Goal: Download file/media

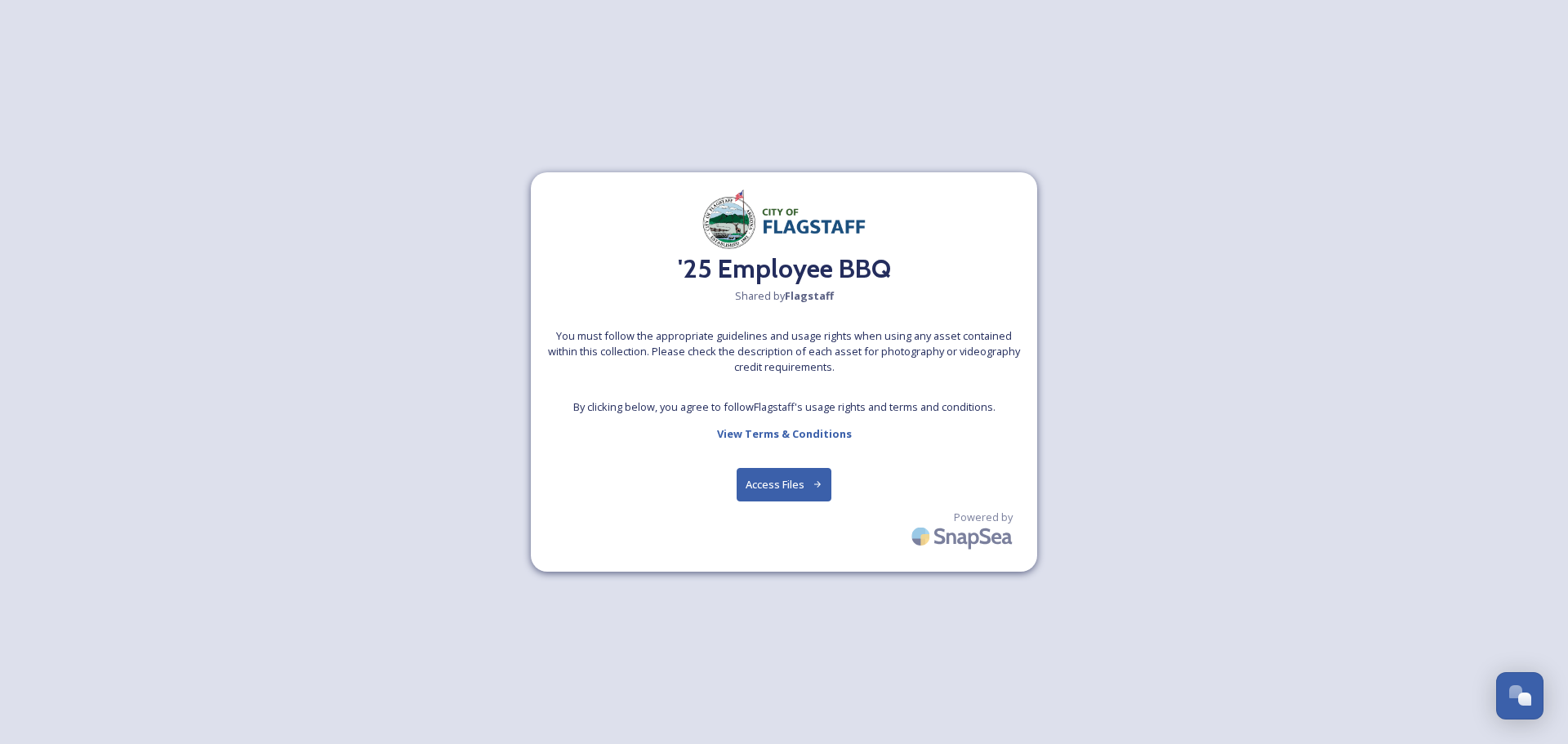
click at [784, 485] on button "Access Files" at bounding box center [784, 484] width 95 height 33
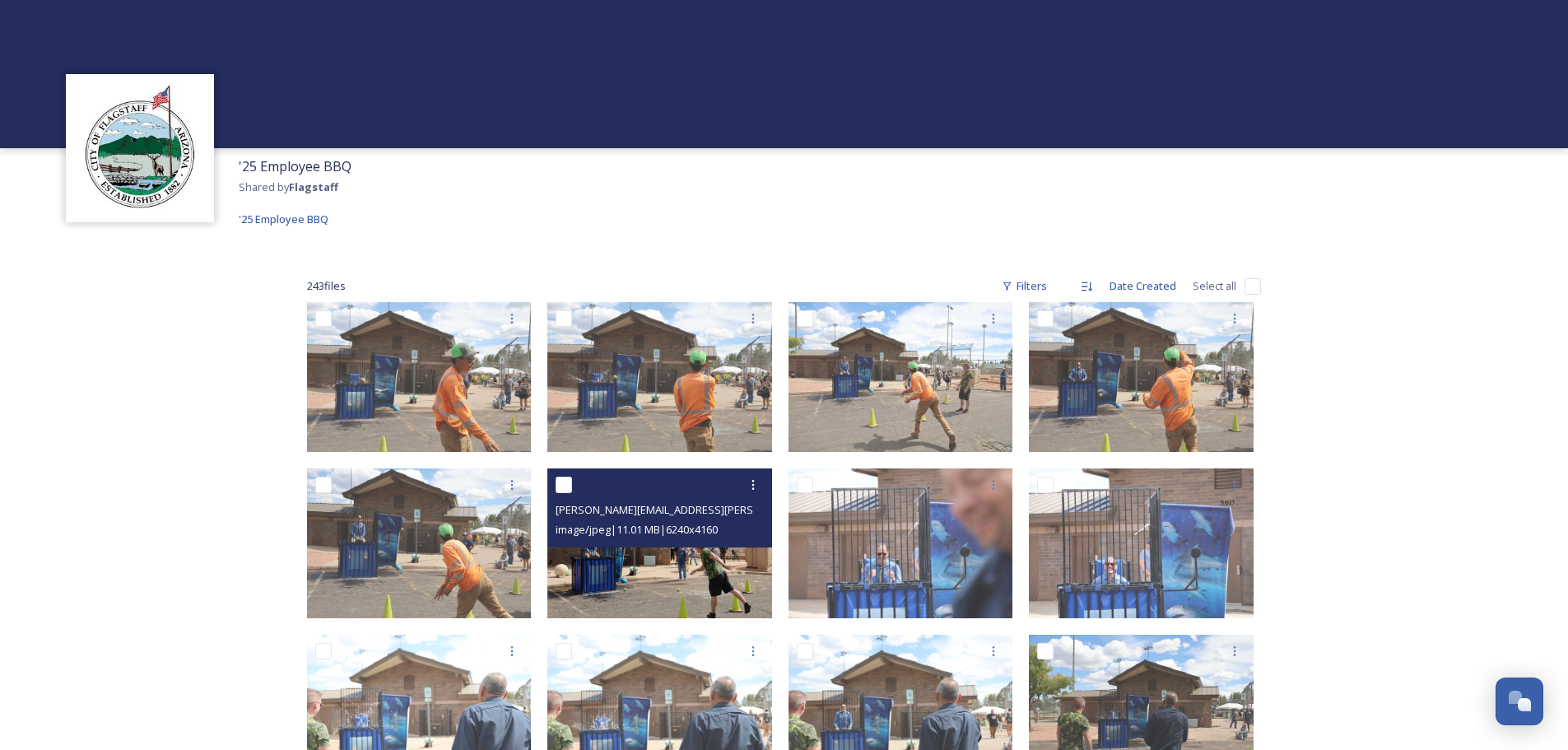
click at [652, 557] on img at bounding box center [659, 543] width 225 height 149
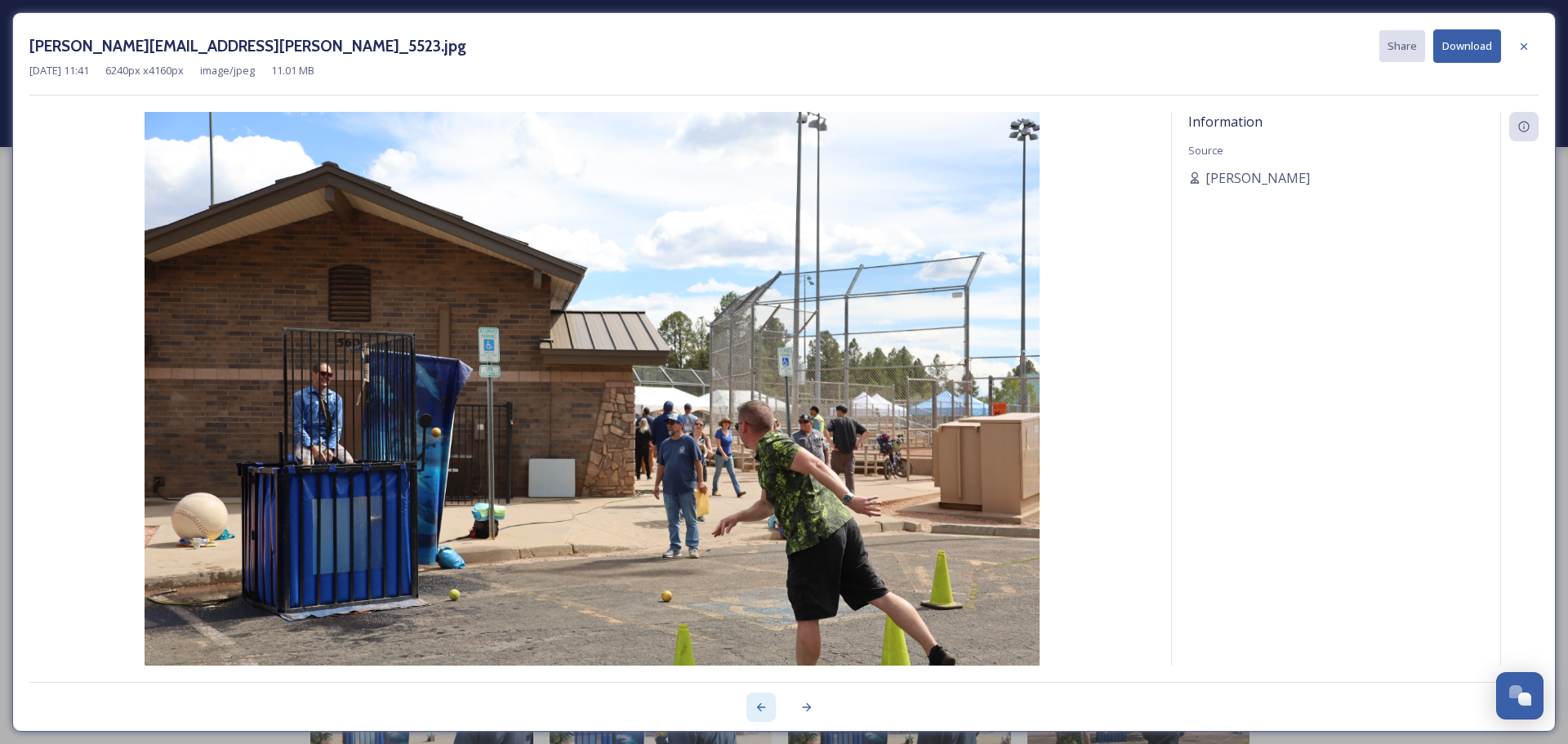
click at [767, 712] on icon at bounding box center [761, 707] width 13 height 13
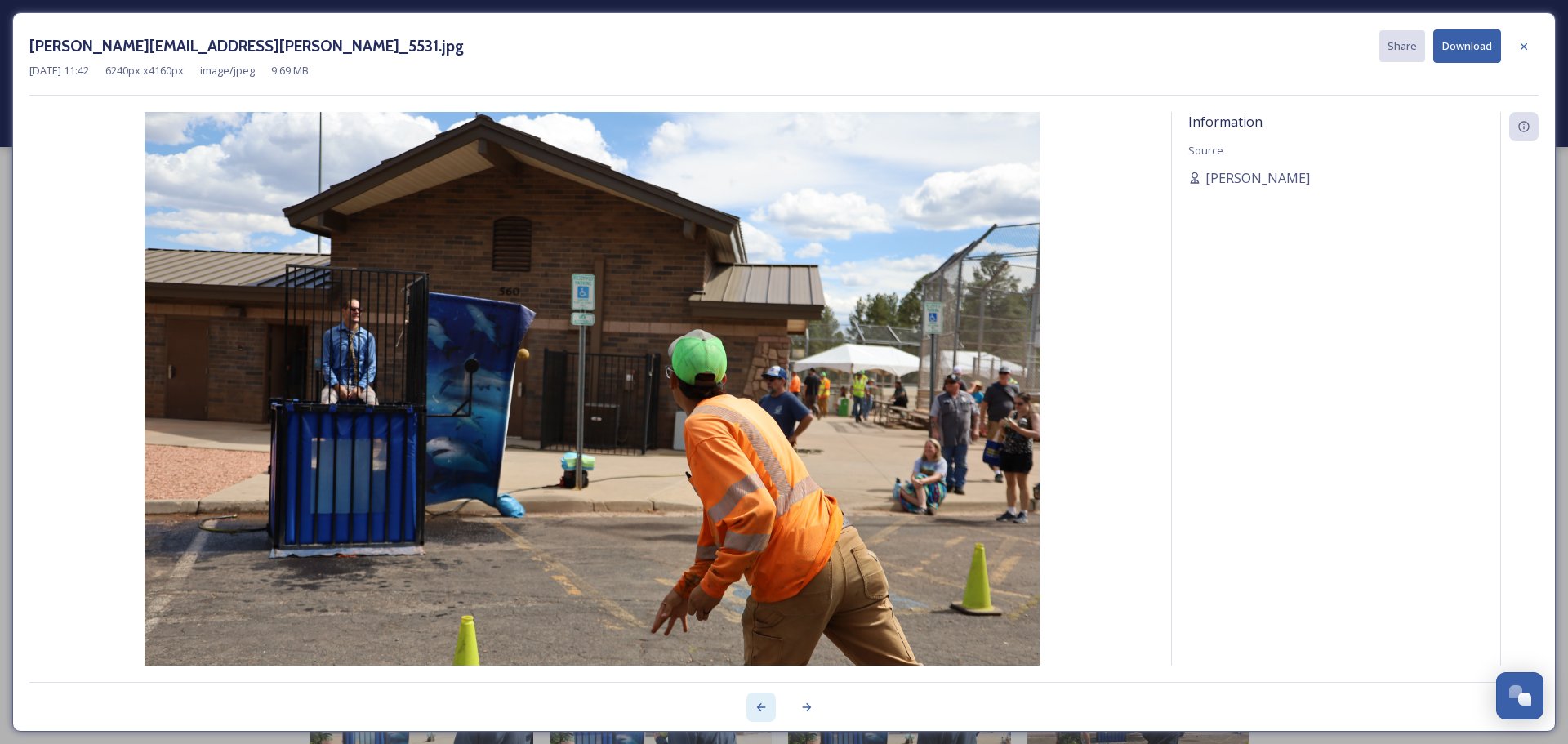
click at [767, 712] on icon at bounding box center [761, 707] width 13 height 13
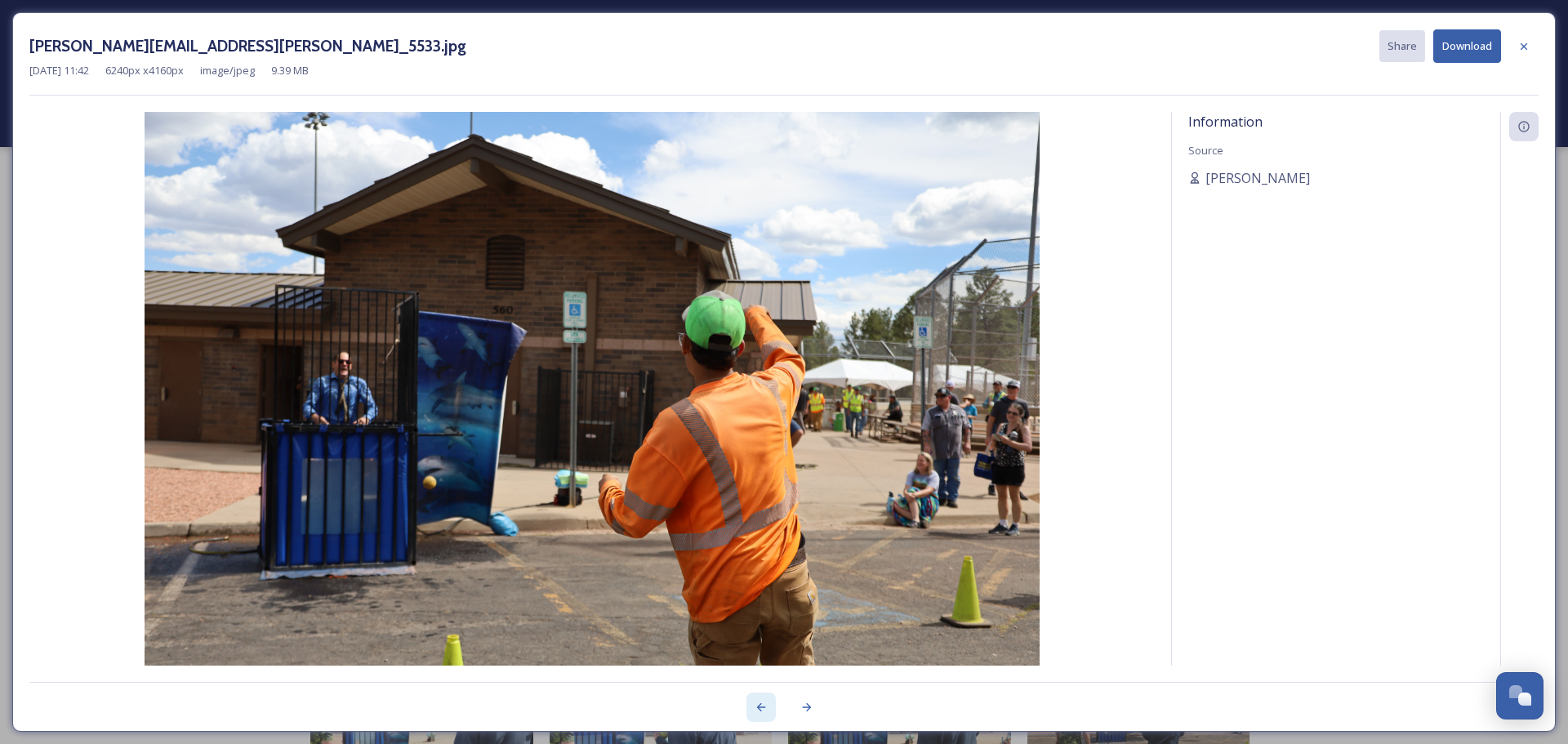
click at [767, 712] on icon at bounding box center [761, 707] width 13 height 13
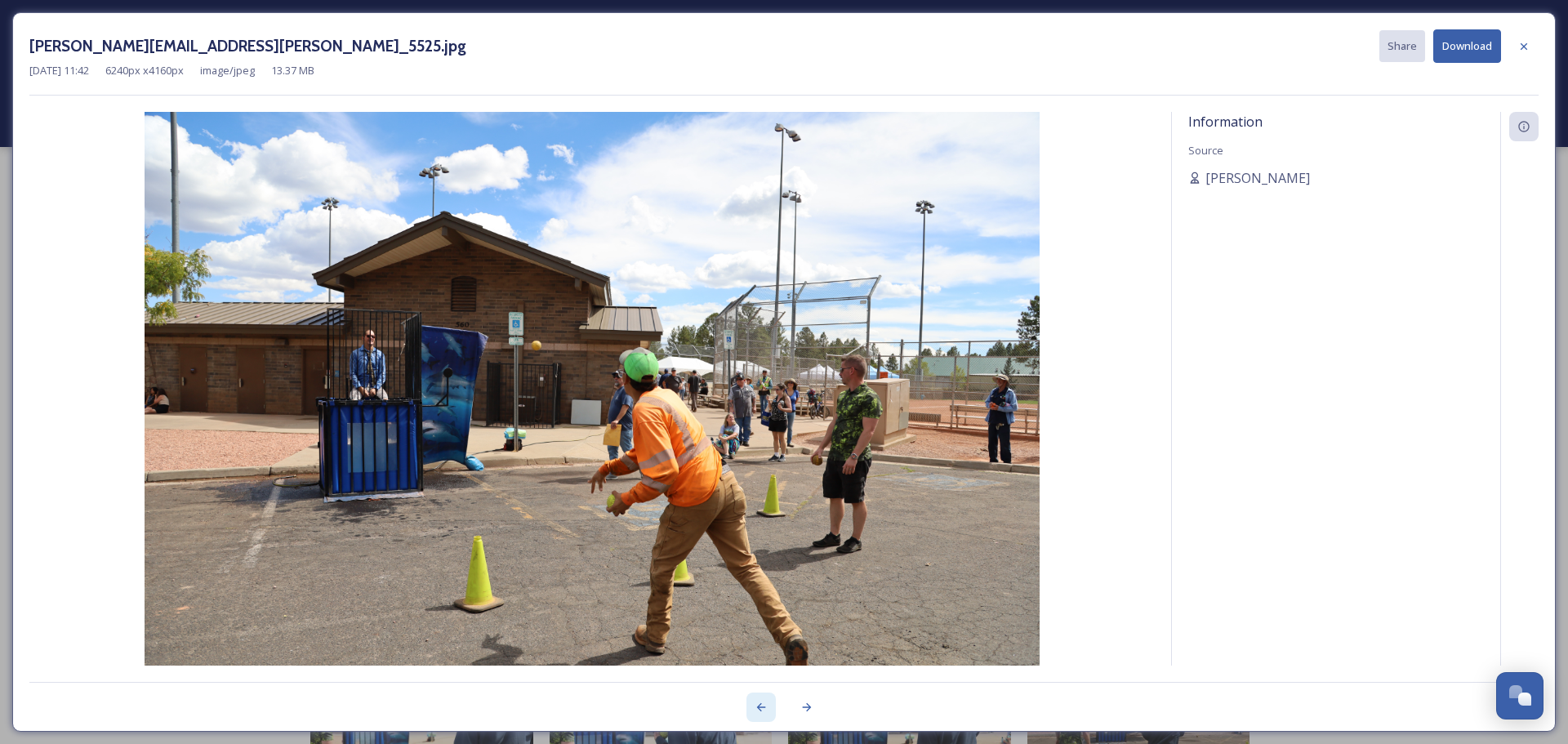
click at [767, 712] on icon at bounding box center [761, 707] width 13 height 13
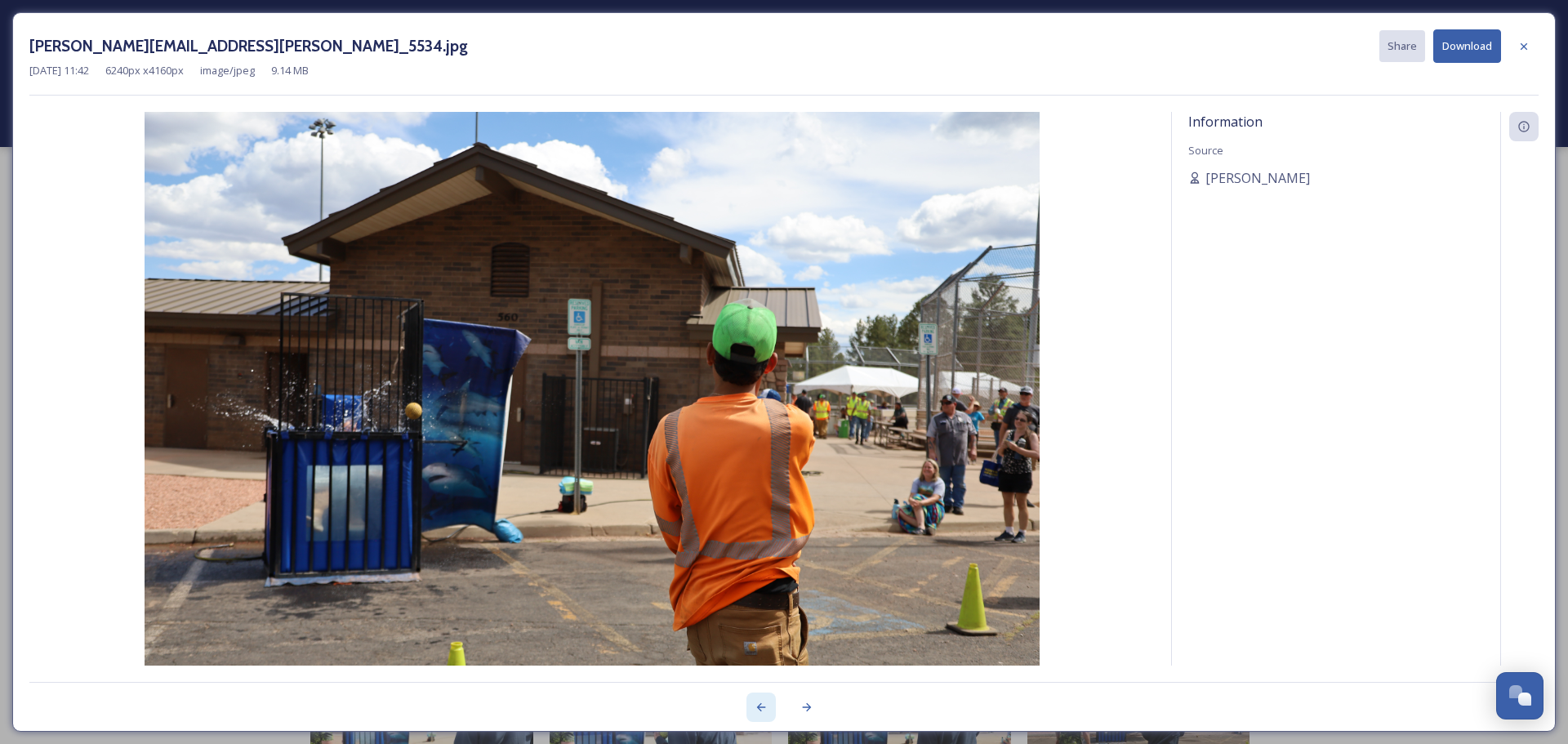
click at [770, 714] on div at bounding box center [761, 707] width 29 height 29
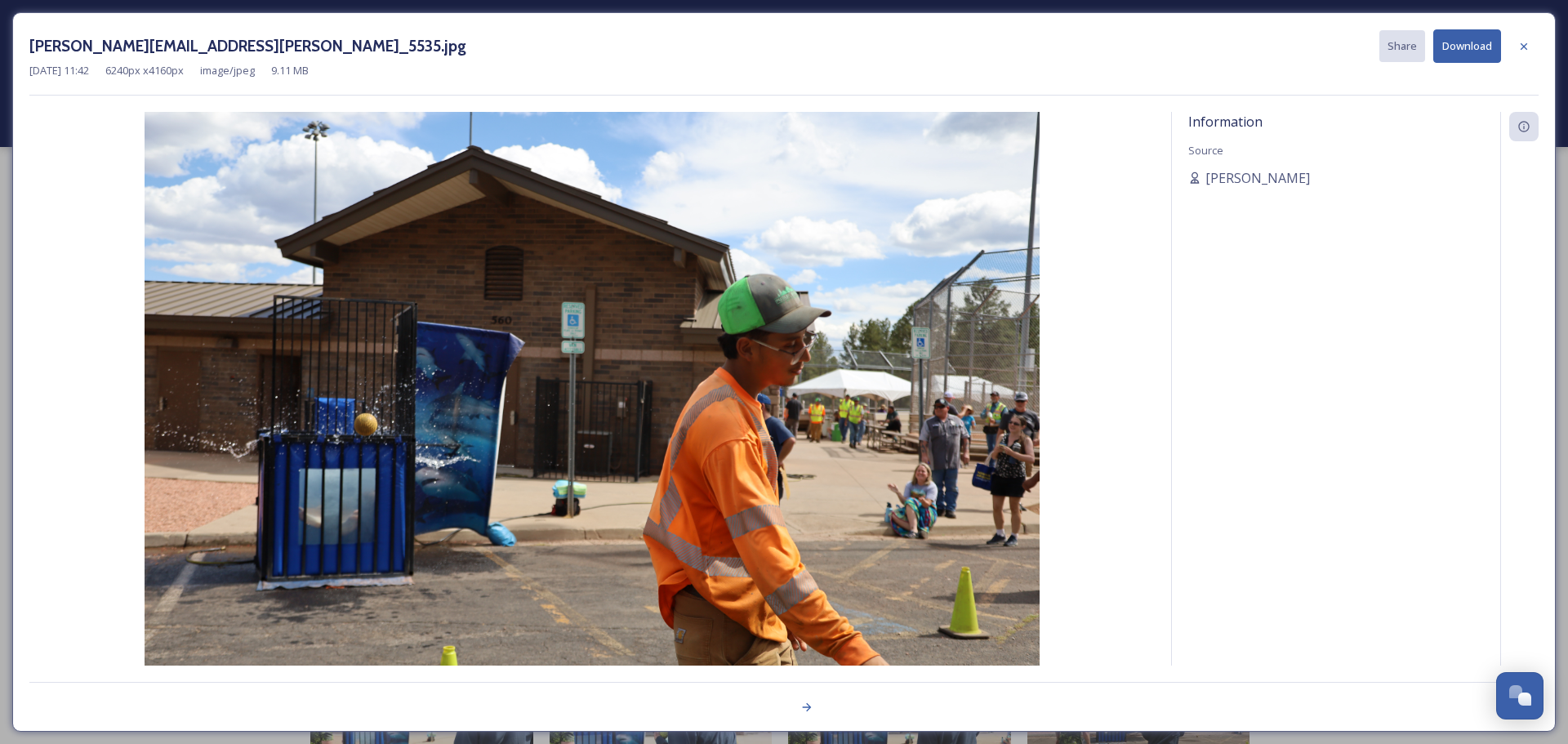
click at [770, 714] on div at bounding box center [784, 698] width 1509 height 33
click at [808, 714] on div at bounding box center [806, 707] width 29 height 29
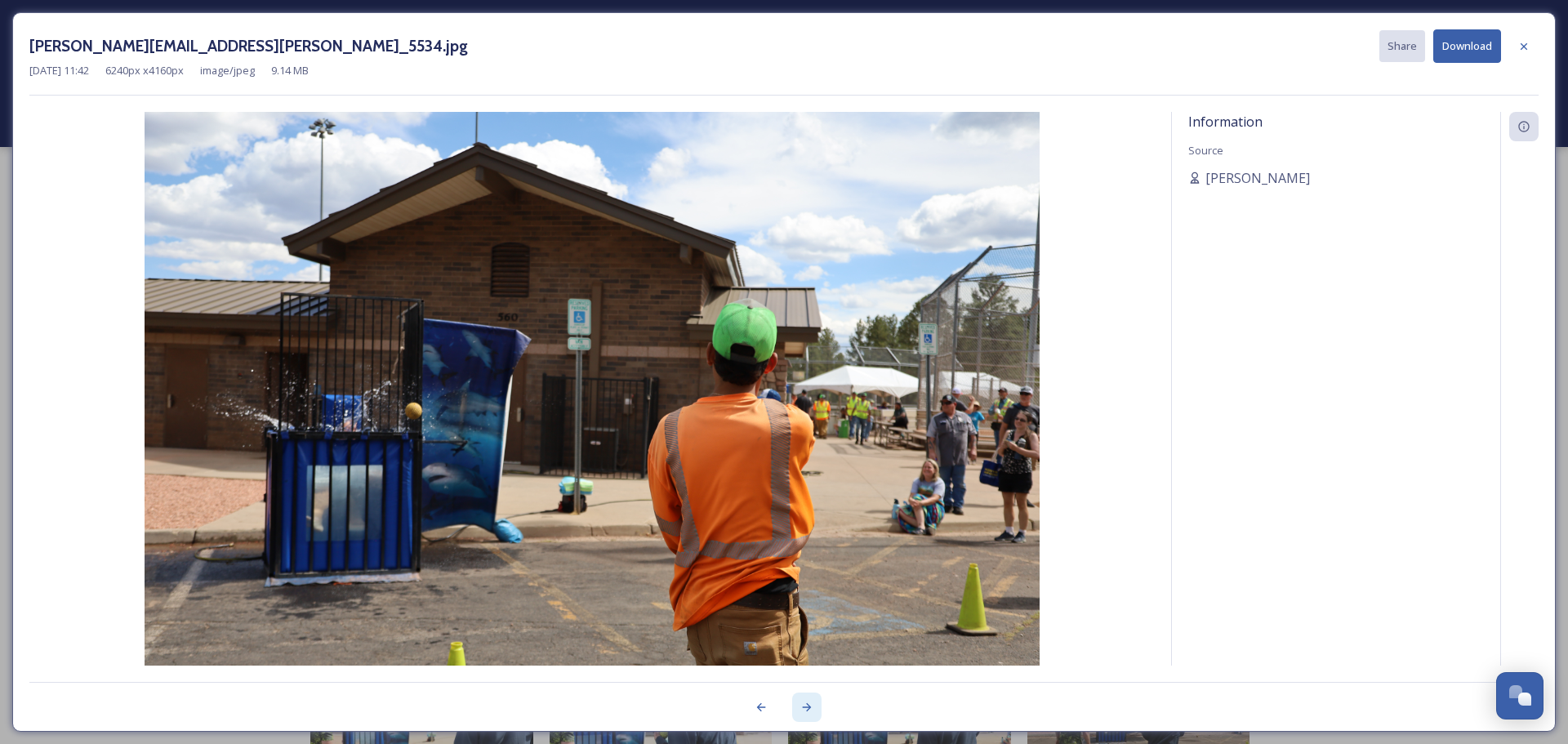
click at [808, 714] on div at bounding box center [806, 707] width 29 height 29
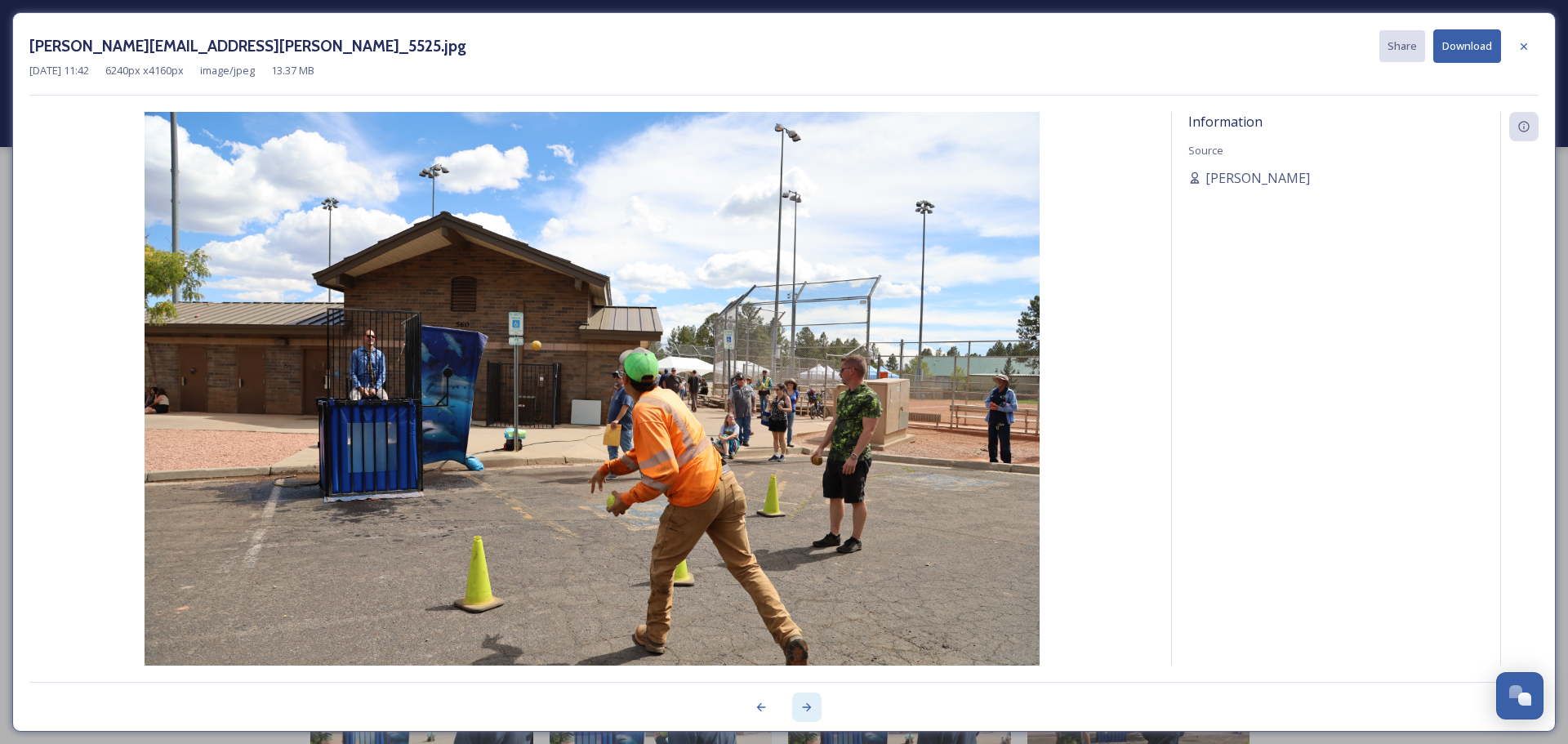
click at [808, 714] on div at bounding box center [806, 707] width 29 height 29
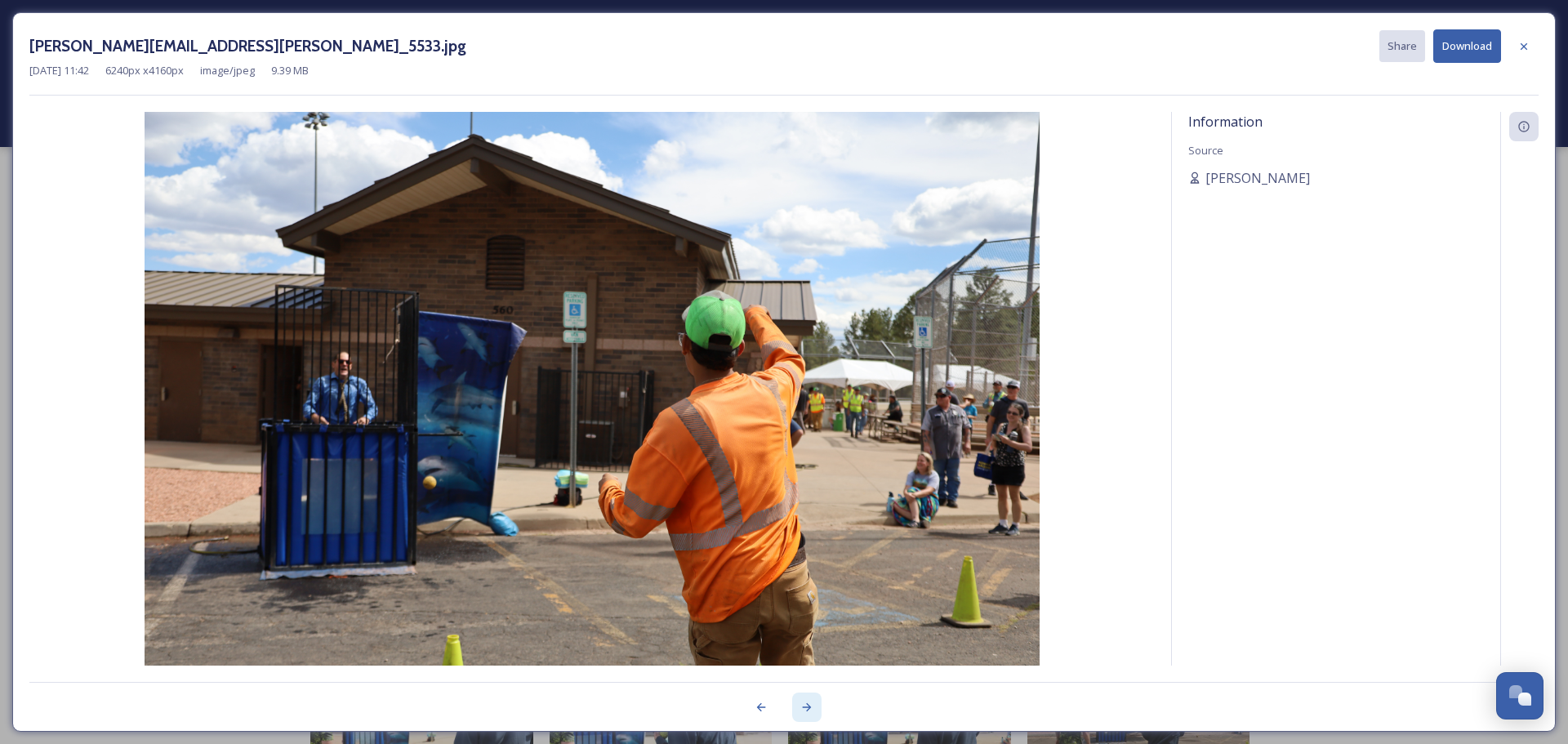
click at [808, 714] on div at bounding box center [806, 707] width 29 height 29
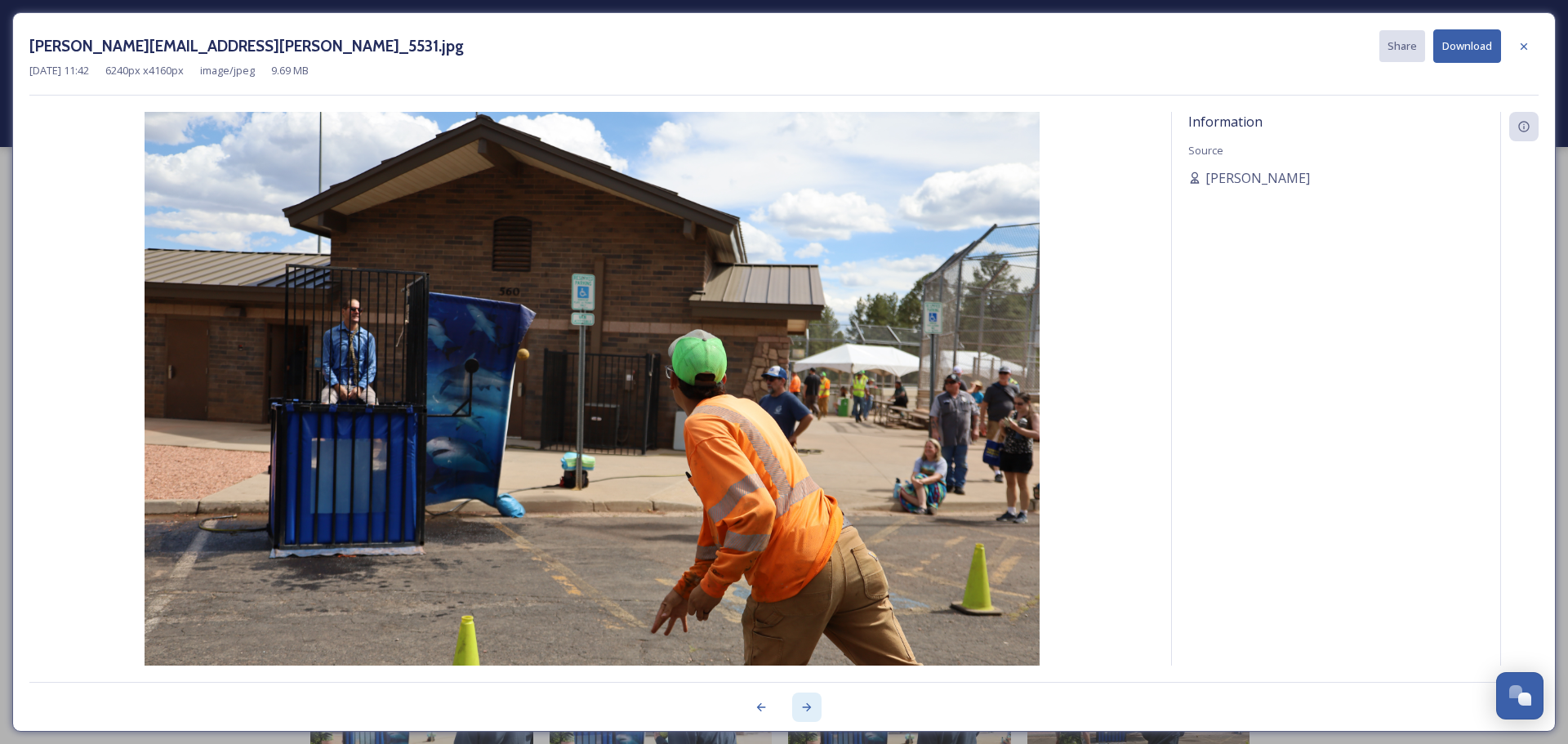
click at [808, 714] on div at bounding box center [806, 707] width 29 height 29
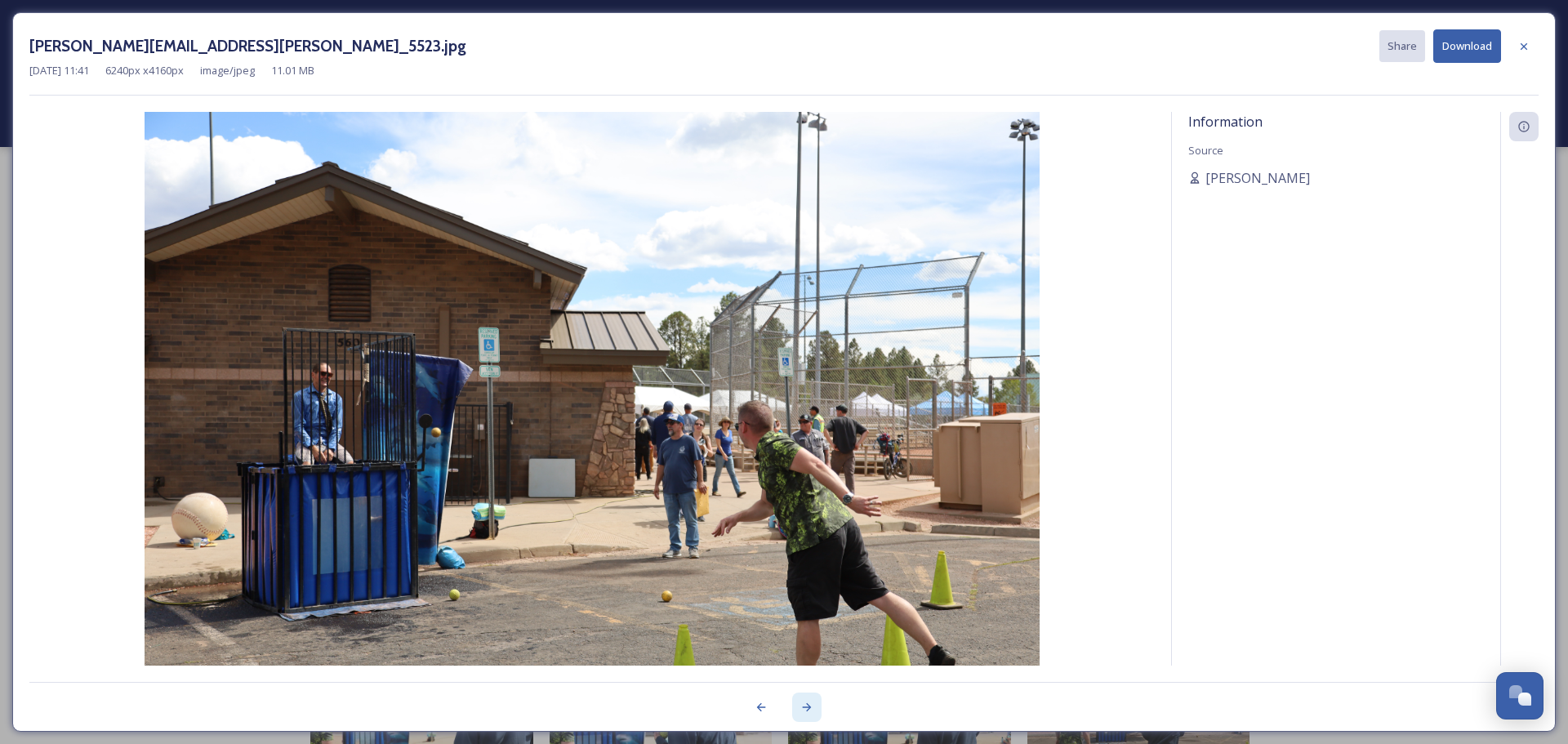
click at [808, 714] on div at bounding box center [806, 707] width 29 height 29
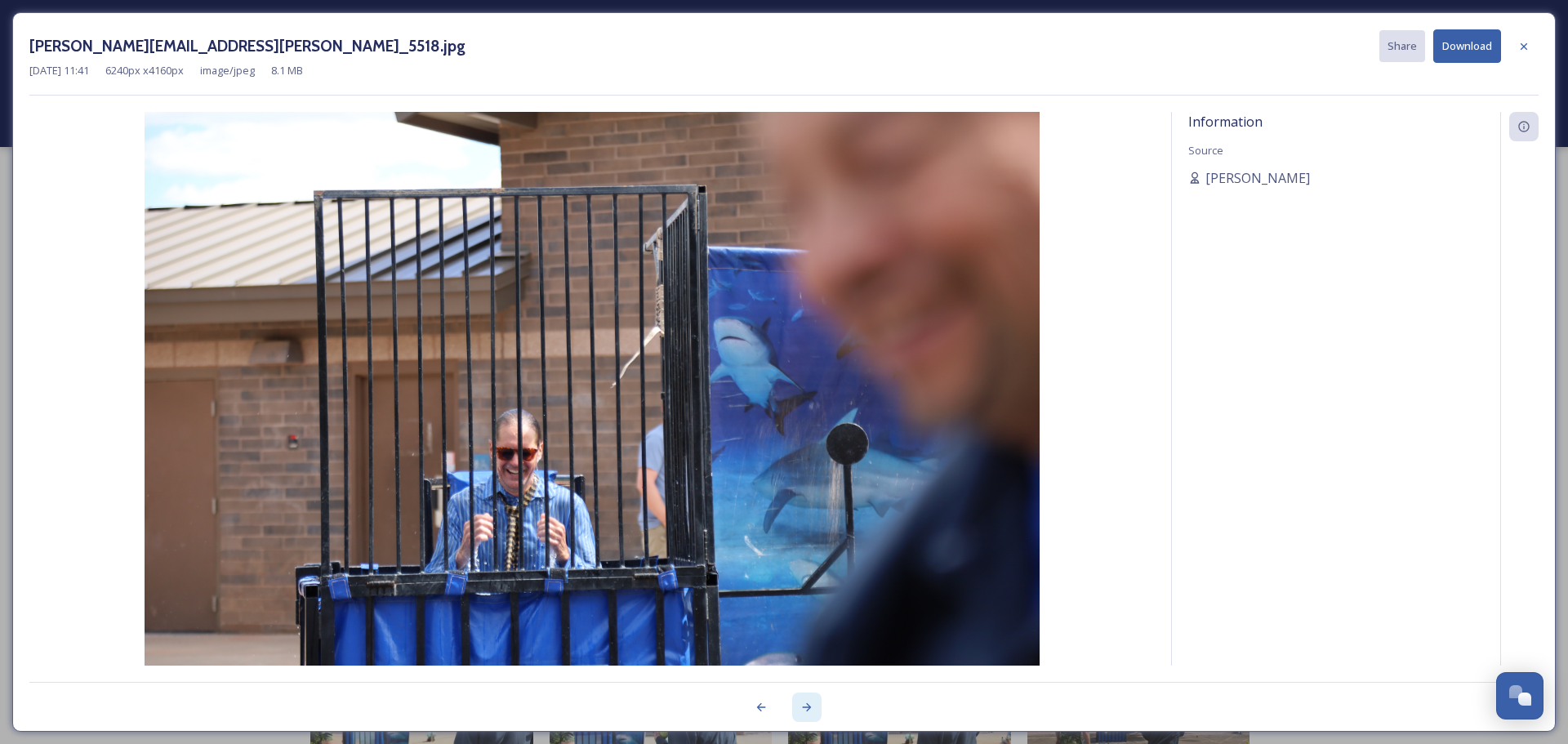
click at [808, 714] on div at bounding box center [806, 707] width 29 height 29
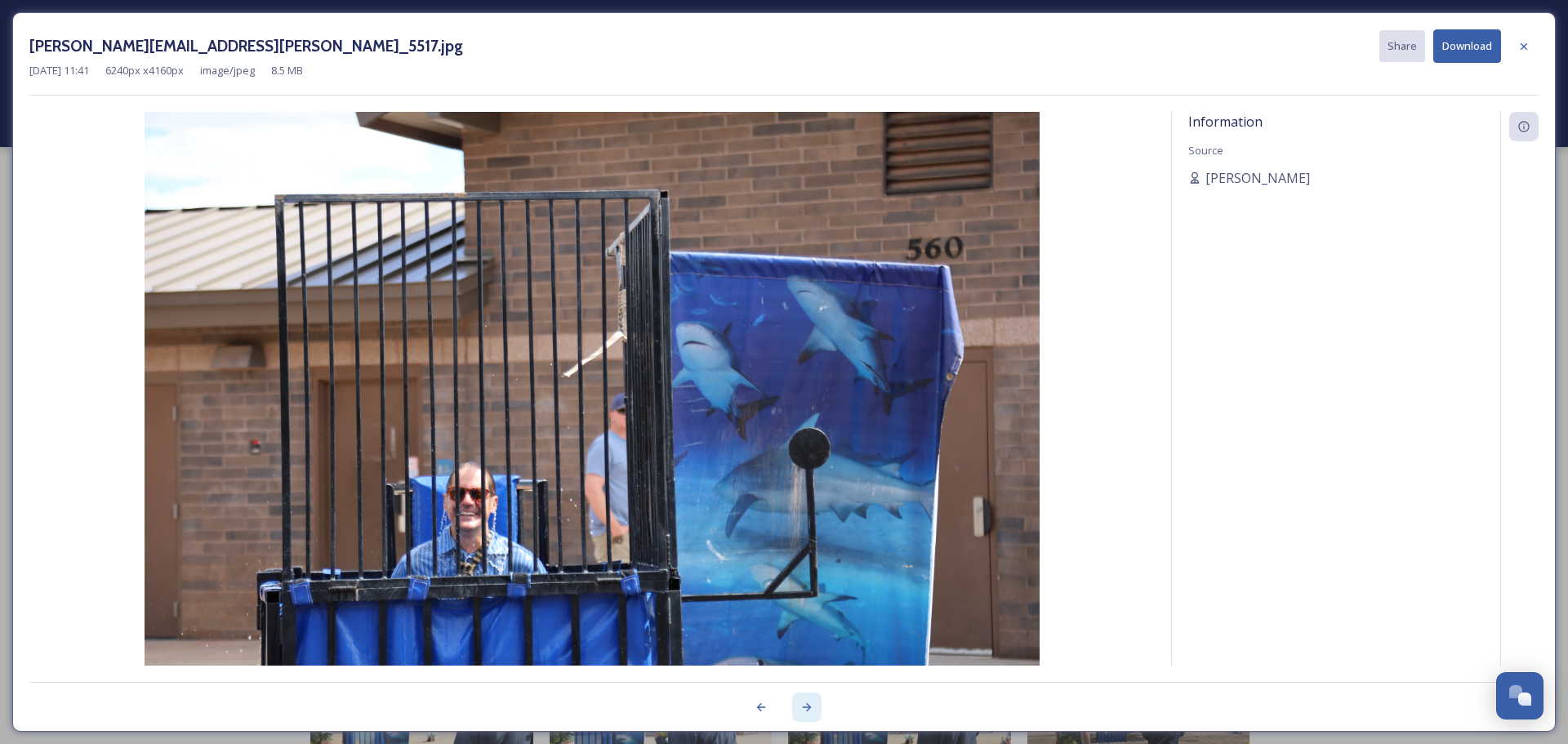
click at [808, 714] on div at bounding box center [806, 707] width 29 height 29
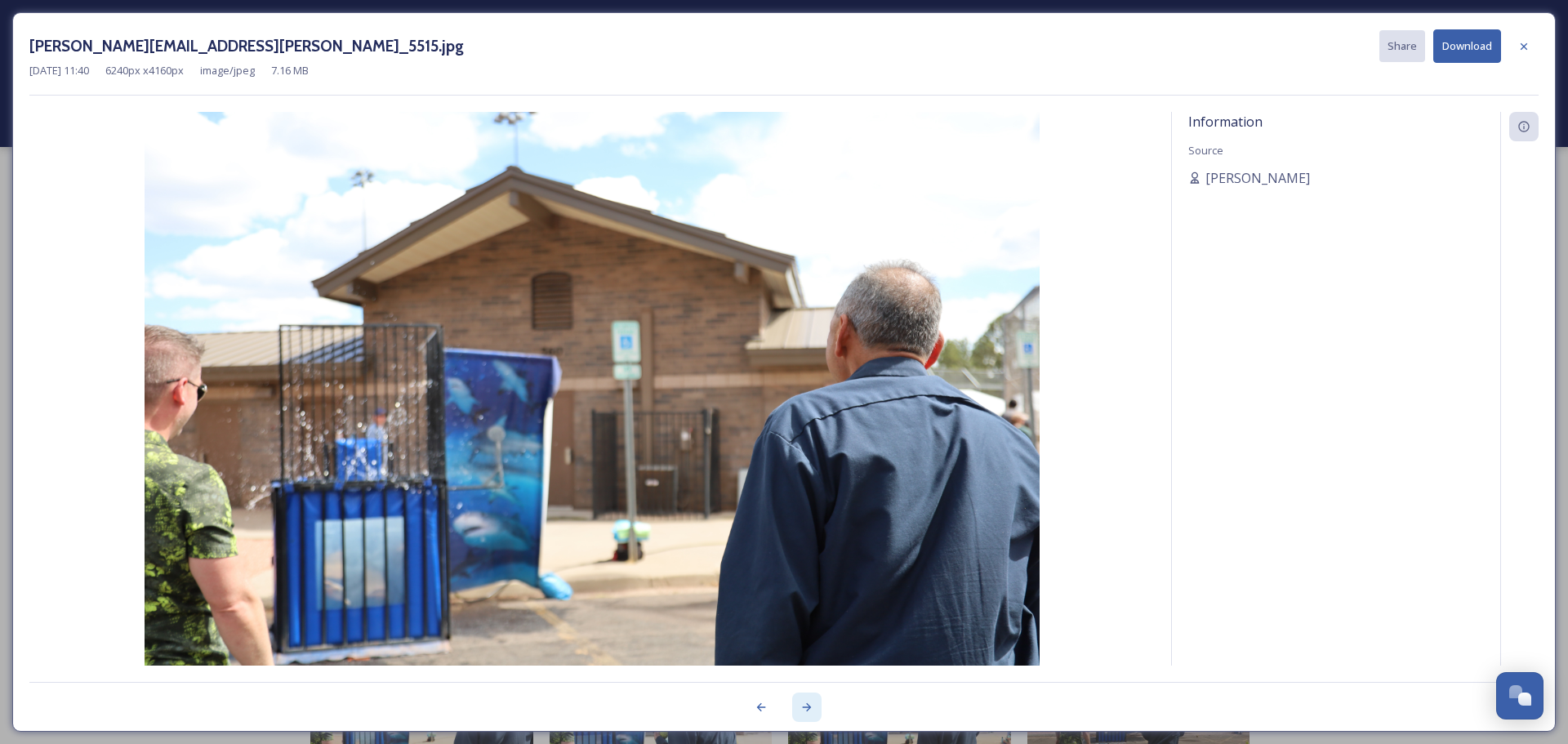
click at [808, 714] on div at bounding box center [806, 707] width 29 height 29
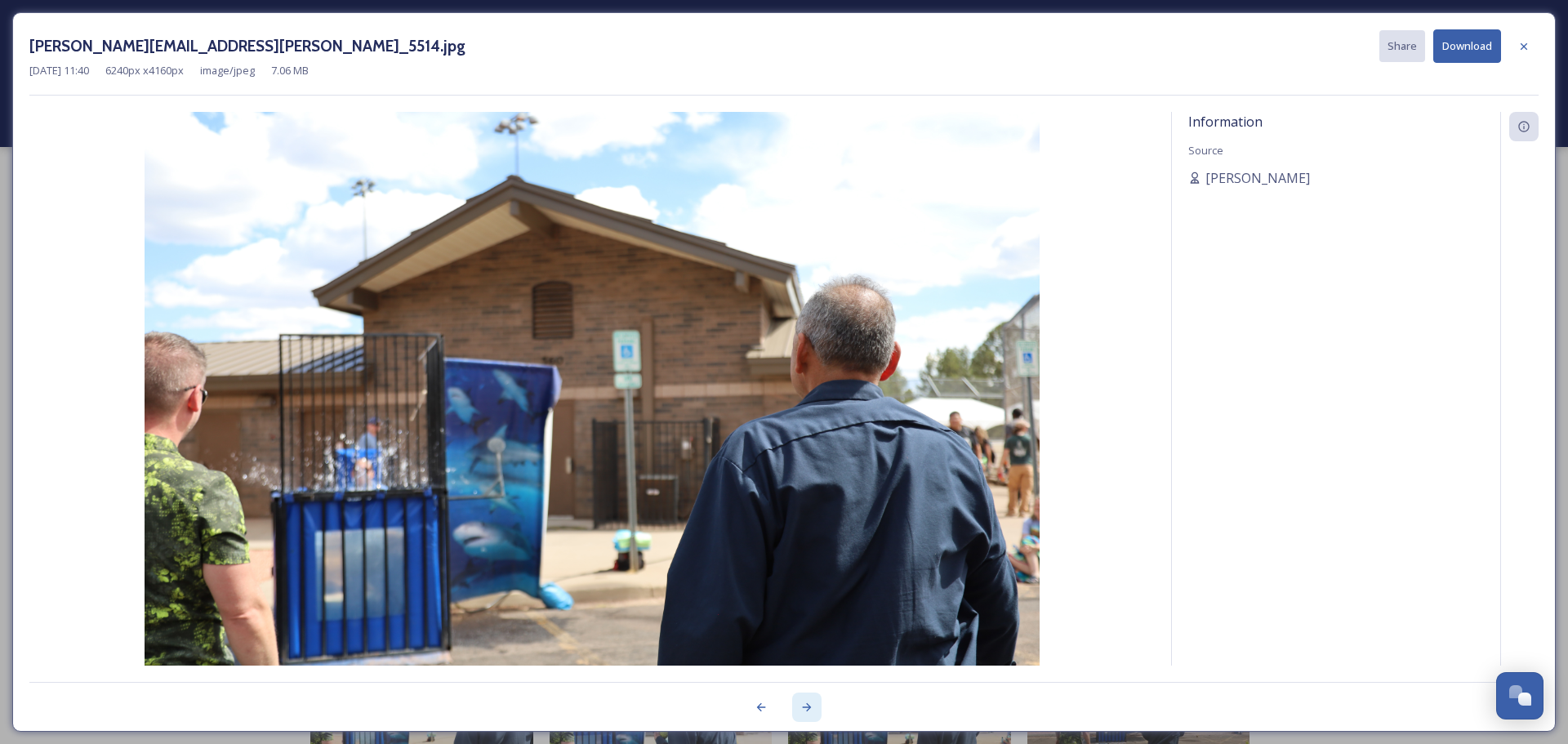
click at [808, 714] on div at bounding box center [806, 707] width 29 height 29
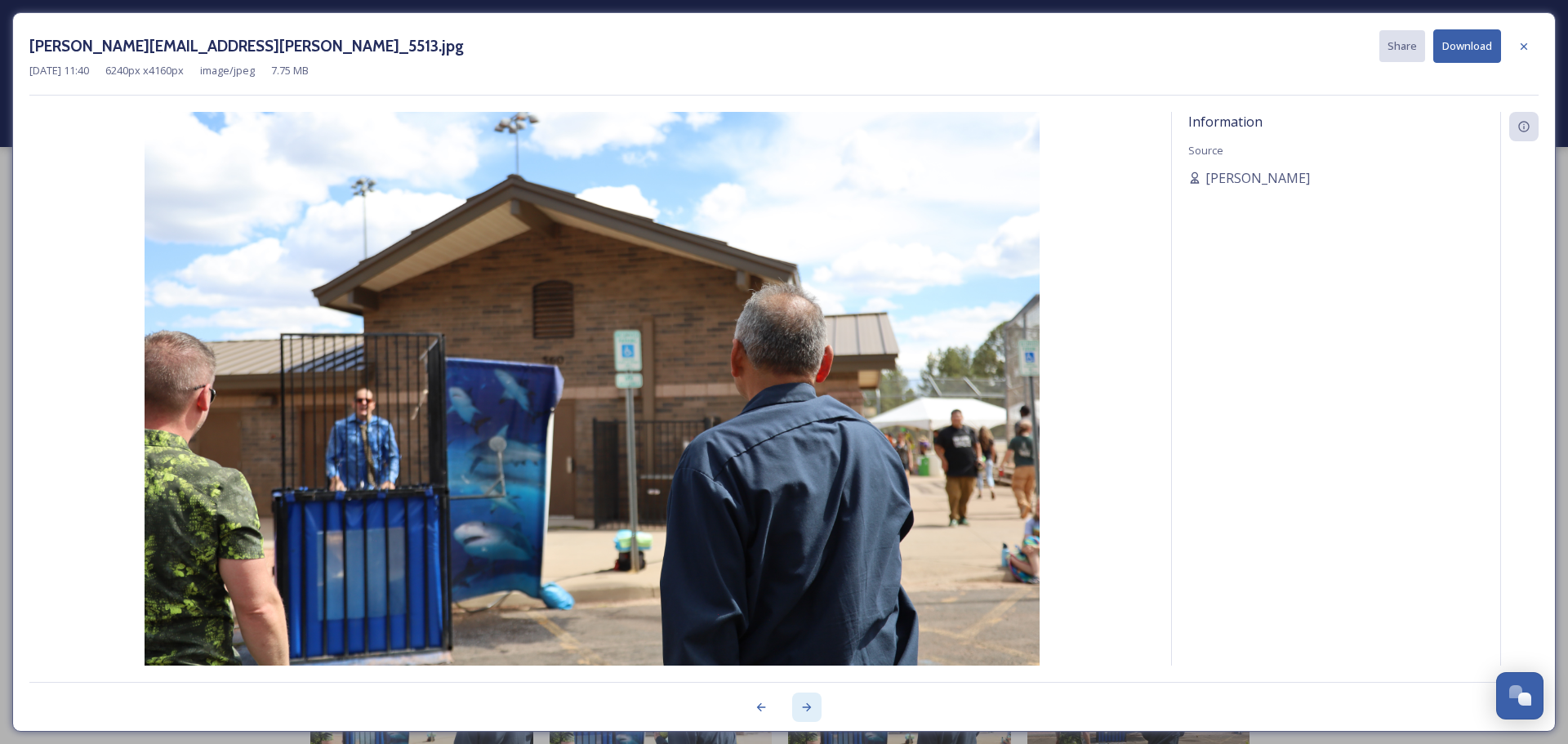
click at [808, 714] on div at bounding box center [806, 707] width 29 height 29
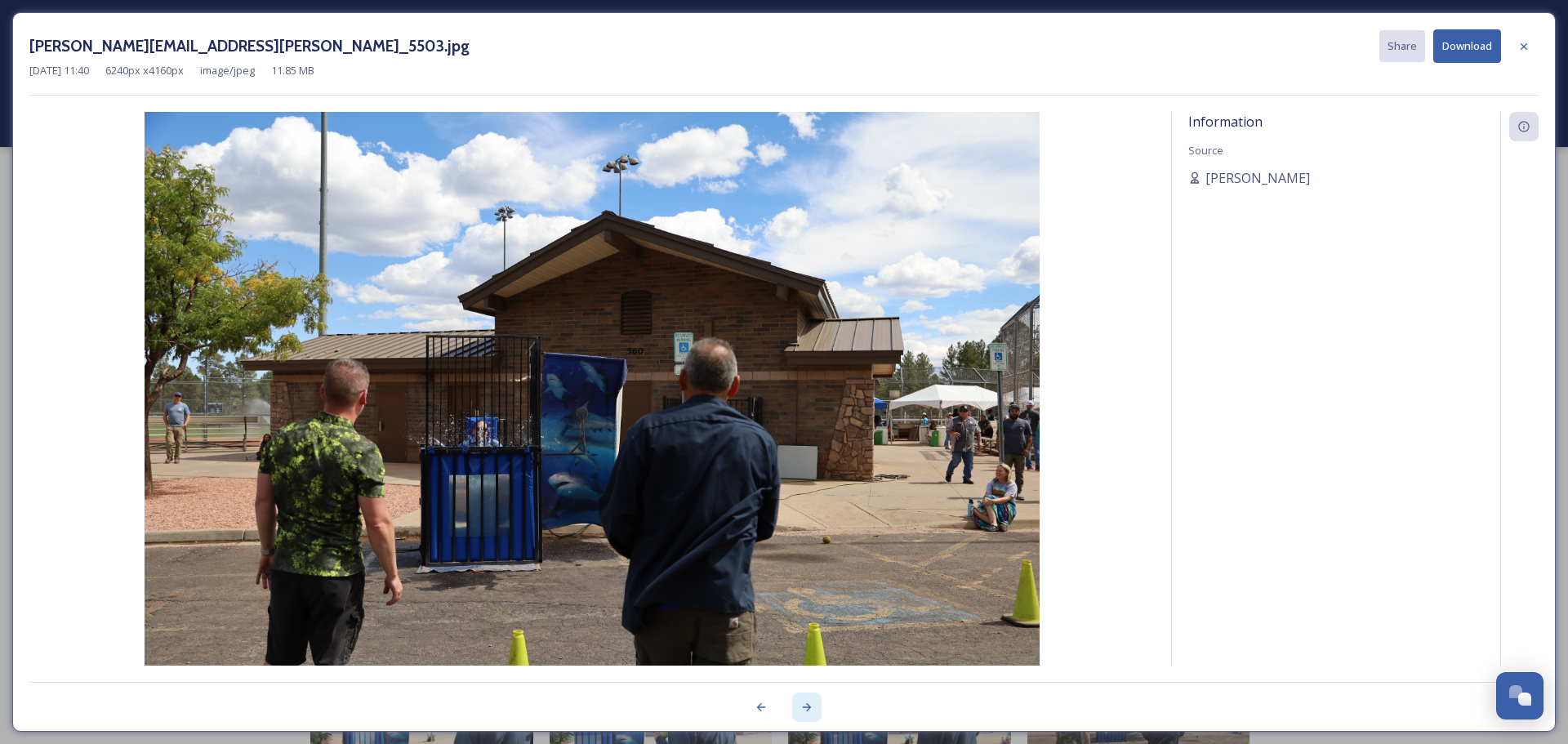
click at [808, 714] on div at bounding box center [806, 707] width 29 height 29
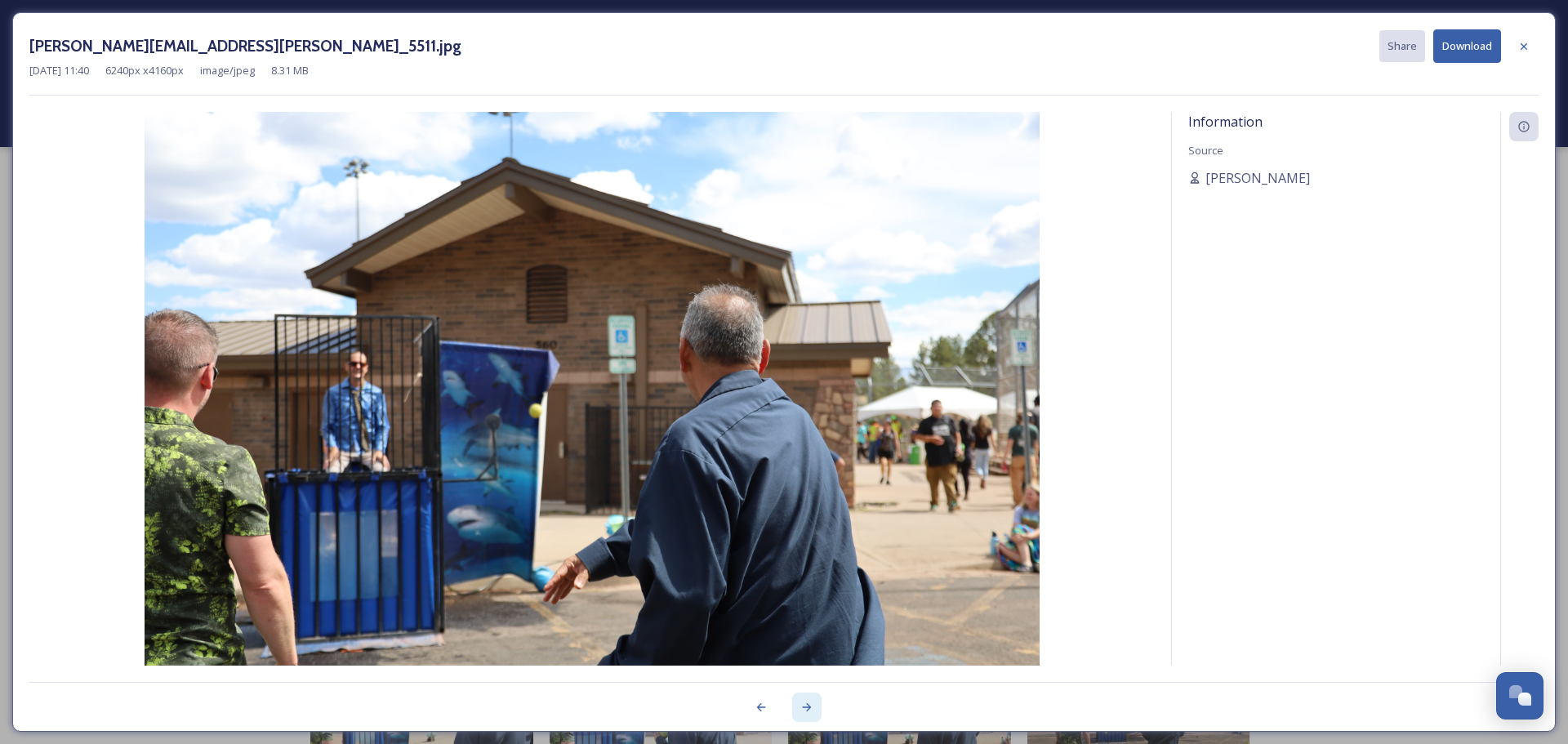
click at [808, 714] on div at bounding box center [806, 707] width 29 height 29
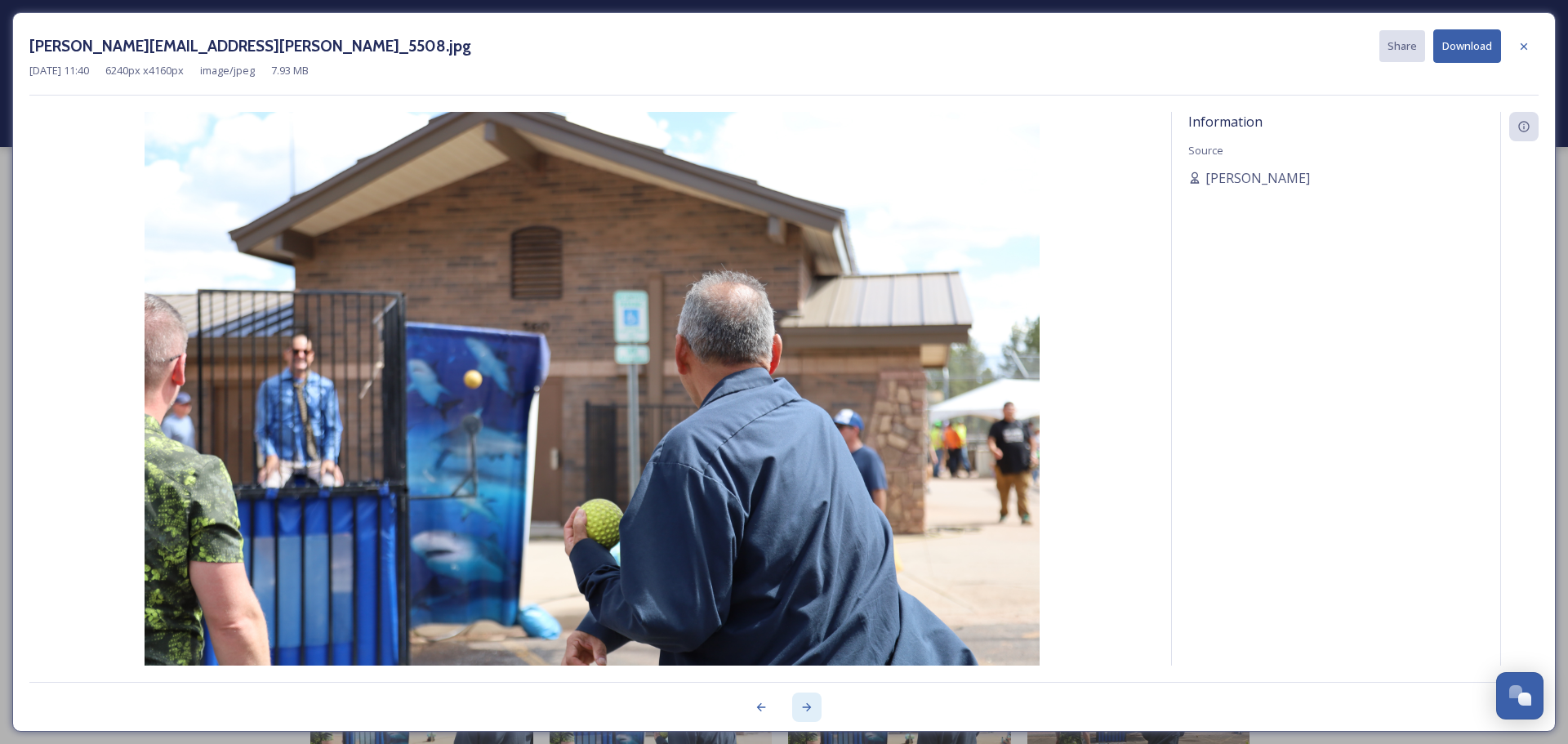
click at [808, 714] on div at bounding box center [806, 707] width 29 height 29
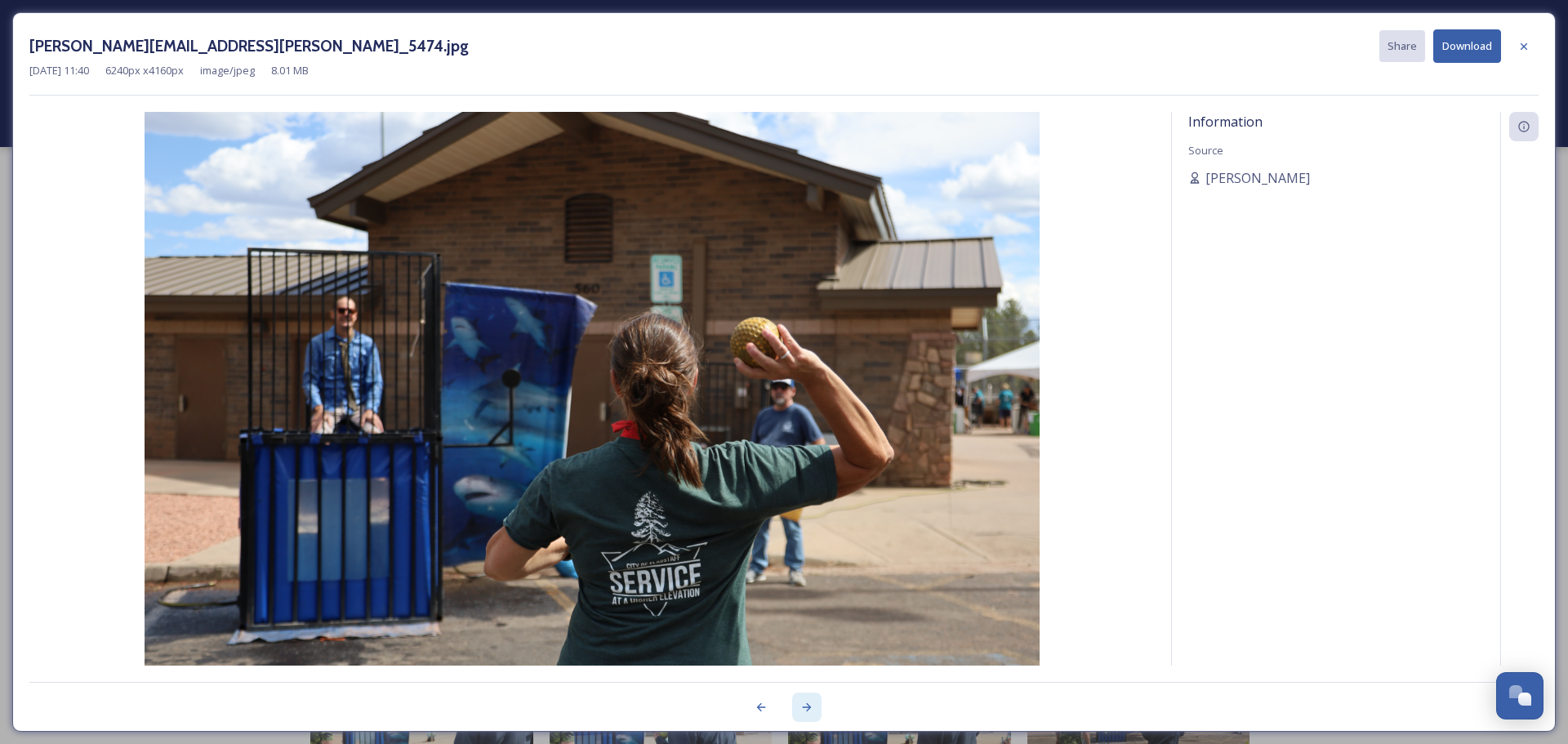
click at [808, 714] on div at bounding box center [806, 707] width 29 height 29
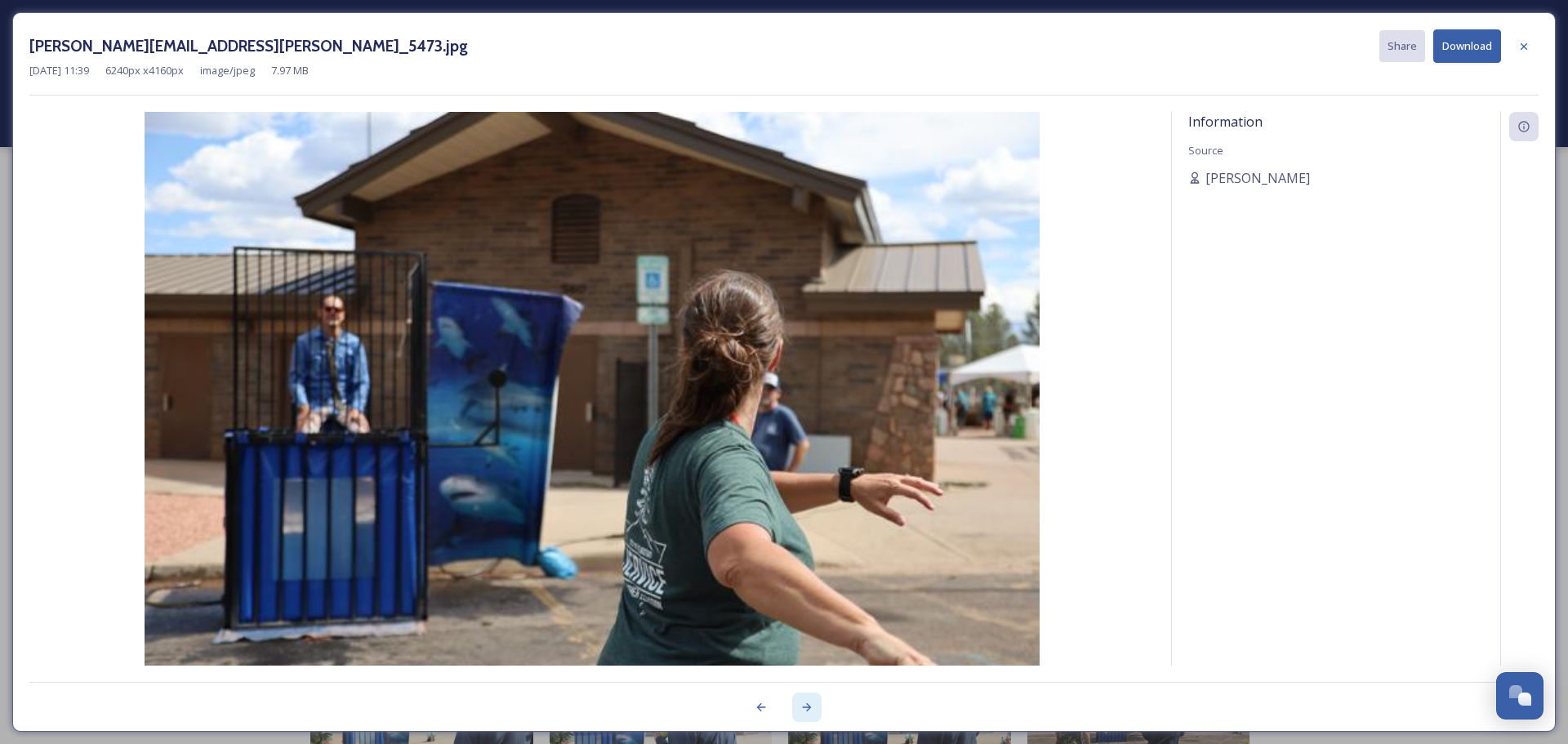
click at [808, 714] on div at bounding box center [806, 707] width 29 height 29
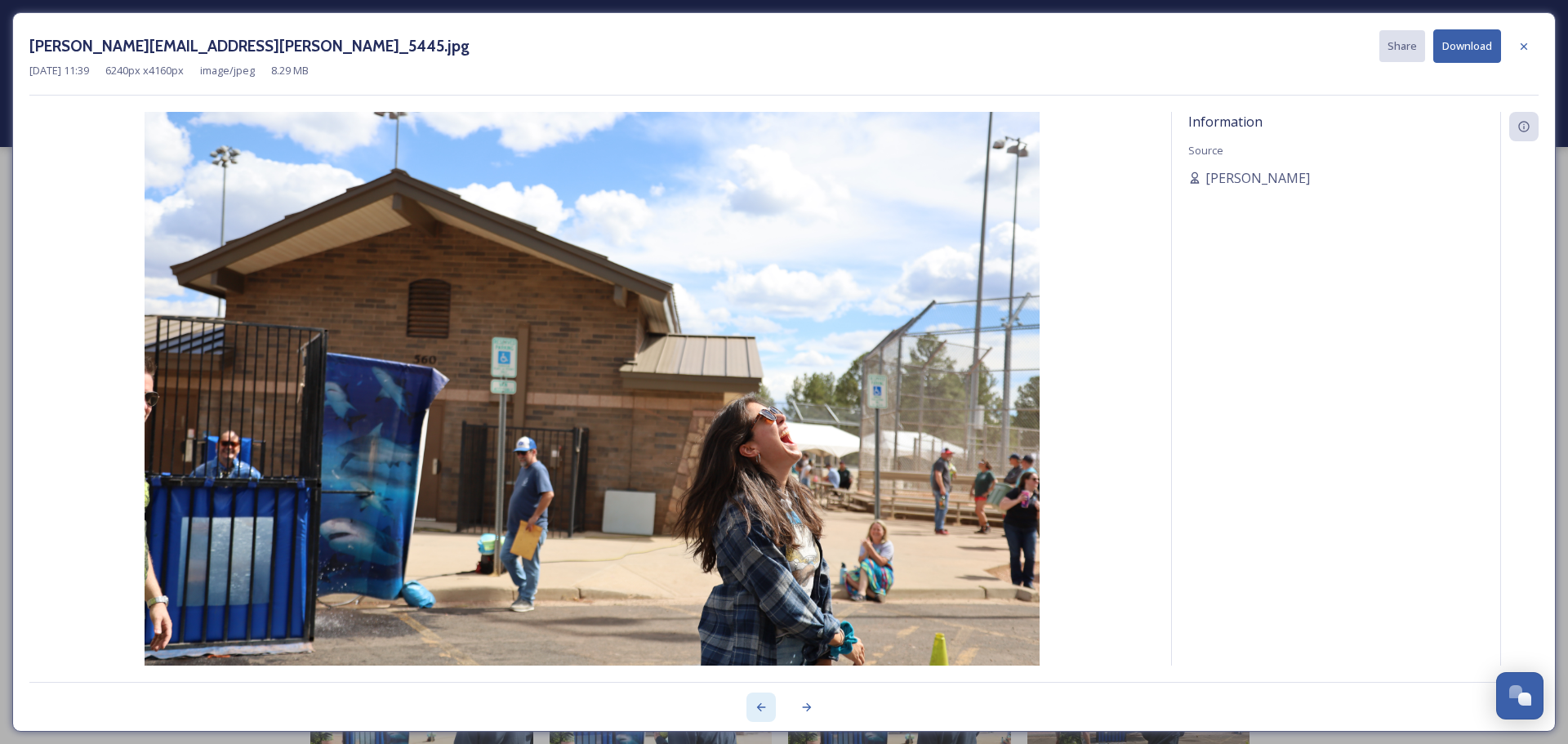
click at [756, 705] on icon at bounding box center [761, 707] width 13 height 13
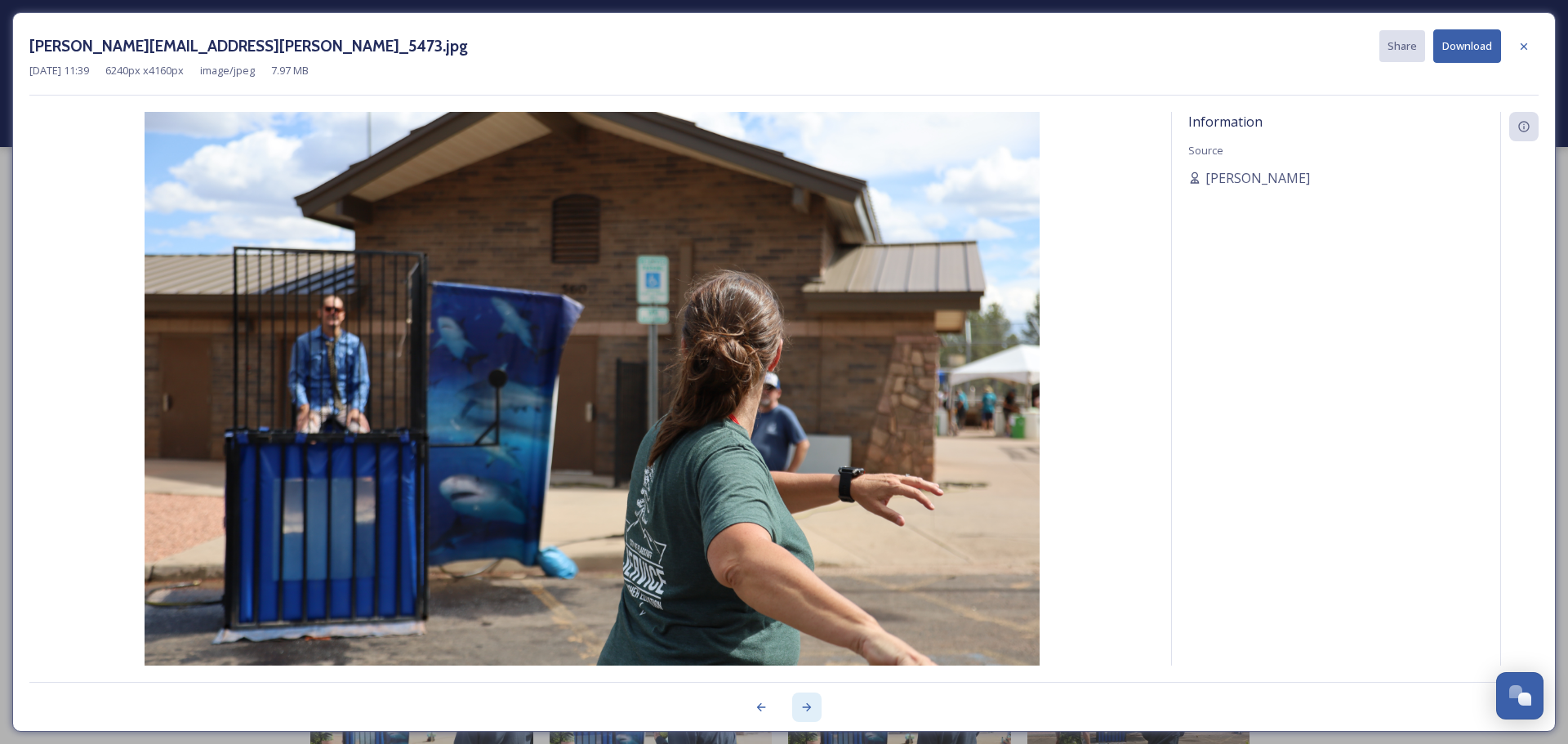
click at [807, 708] on icon at bounding box center [807, 707] width 13 height 13
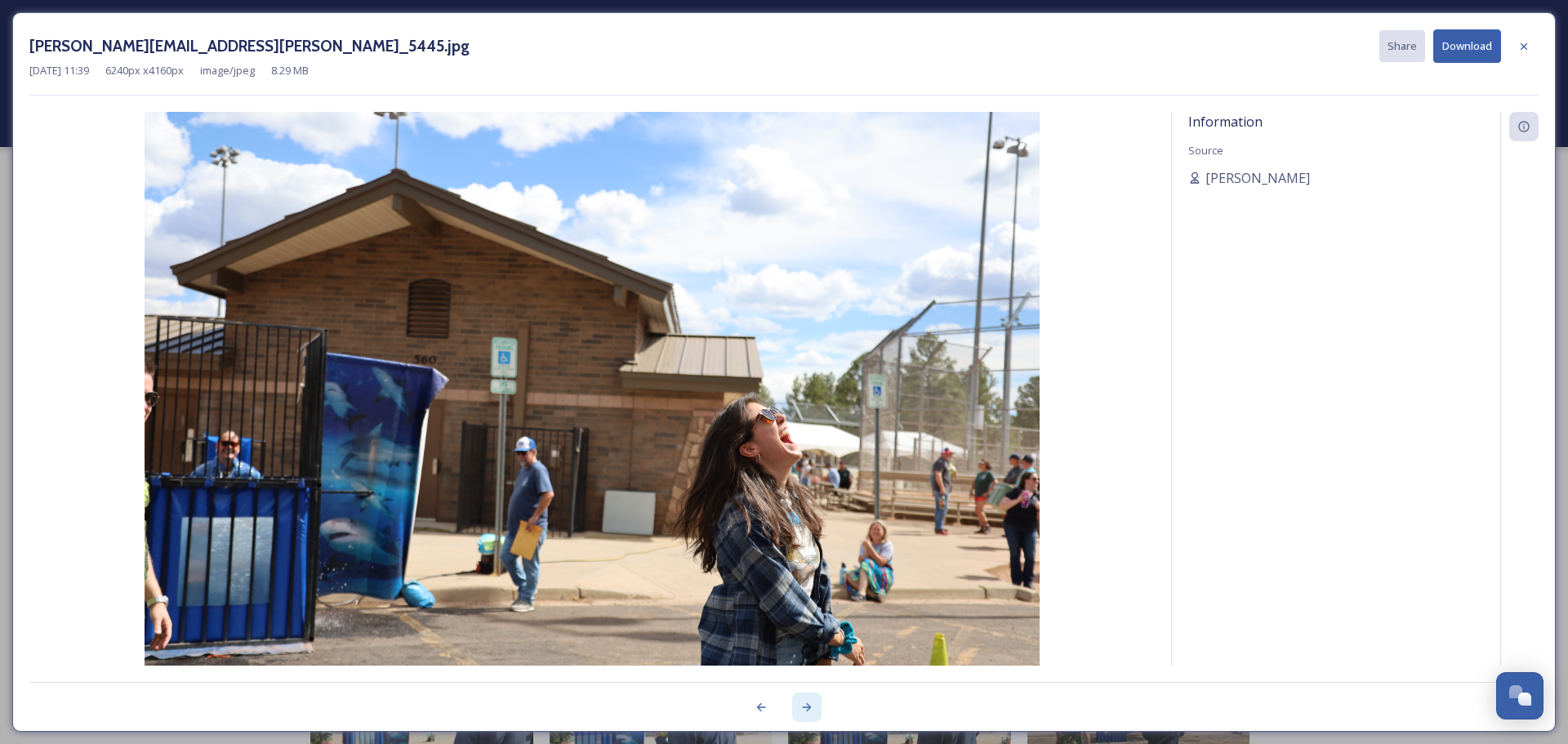
click at [807, 708] on icon at bounding box center [807, 707] width 13 height 13
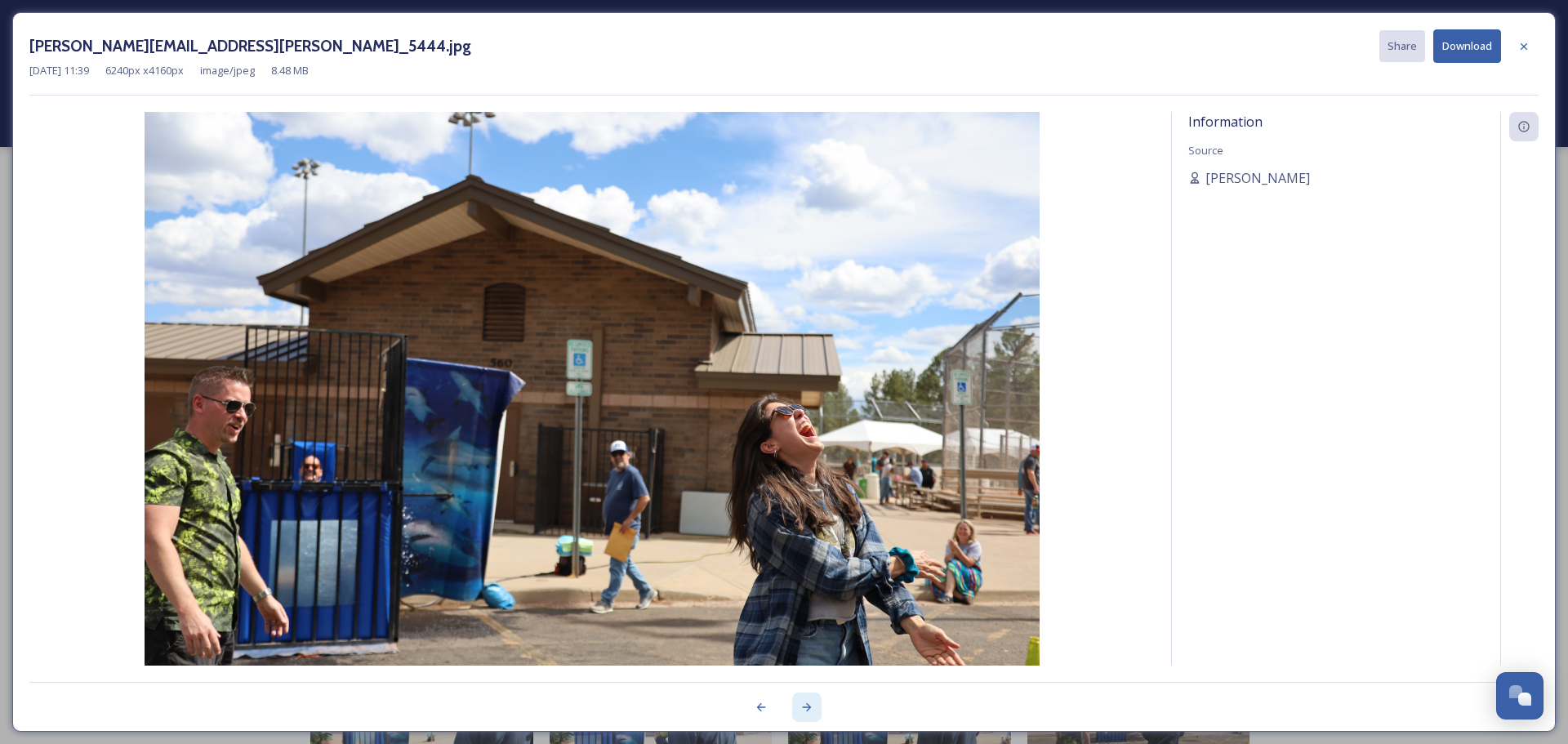
click at [807, 708] on icon at bounding box center [807, 707] width 13 height 13
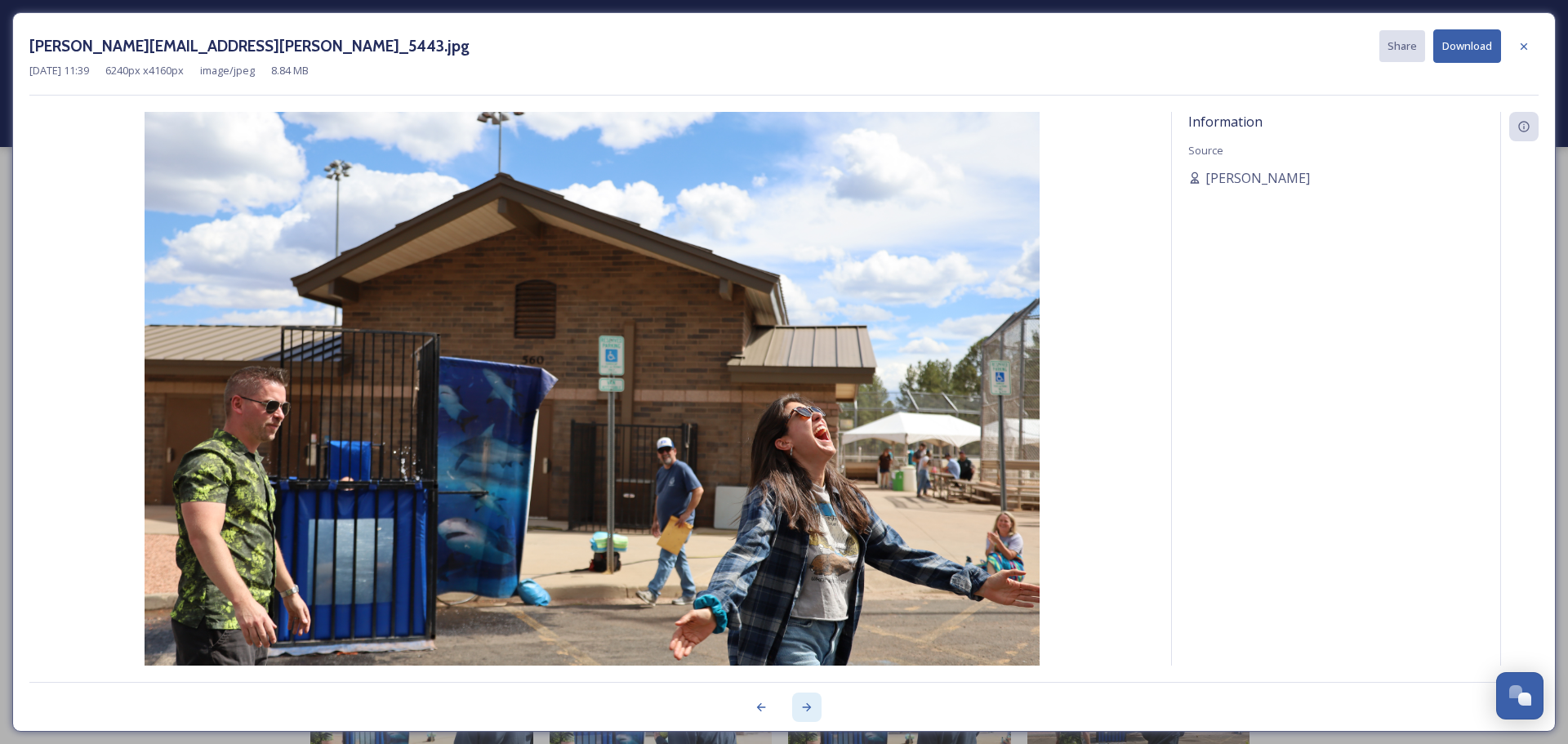
click at [807, 708] on icon at bounding box center [807, 707] width 13 height 13
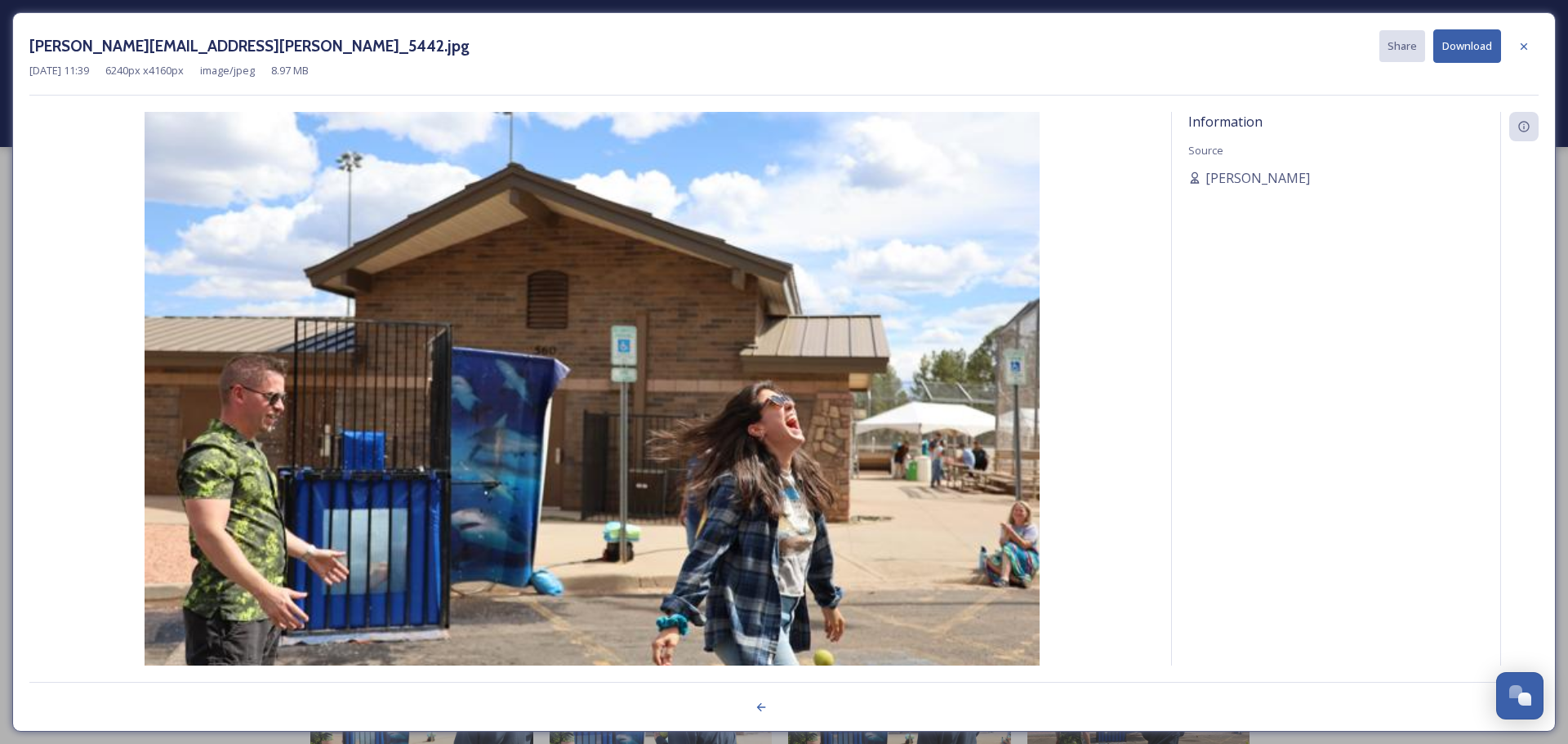
click at [807, 708] on div at bounding box center [784, 698] width 1509 height 33
drag, startPoint x: 233, startPoint y: 559, endPoint x: 0, endPoint y: 698, distance: 271.3
drag, startPoint x: 0, startPoint y: 651, endPoint x: 1168, endPoint y: 416, distance: 1191.4
click at [1165, 416] on div "Information Source [PERSON_NAME]" at bounding box center [784, 389] width 1509 height 553
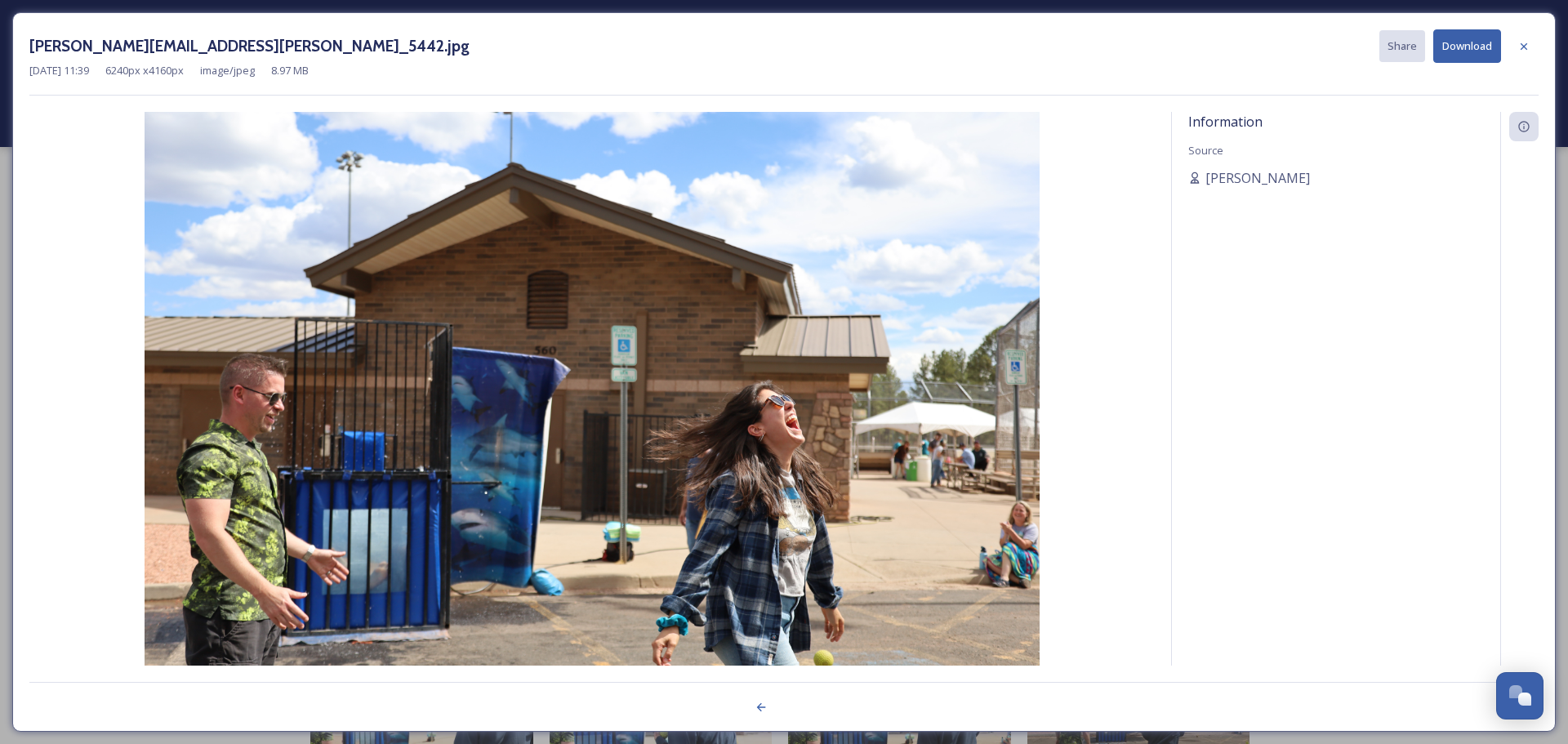
click at [792, 705] on div at bounding box center [784, 698] width 1509 height 33
click at [814, 705] on div at bounding box center [784, 698] width 1509 height 33
click at [750, 709] on div at bounding box center [761, 707] width 29 height 29
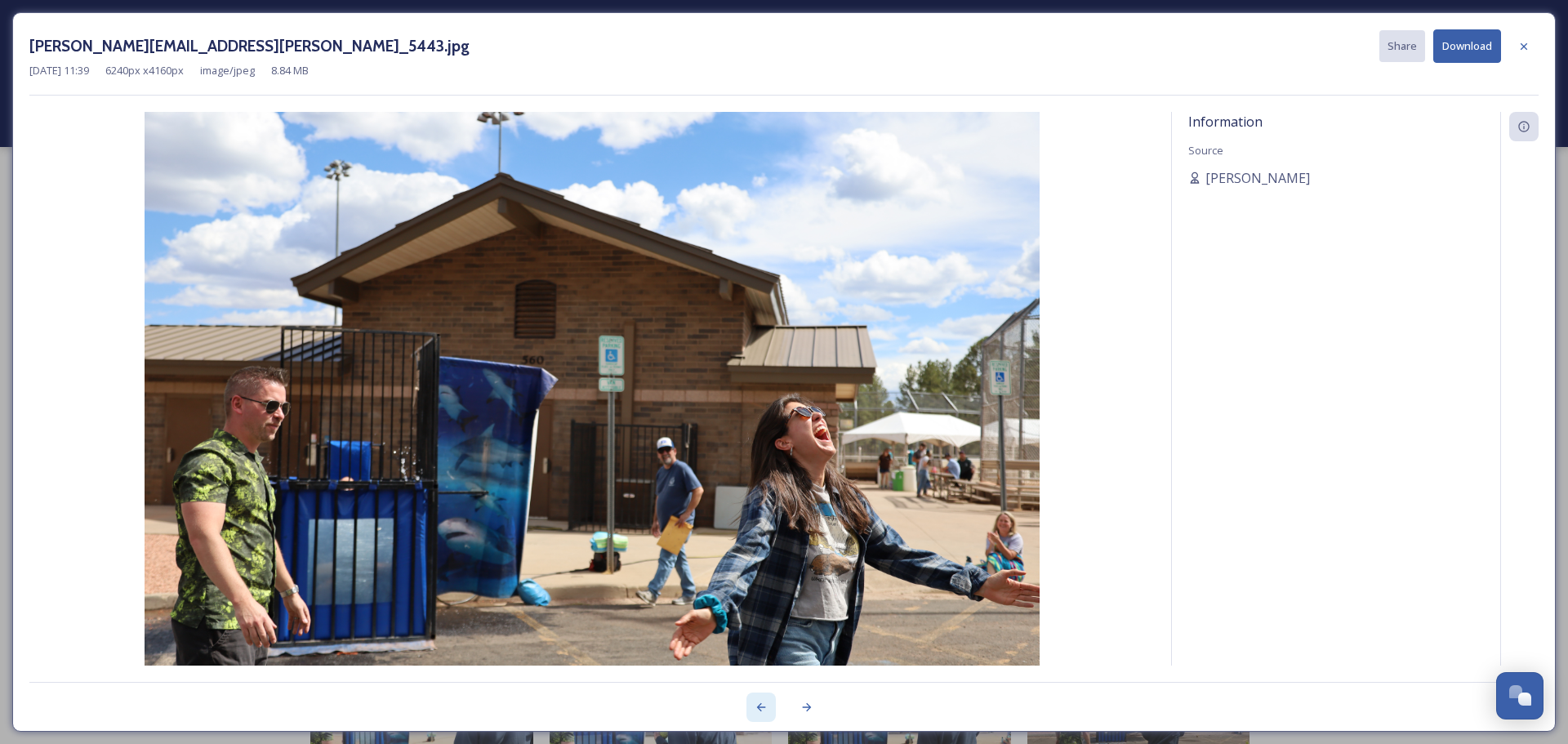
click at [750, 709] on div at bounding box center [761, 707] width 29 height 29
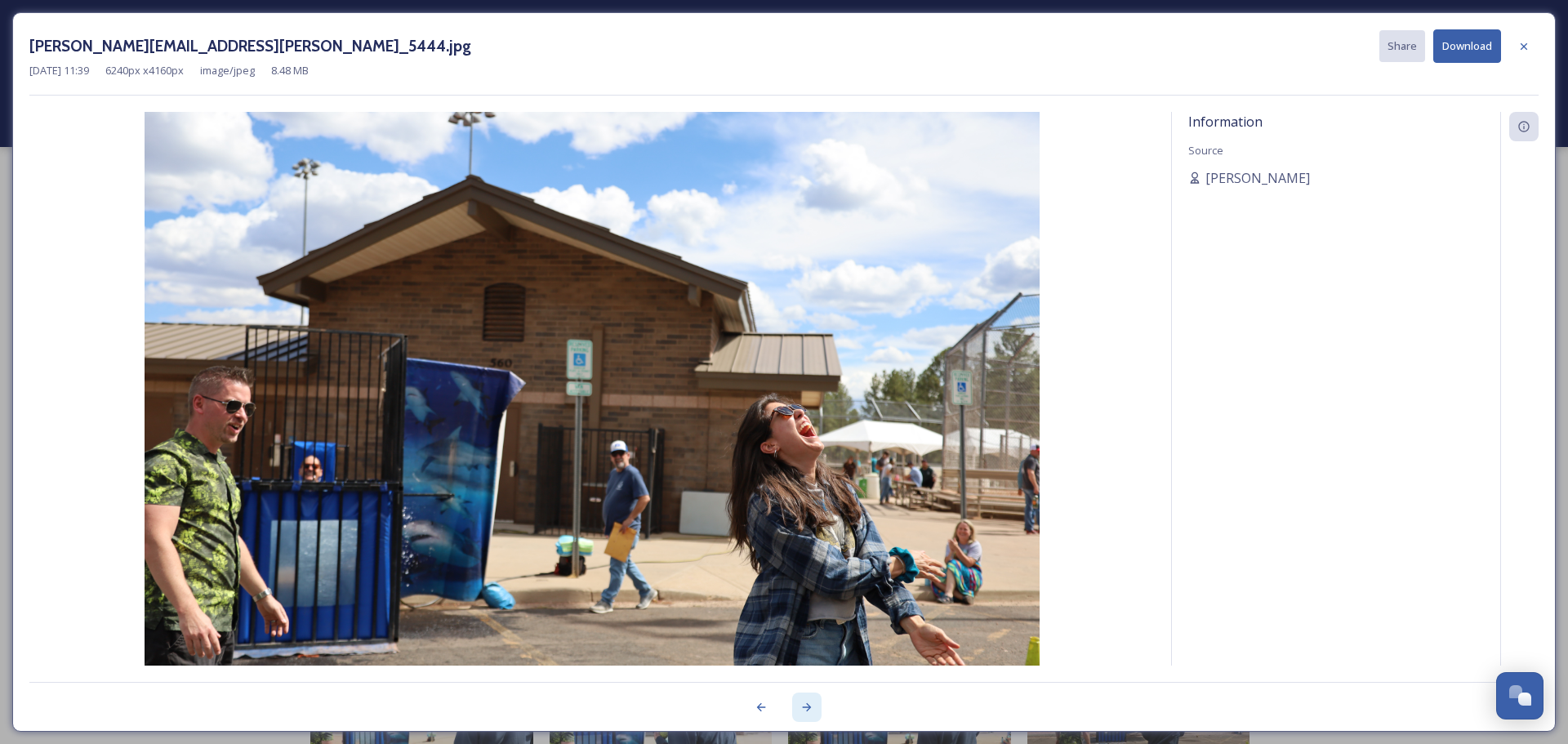
click at [811, 707] on icon at bounding box center [807, 707] width 9 height 8
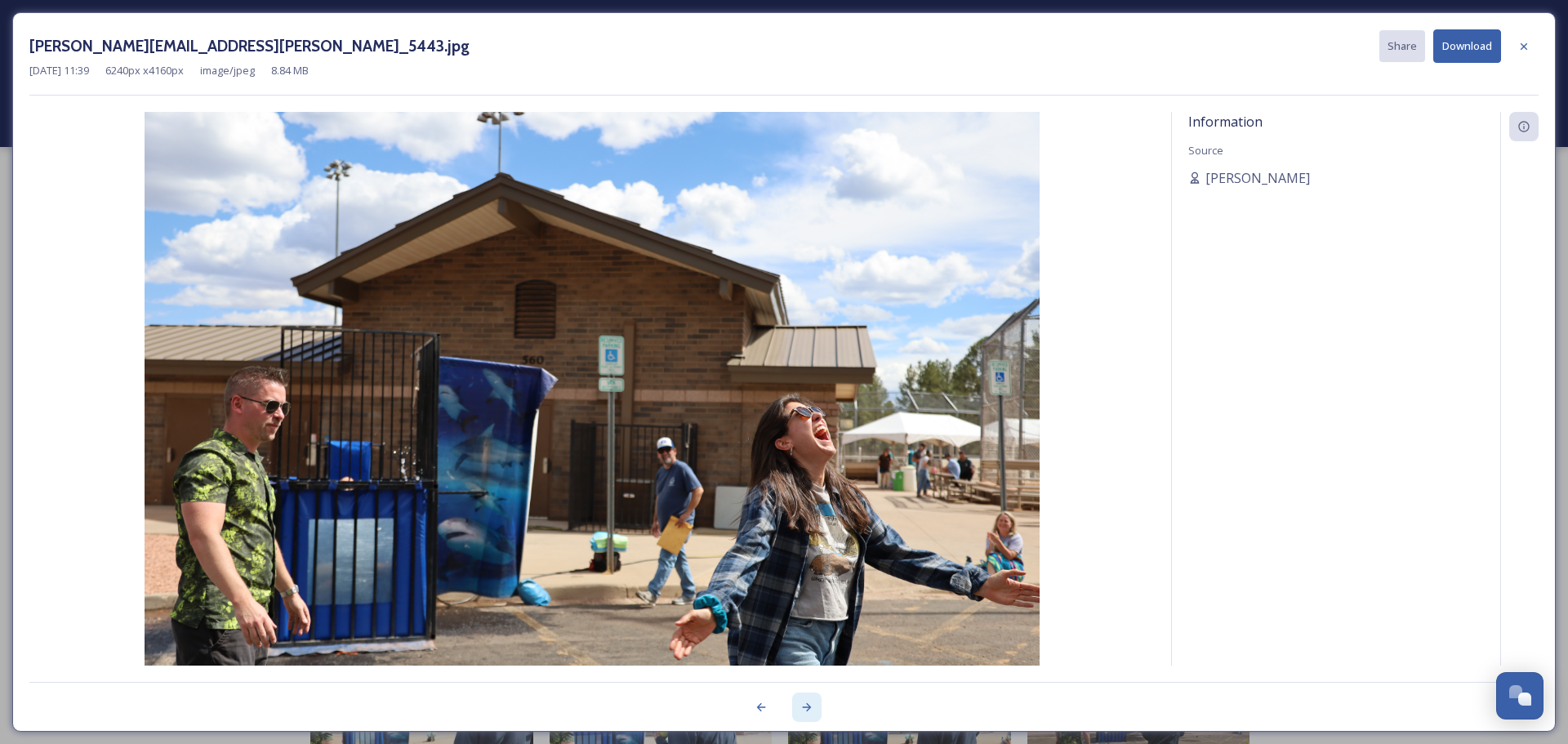
click at [809, 707] on icon at bounding box center [807, 707] width 9 height 8
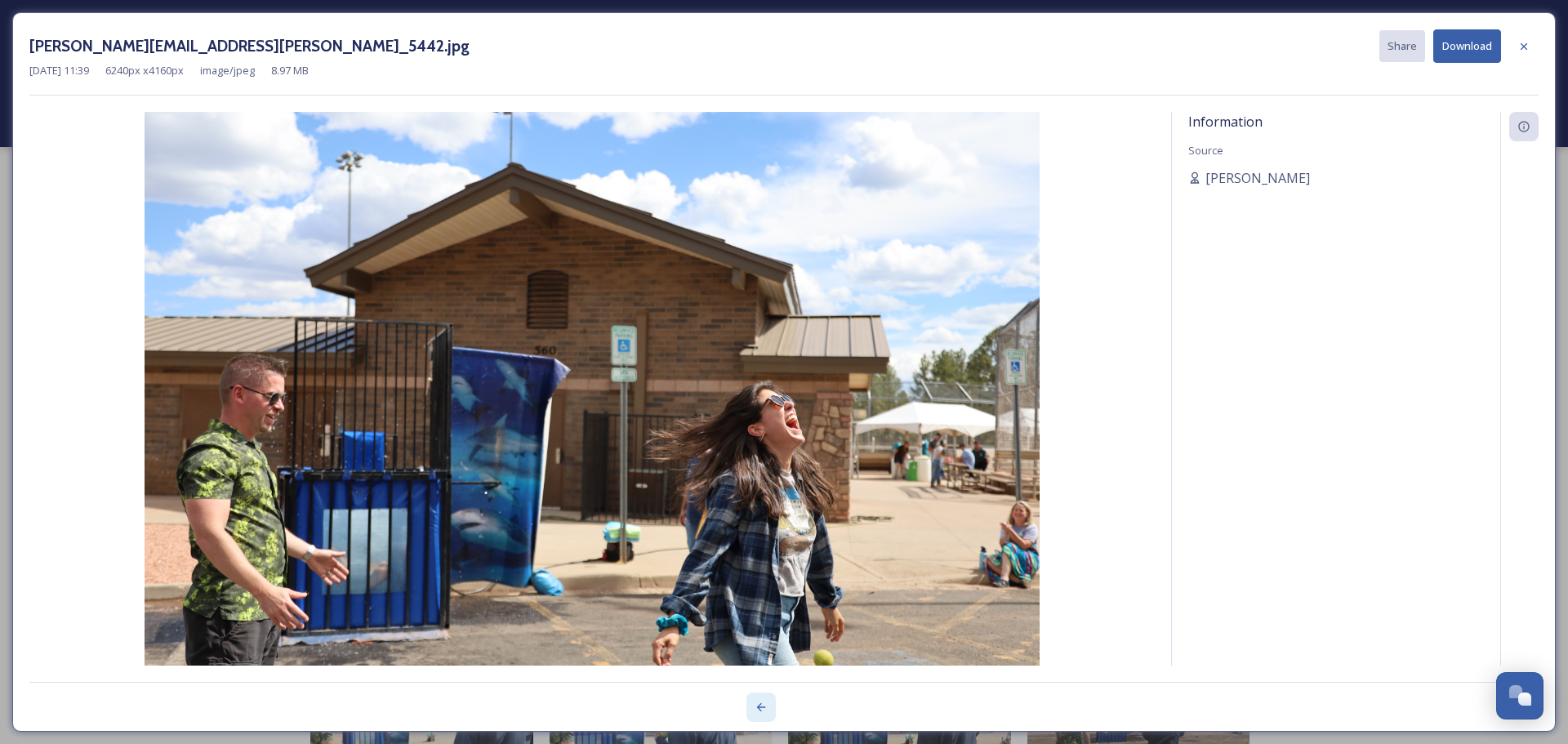
click at [758, 705] on icon at bounding box center [761, 707] width 13 height 13
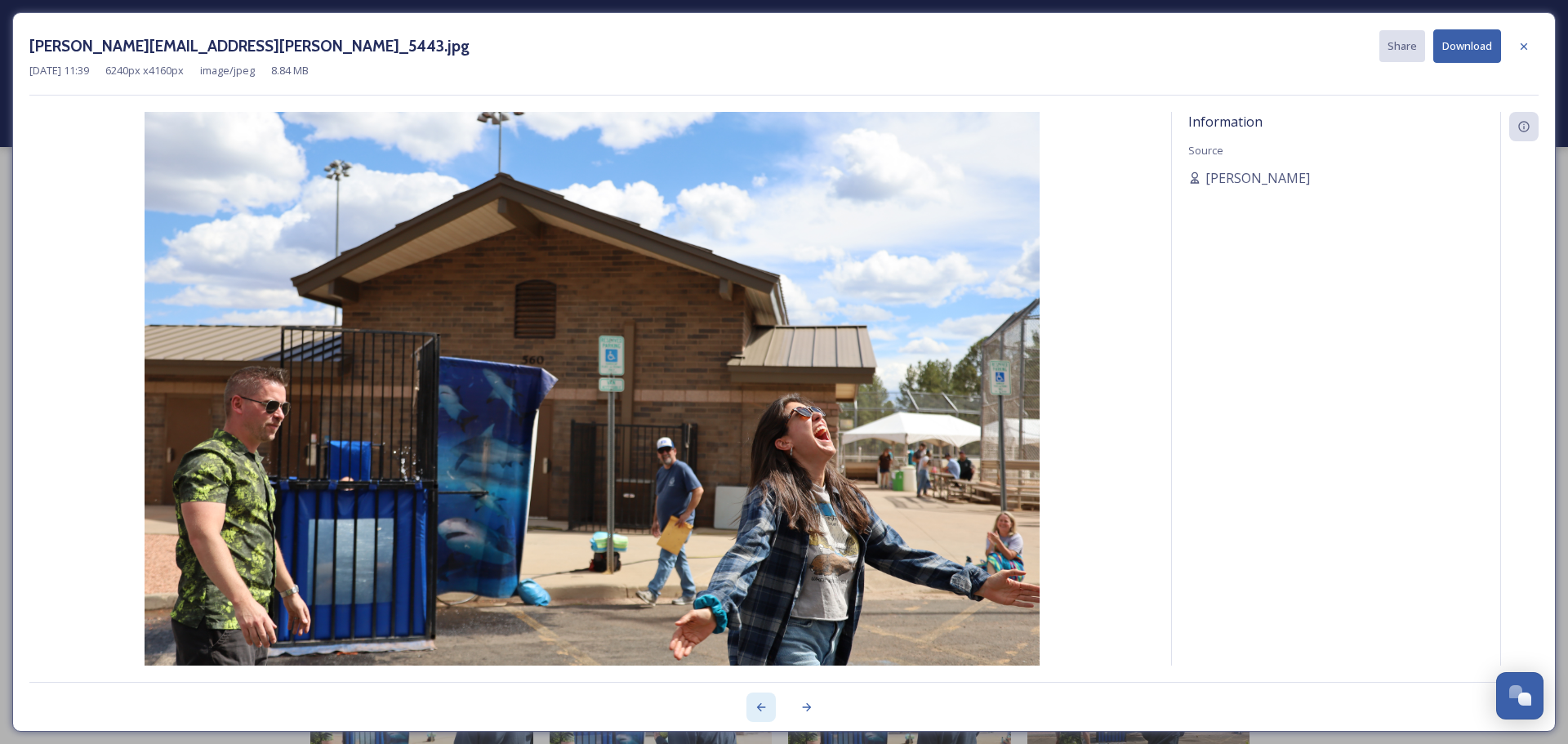
click at [758, 705] on icon at bounding box center [761, 707] width 13 height 13
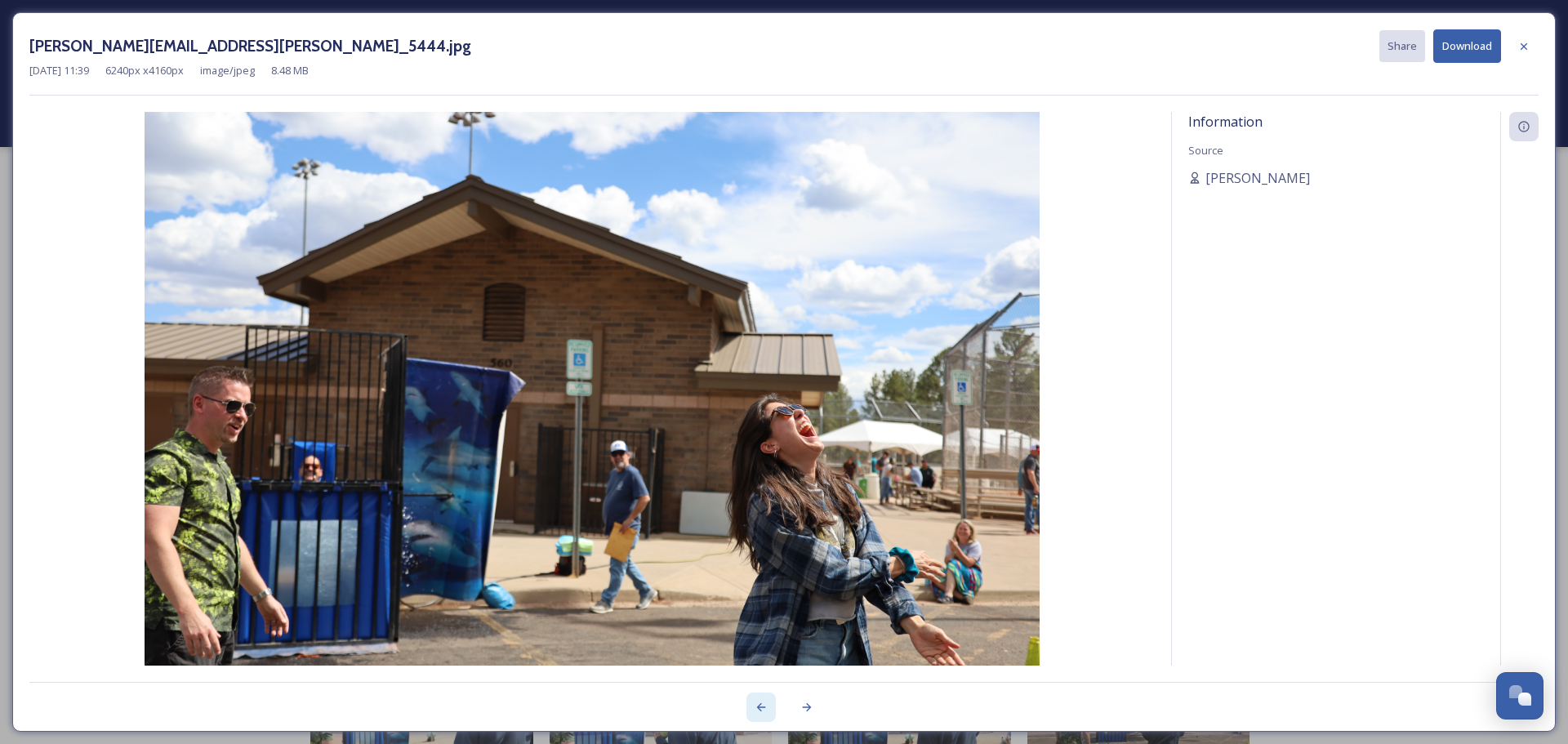
click at [758, 705] on icon at bounding box center [761, 707] width 13 height 13
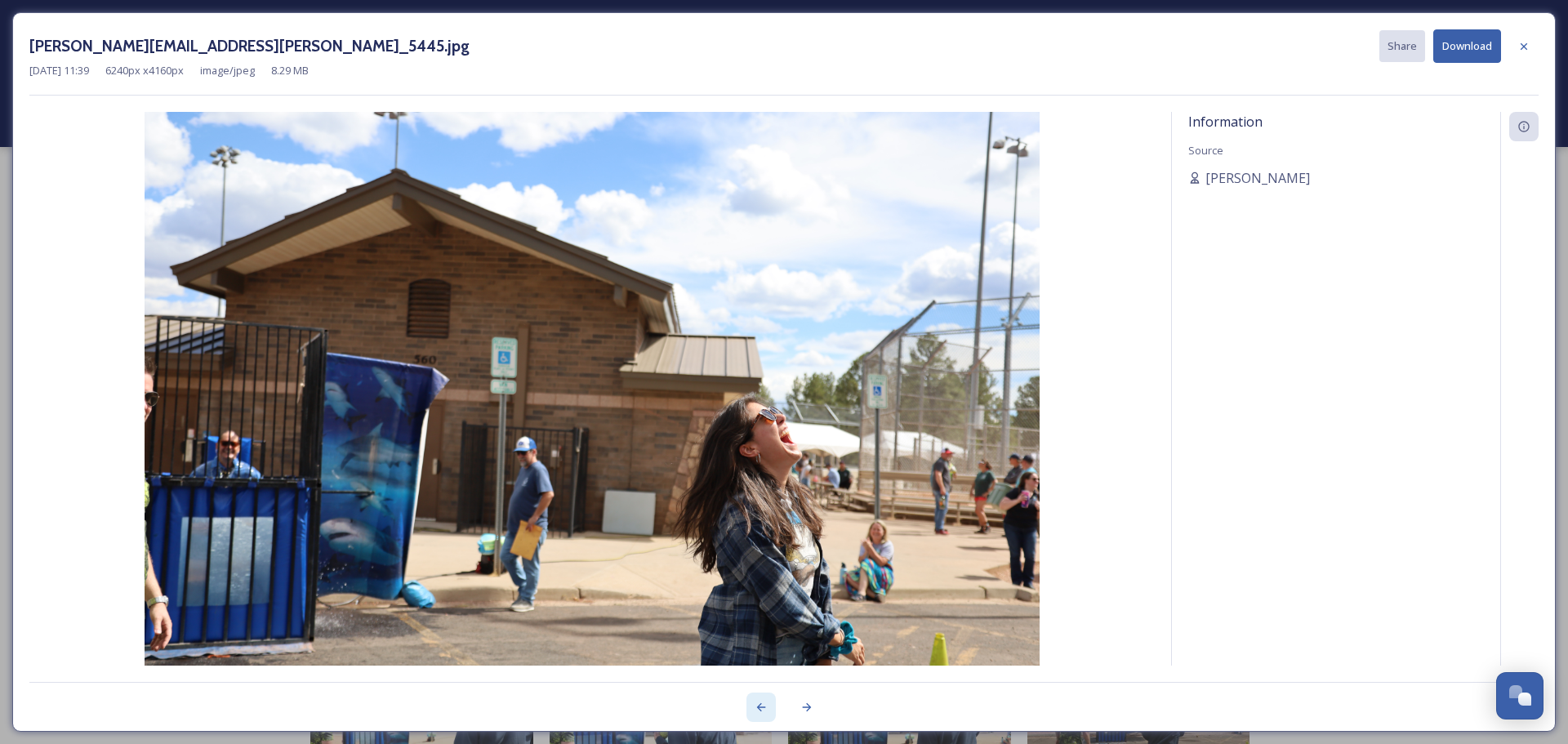
click at [758, 705] on icon at bounding box center [761, 707] width 13 height 13
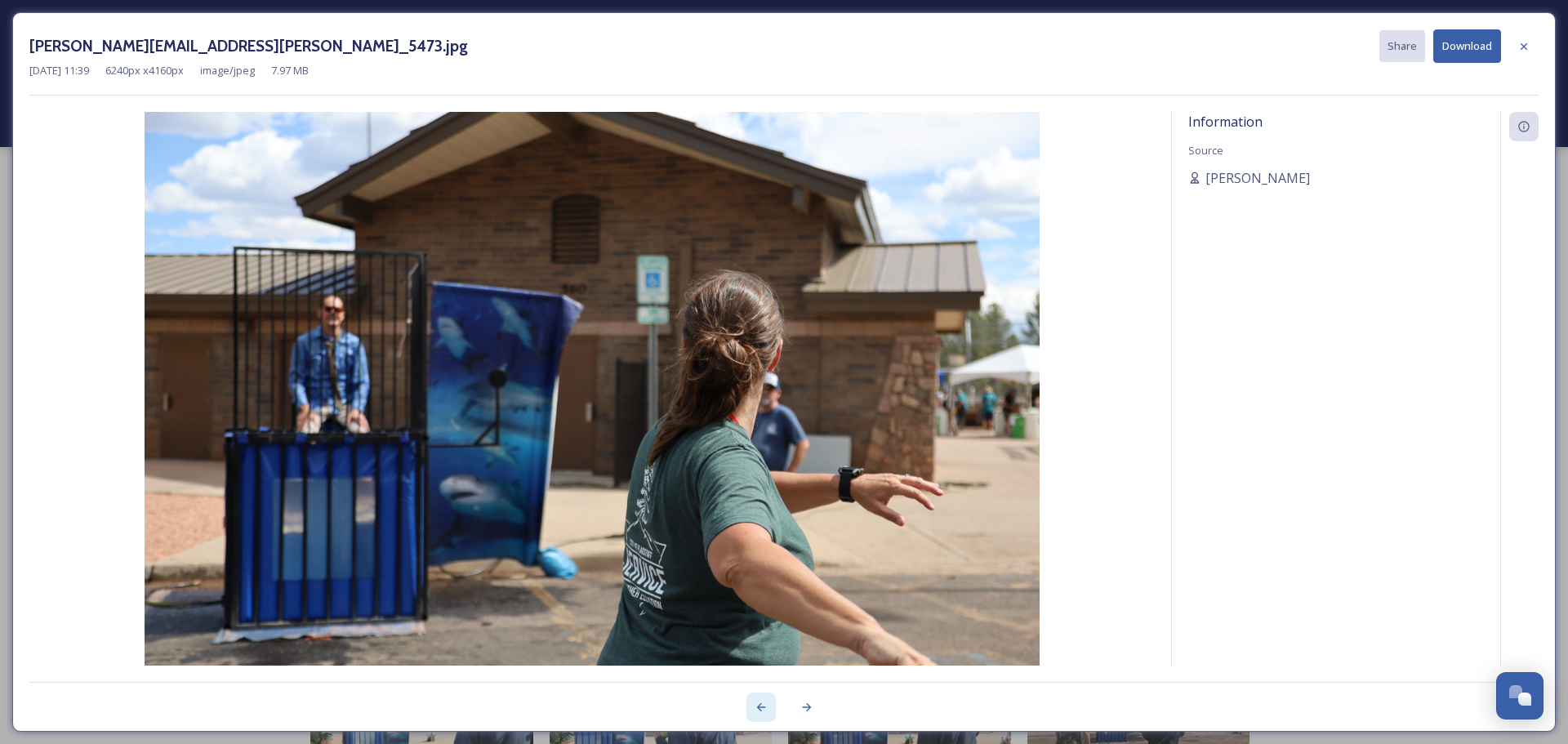
click at [758, 705] on icon at bounding box center [761, 707] width 13 height 13
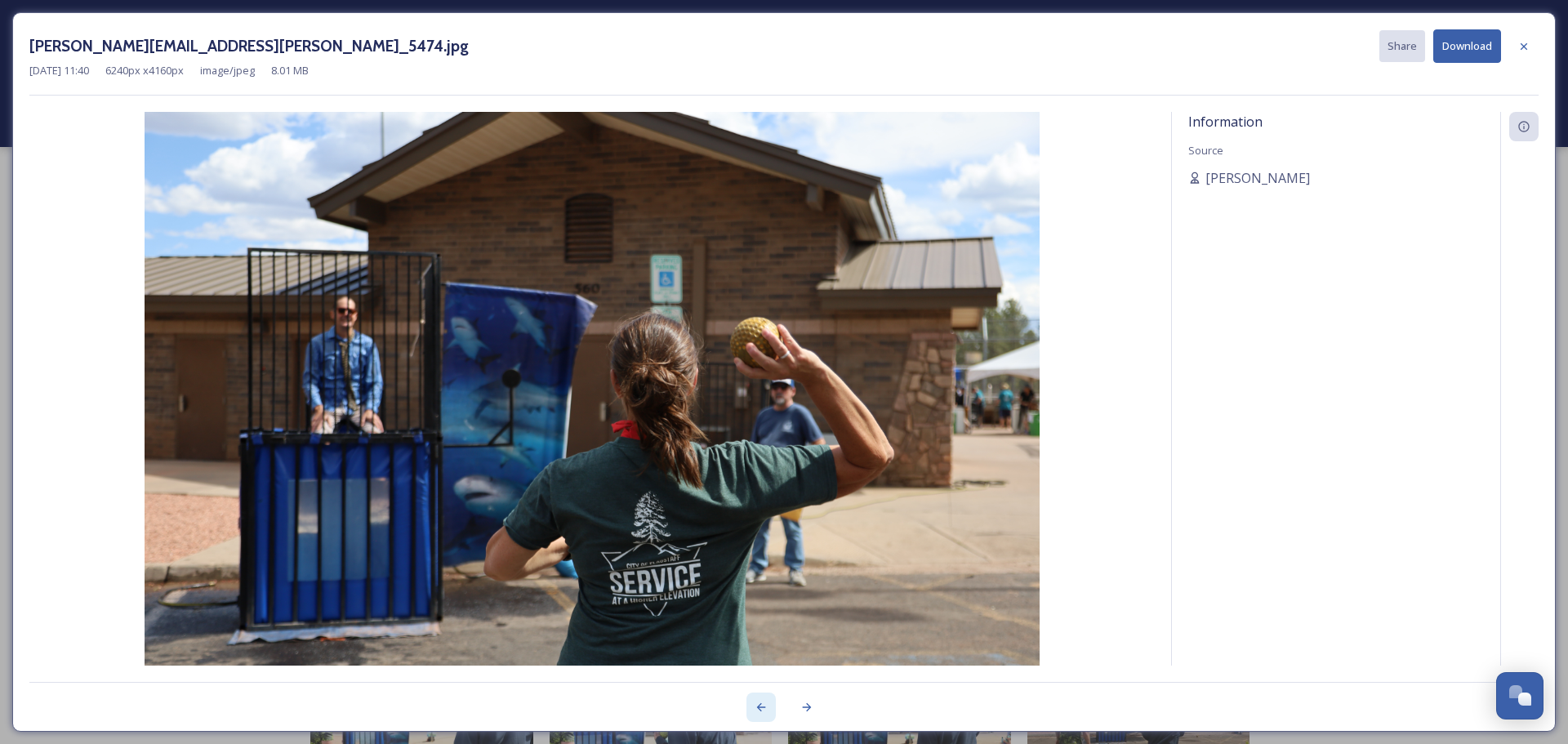
click at [758, 705] on icon at bounding box center [761, 707] width 13 height 13
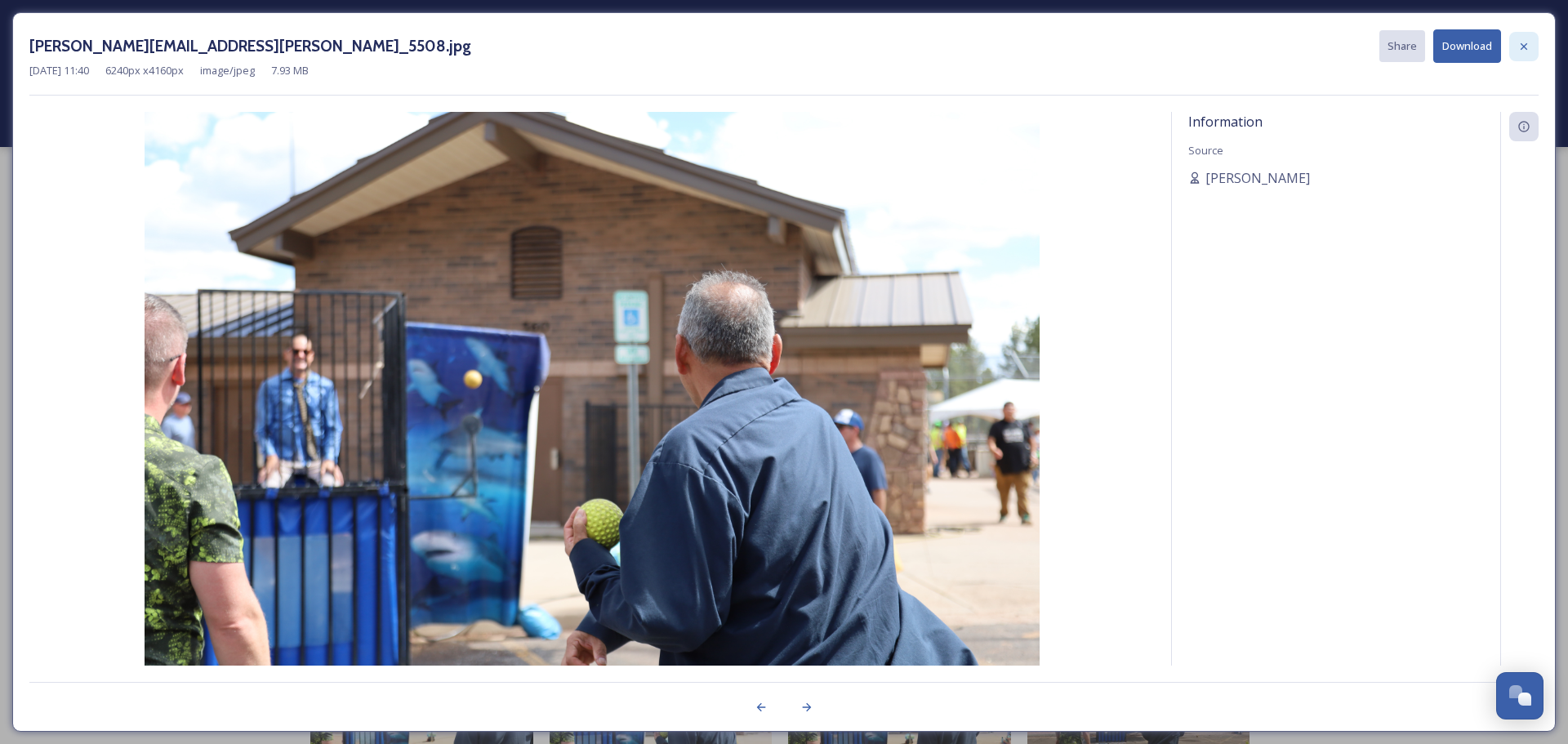
click at [1522, 49] on icon at bounding box center [1524, 46] width 13 height 13
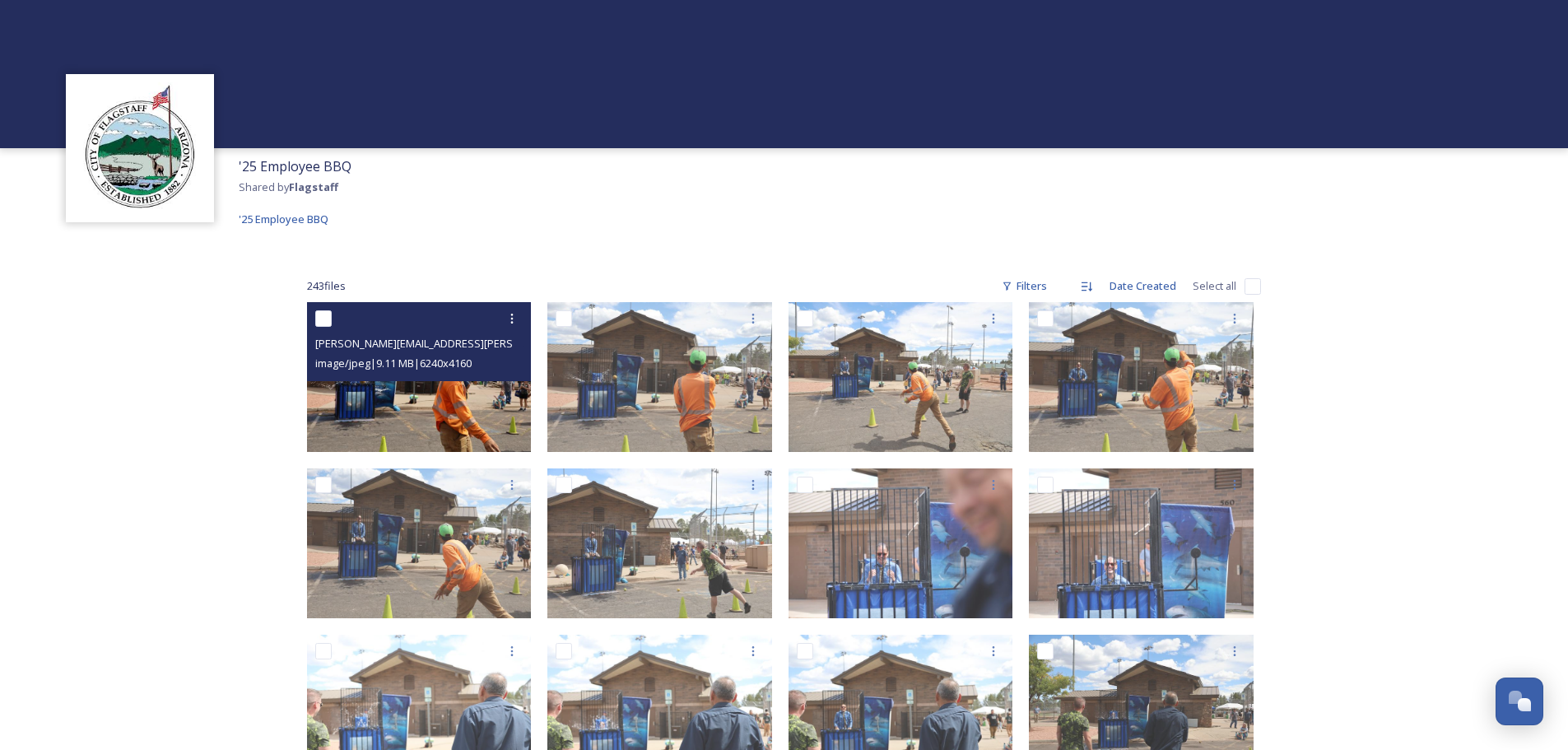
click at [425, 353] on div "image/jpeg | 9.11 MB | 6240 x 4160" at bounding box center [421, 363] width 212 height 20
click at [394, 410] on img at bounding box center [420, 376] width 225 height 149
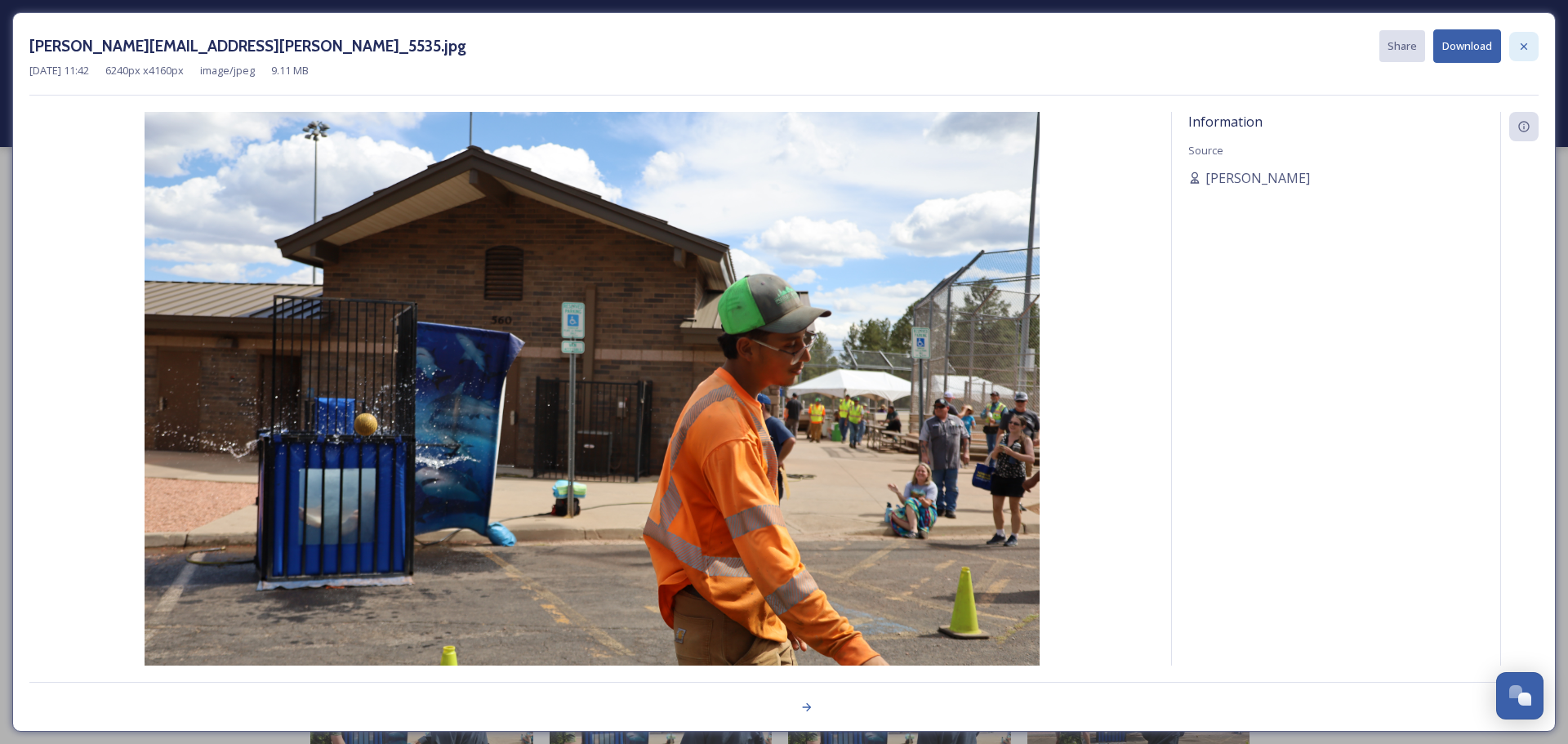
click at [1522, 47] on icon at bounding box center [1524, 46] width 13 height 13
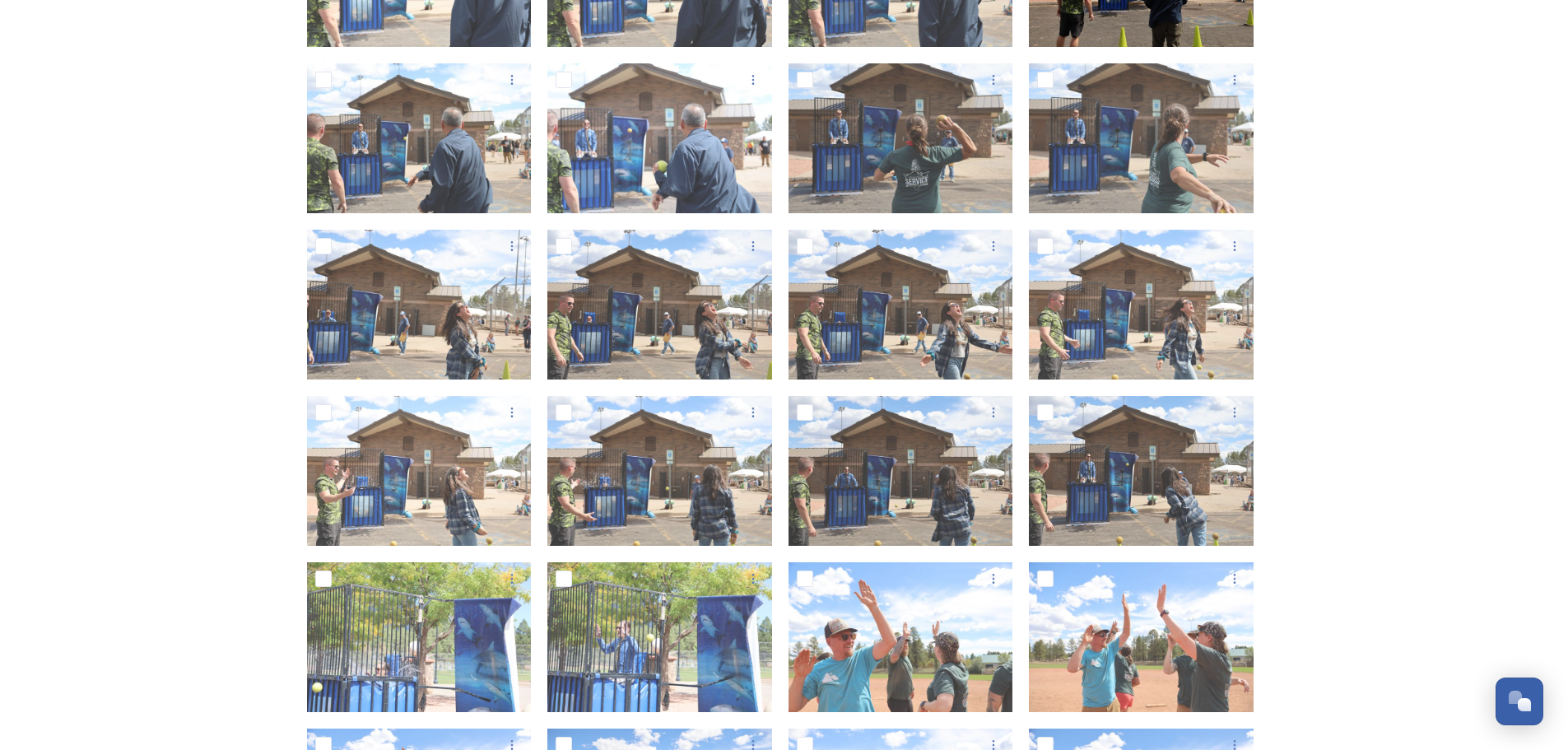
scroll to position [741, 0]
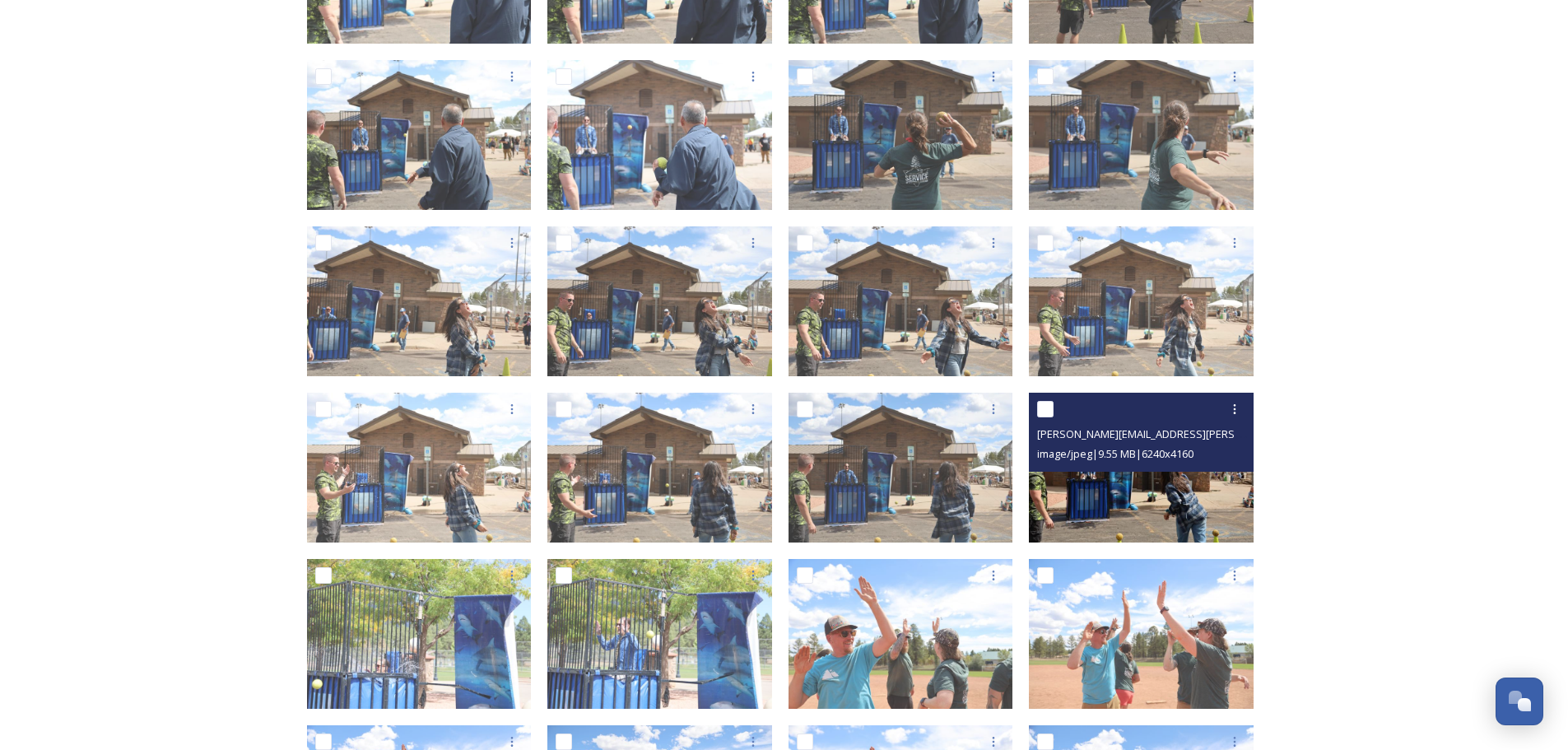
click at [1185, 466] on div "[PERSON_NAME][EMAIL_ADDRESS][PERSON_NAME]_5436.jpg image/jpeg | 9.55 MB | 6240 …" at bounding box center [1141, 432] width 225 height 79
click at [1161, 503] on img at bounding box center [1141, 467] width 225 height 149
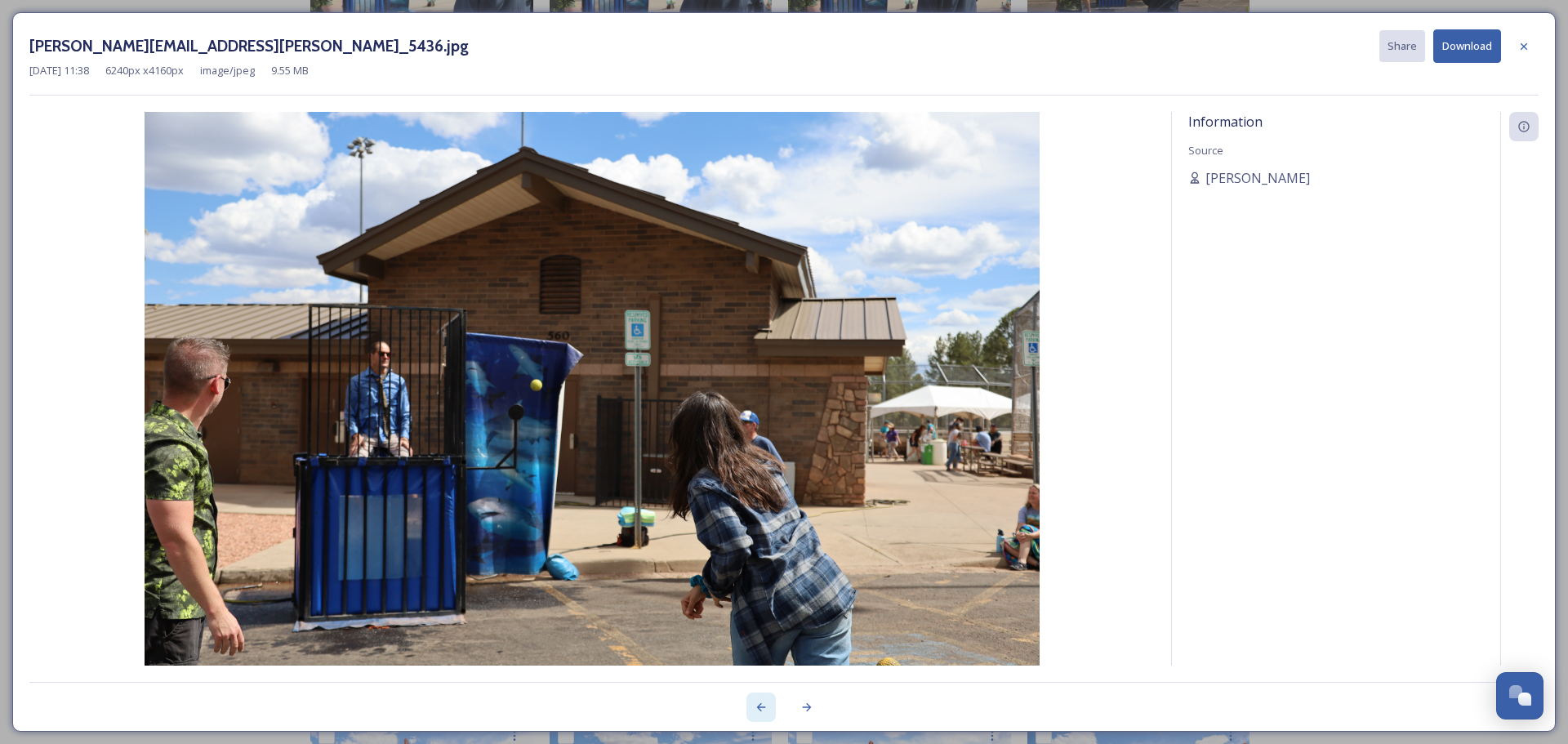
click at [762, 706] on icon at bounding box center [761, 707] width 13 height 13
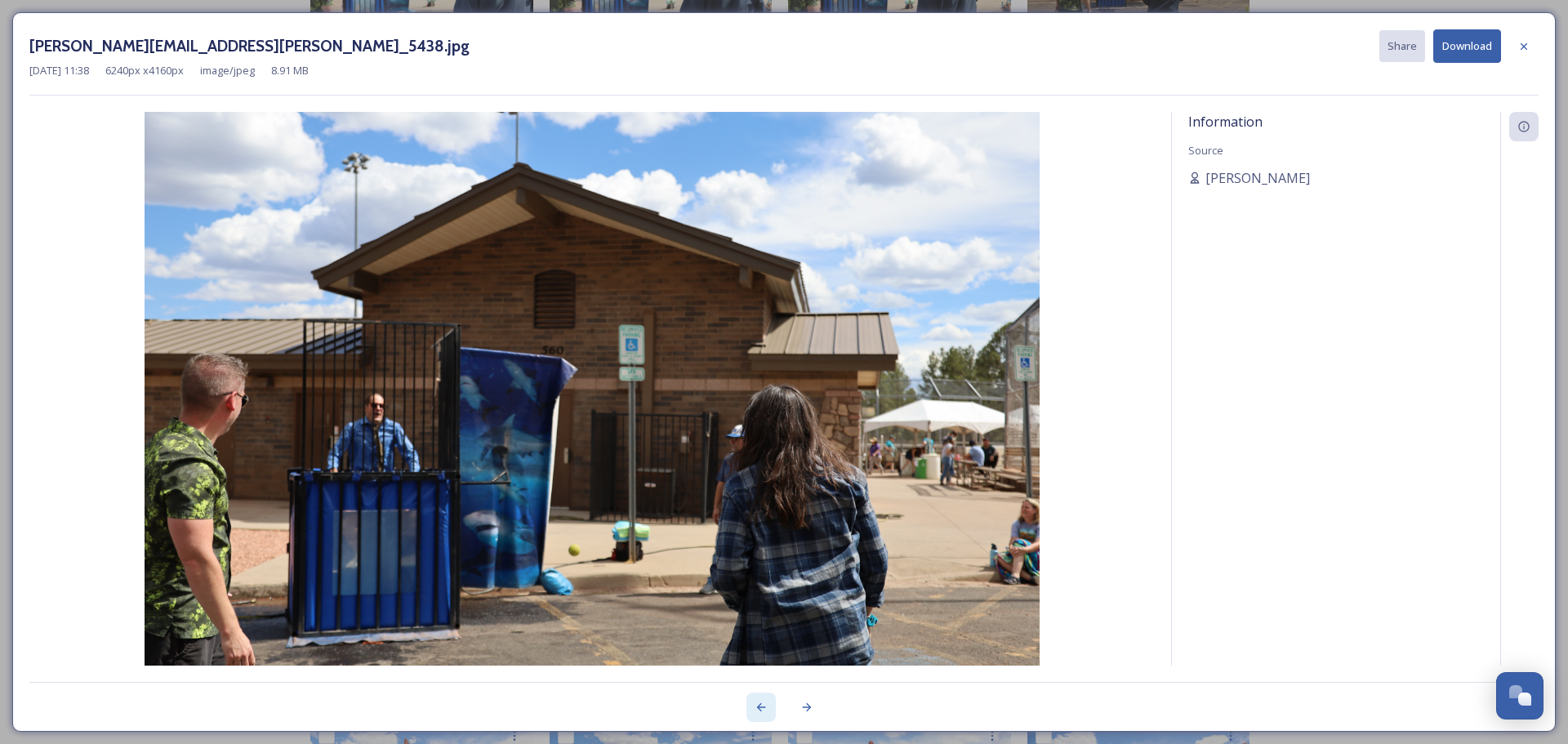
click at [762, 706] on icon at bounding box center [761, 707] width 13 height 13
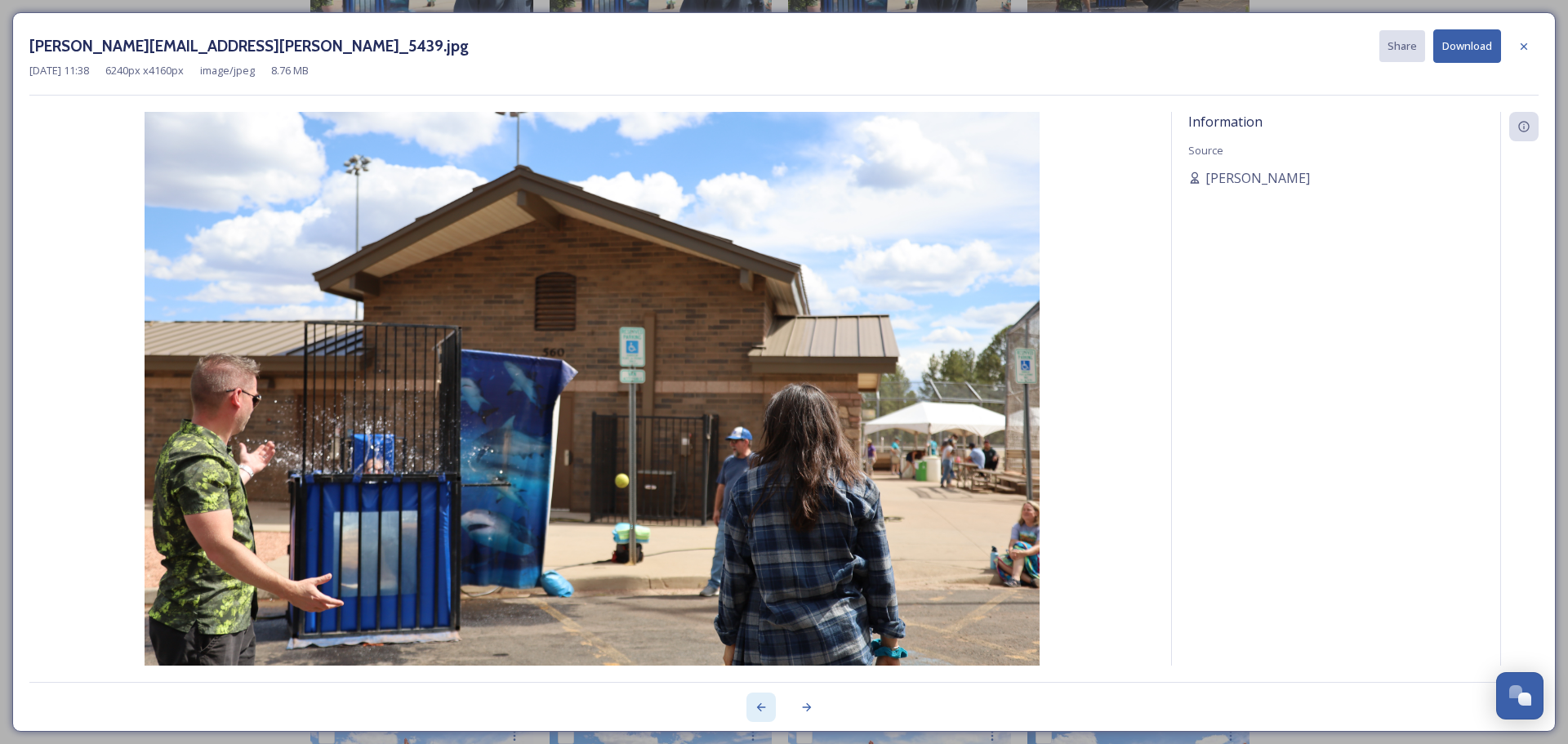
click at [762, 706] on icon at bounding box center [761, 707] width 13 height 13
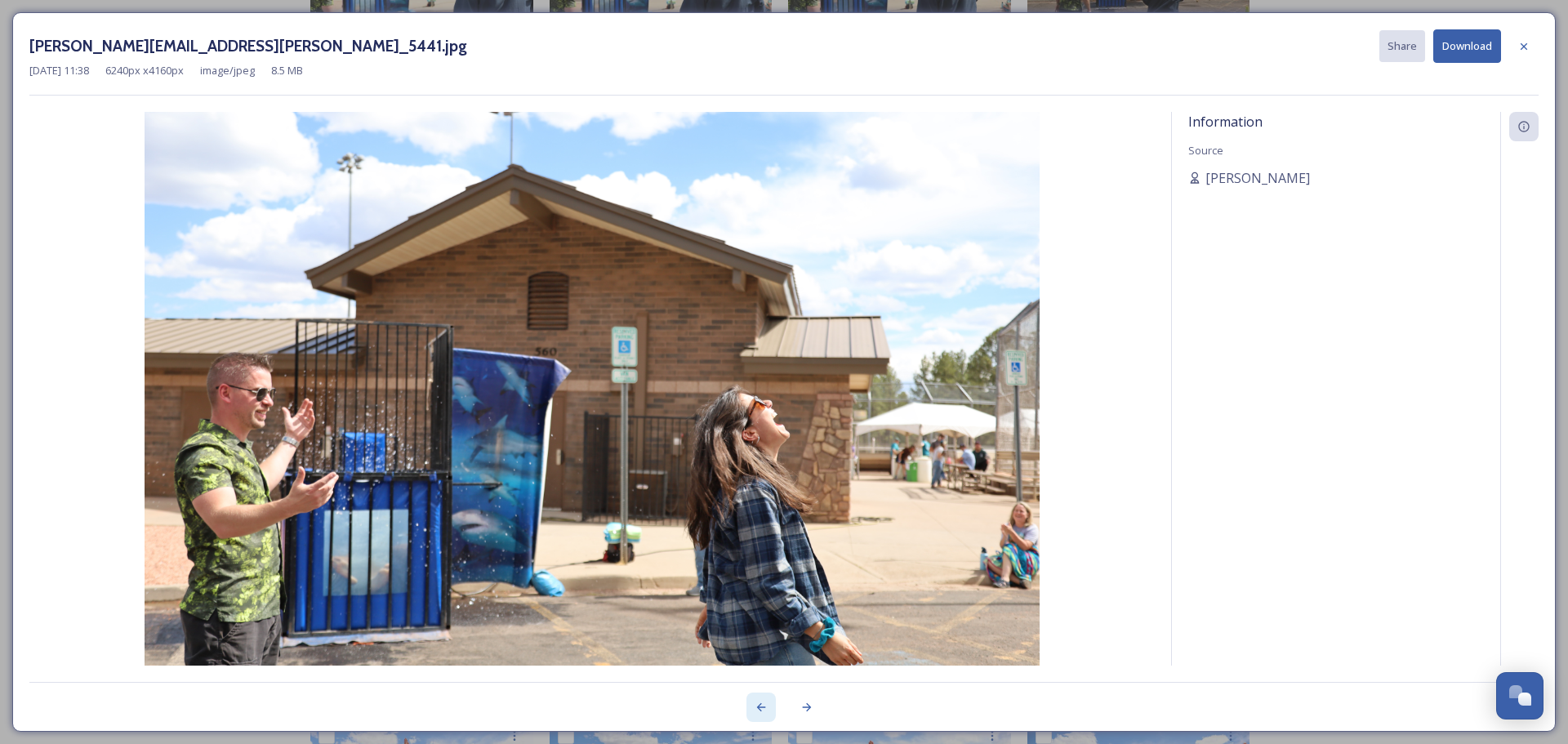
click at [762, 706] on icon at bounding box center [761, 707] width 13 height 13
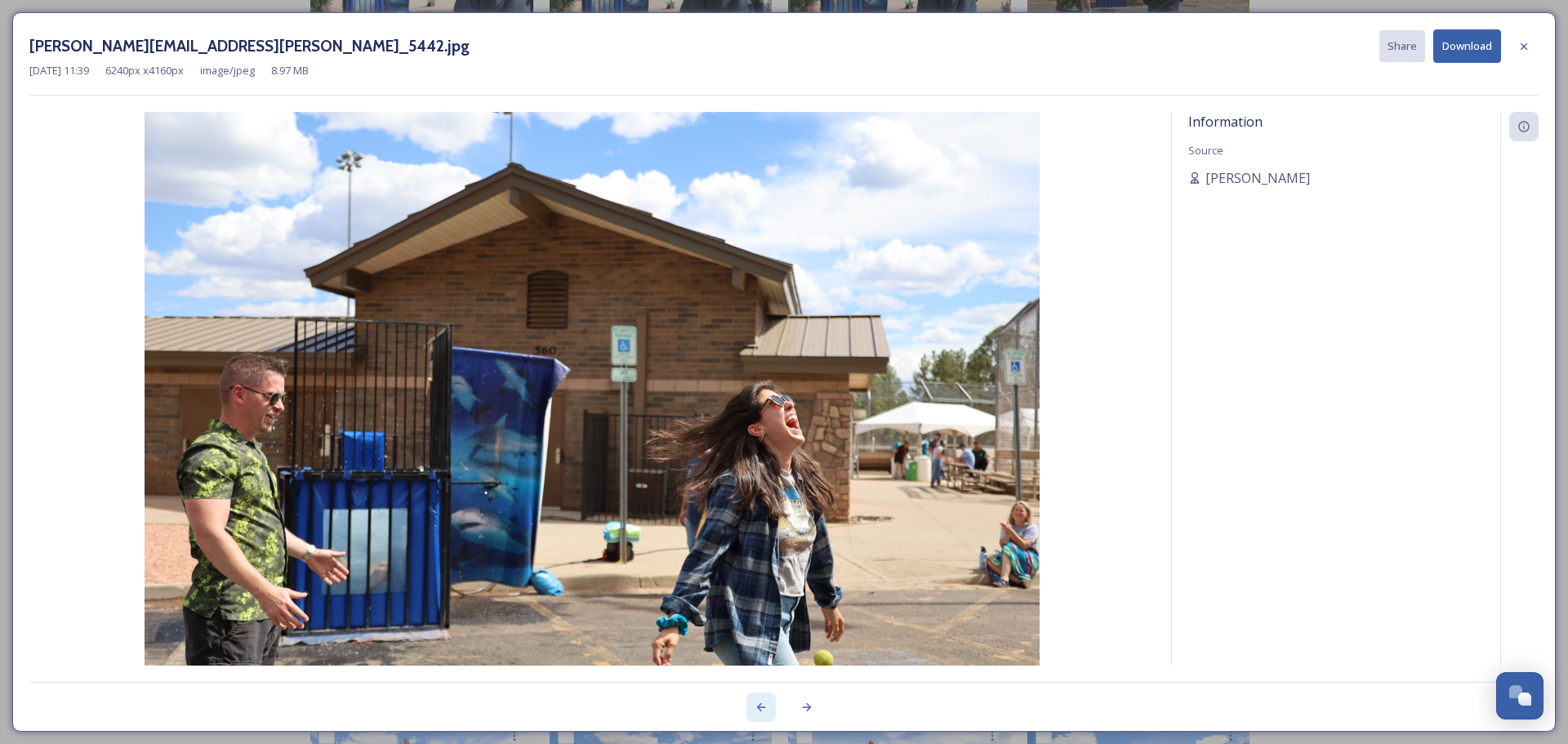
click at [762, 706] on icon at bounding box center [761, 707] width 13 height 13
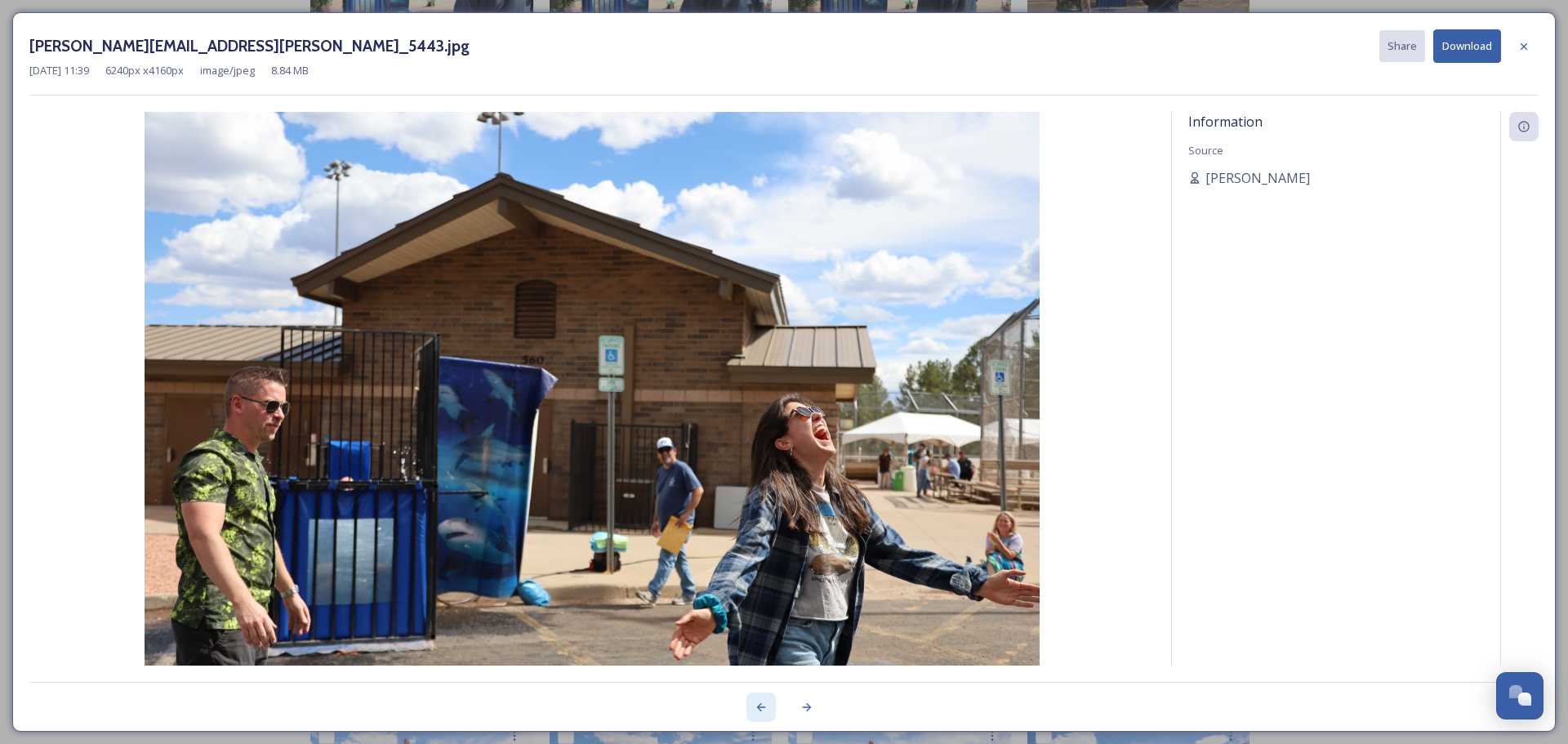
click at [762, 706] on icon at bounding box center [761, 707] width 13 height 13
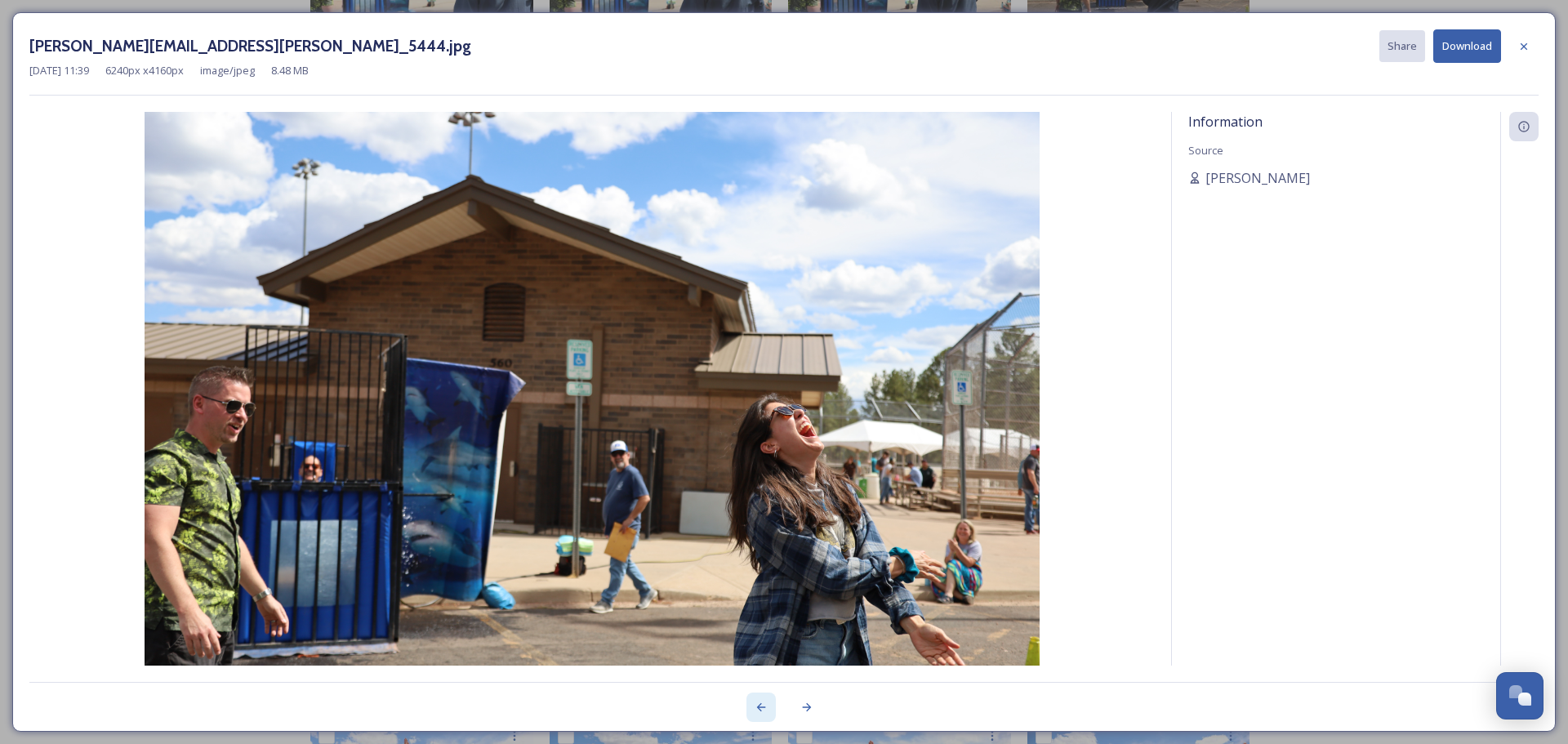
click at [762, 706] on icon at bounding box center [761, 707] width 13 height 13
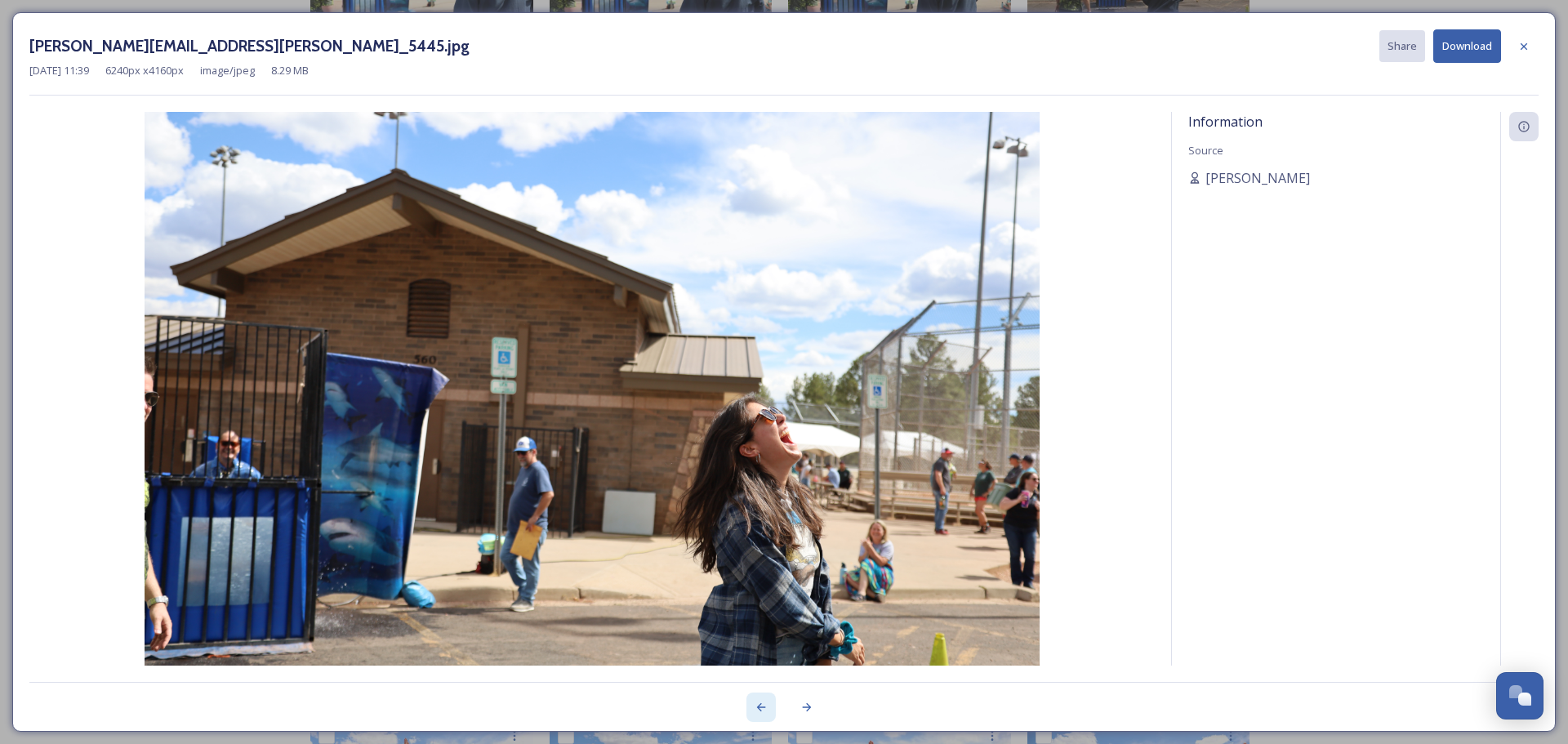
click at [762, 706] on icon at bounding box center [761, 707] width 13 height 13
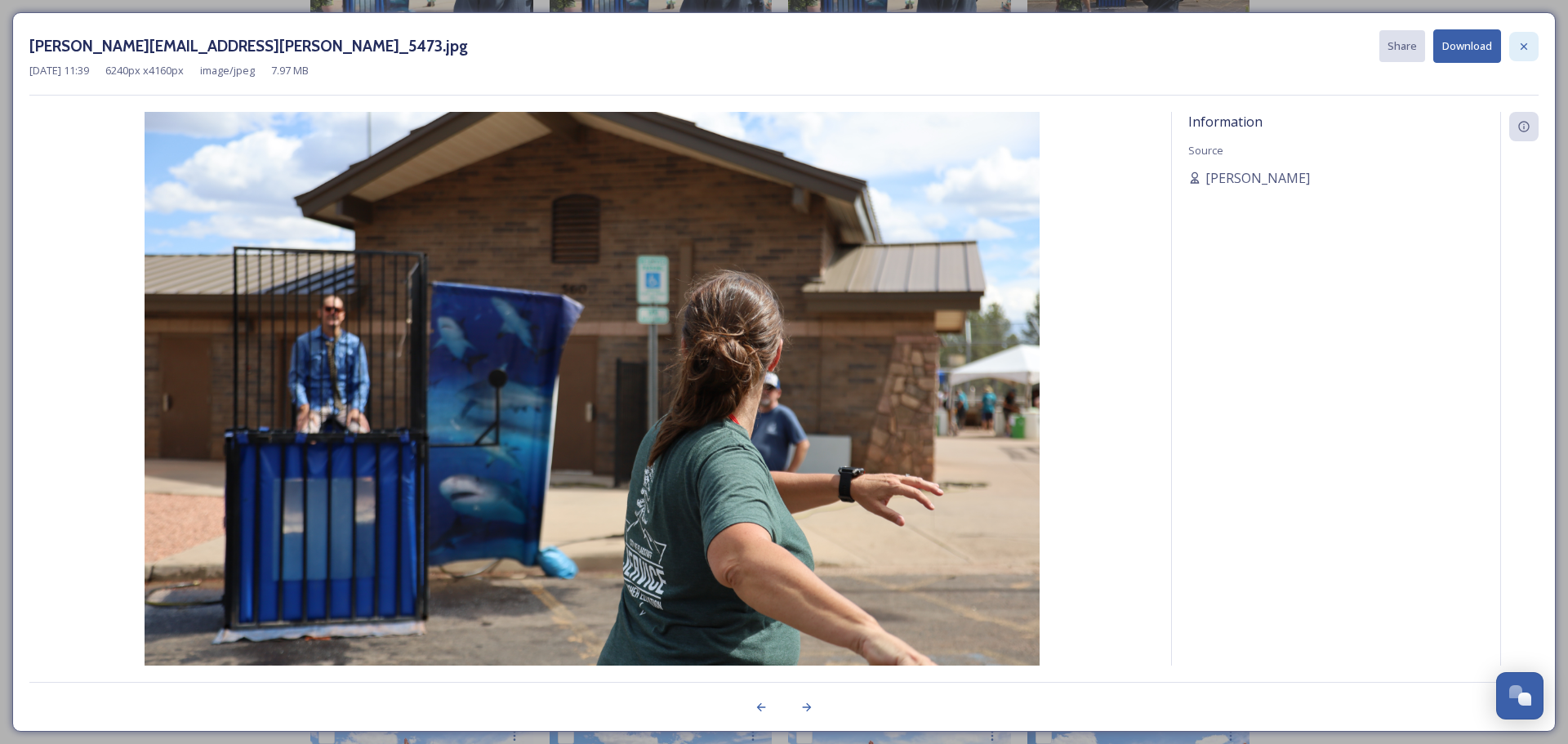
click at [1517, 47] on icon at bounding box center [1524, 46] width 13 height 13
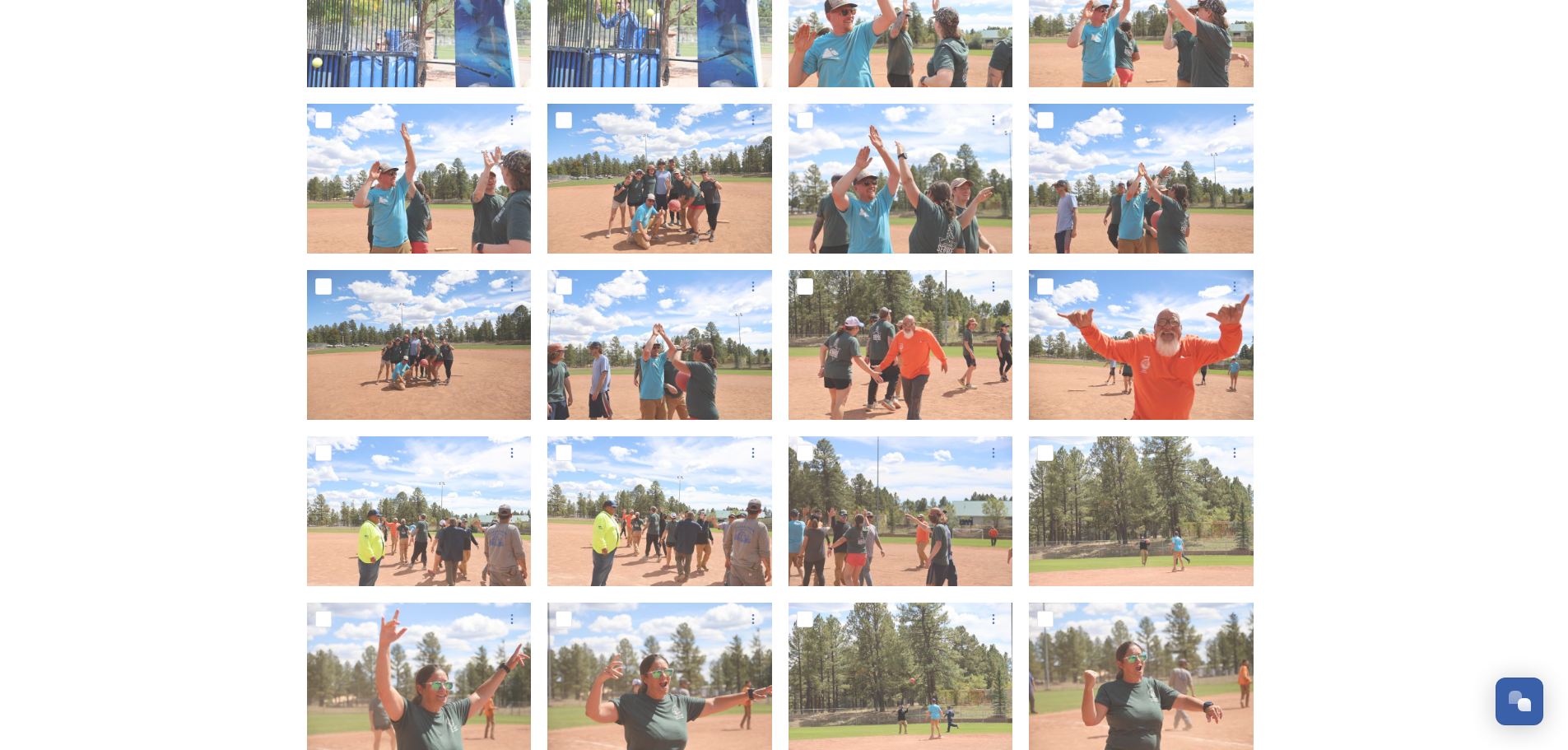
scroll to position [1400, 0]
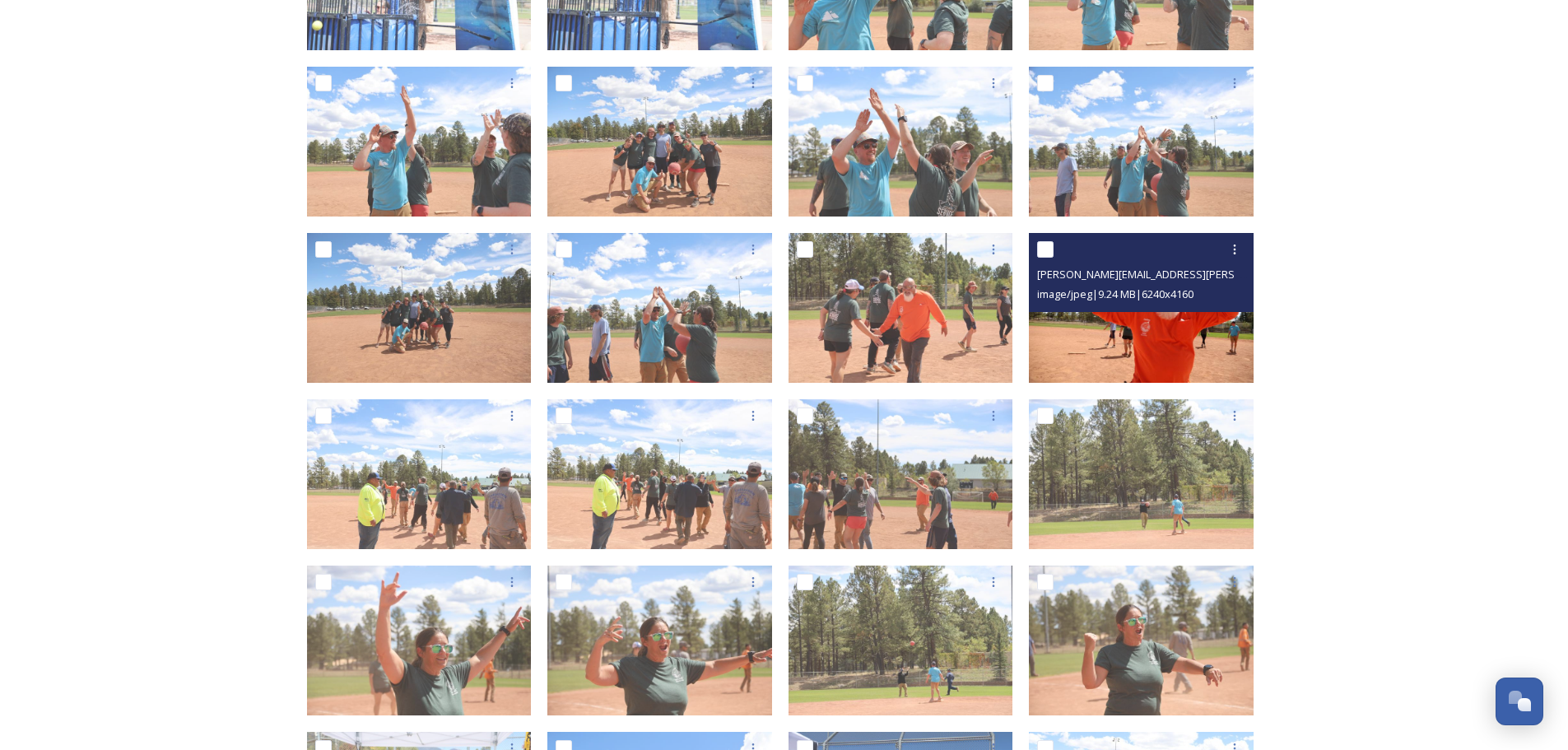
click at [1088, 295] on span "image/jpeg | 9.24 MB | 6240 x 4160" at bounding box center [1115, 294] width 156 height 15
click at [1103, 335] on img at bounding box center [1141, 307] width 225 height 149
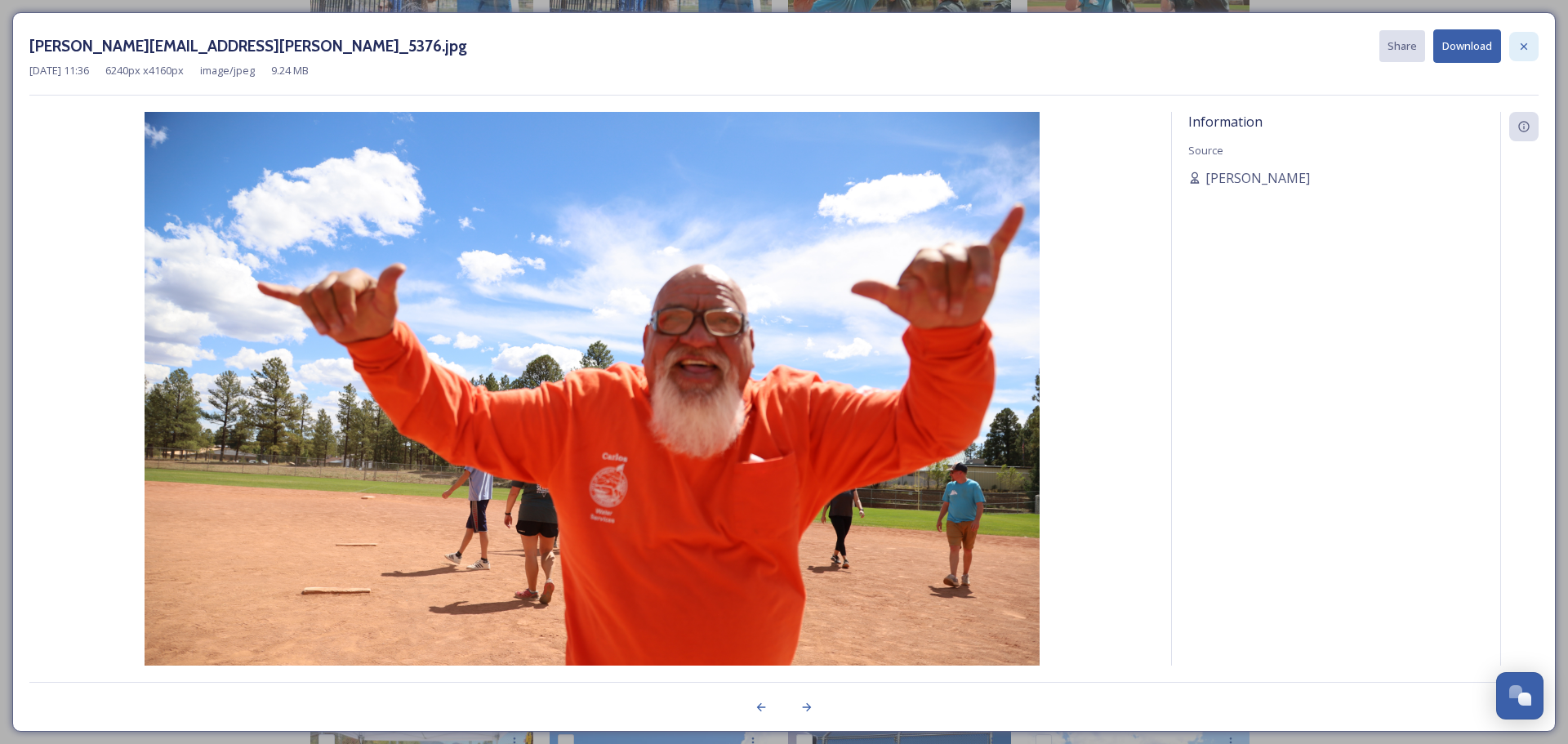
click at [1522, 48] on icon at bounding box center [1524, 45] width 7 height 7
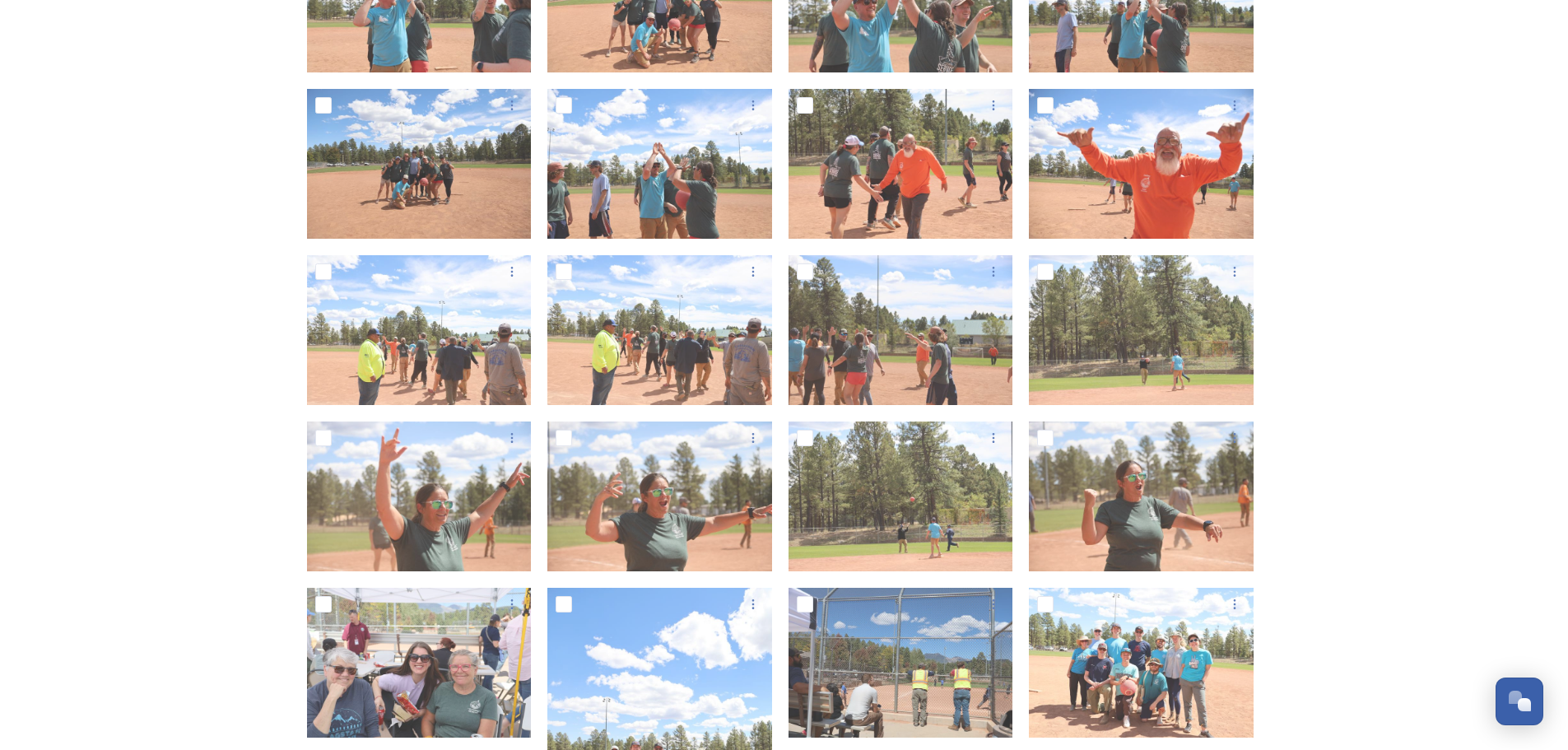
scroll to position [1565, 0]
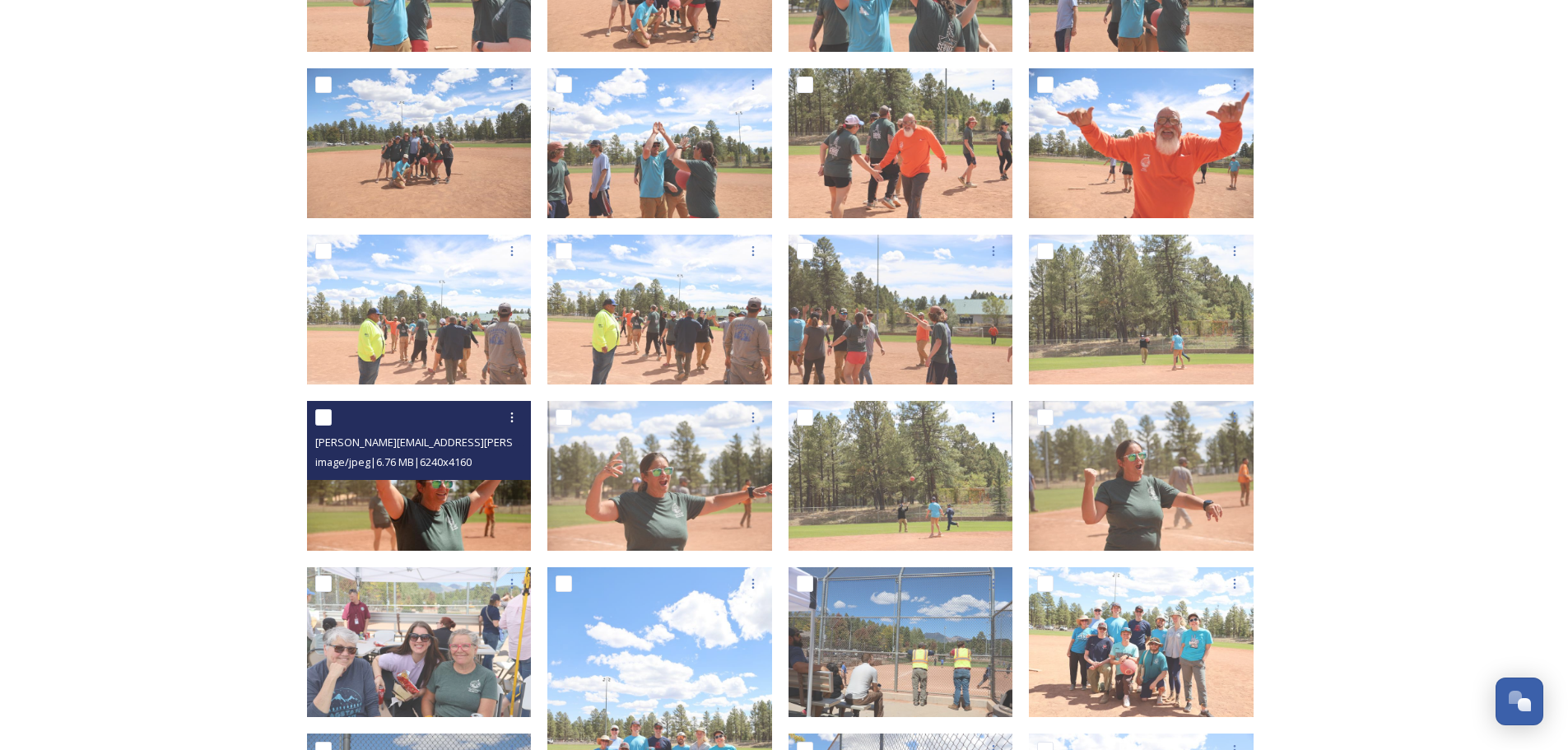
click at [466, 509] on img at bounding box center [420, 475] width 225 height 149
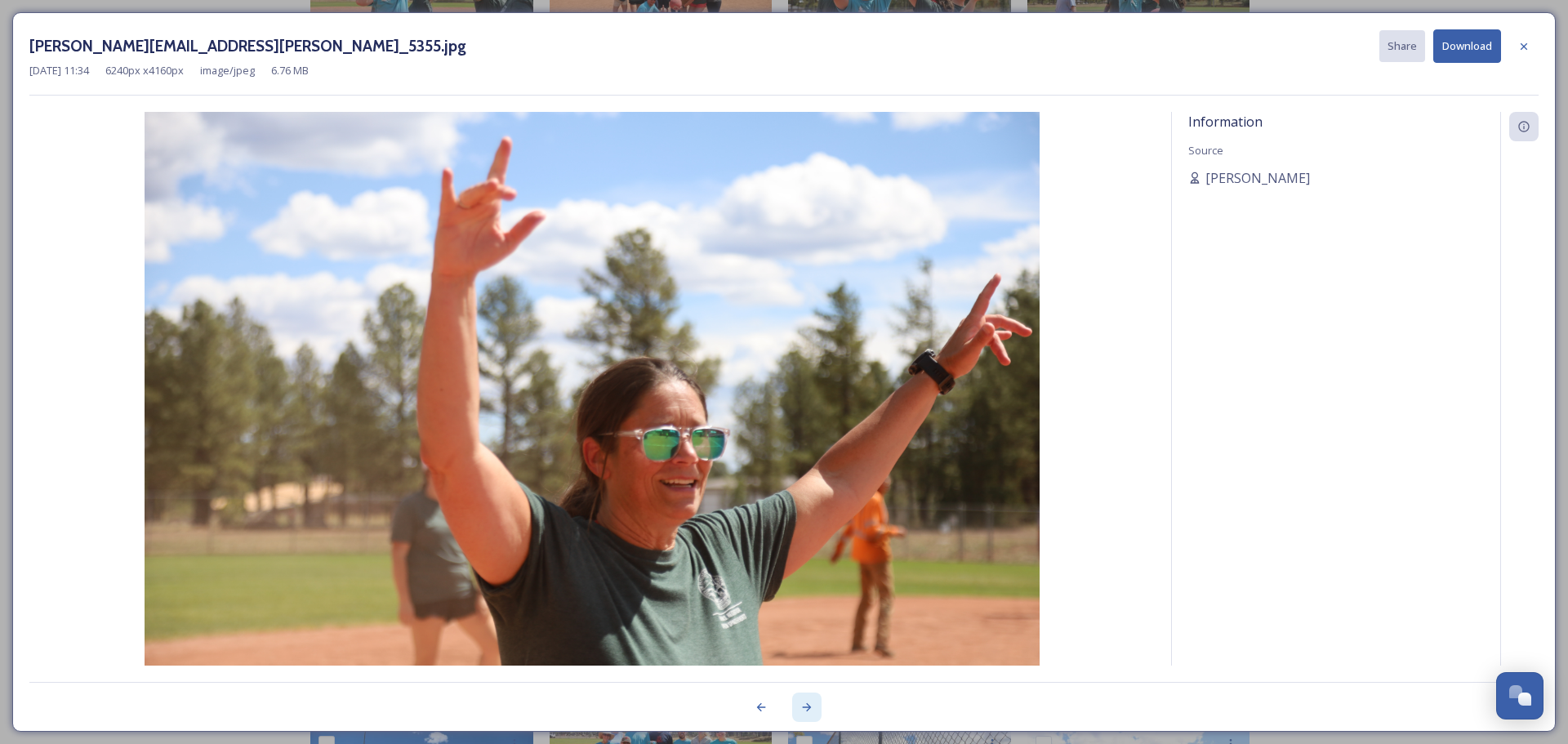
click at [802, 707] on icon at bounding box center [807, 707] width 9 height 8
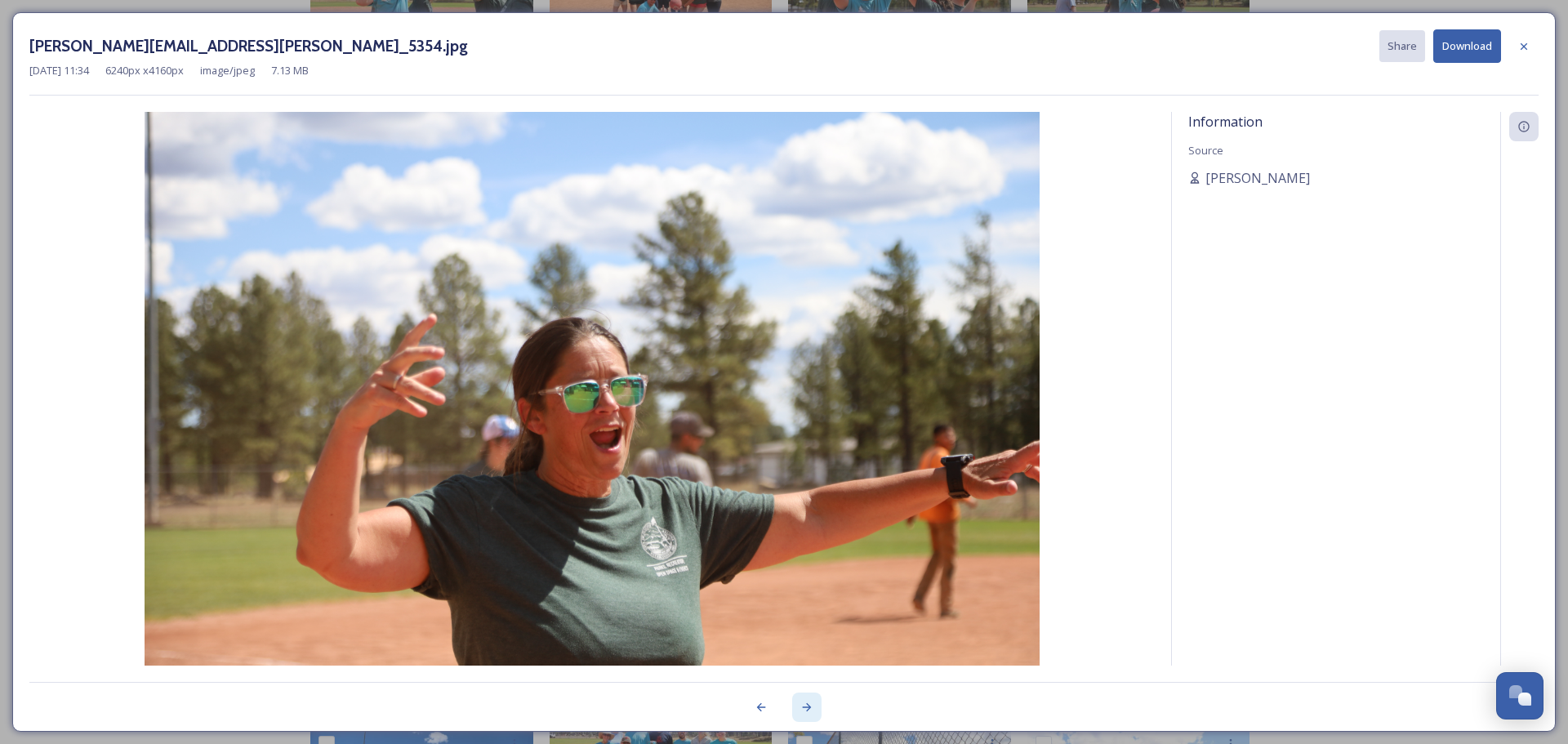
click at [802, 707] on icon at bounding box center [807, 707] width 9 height 8
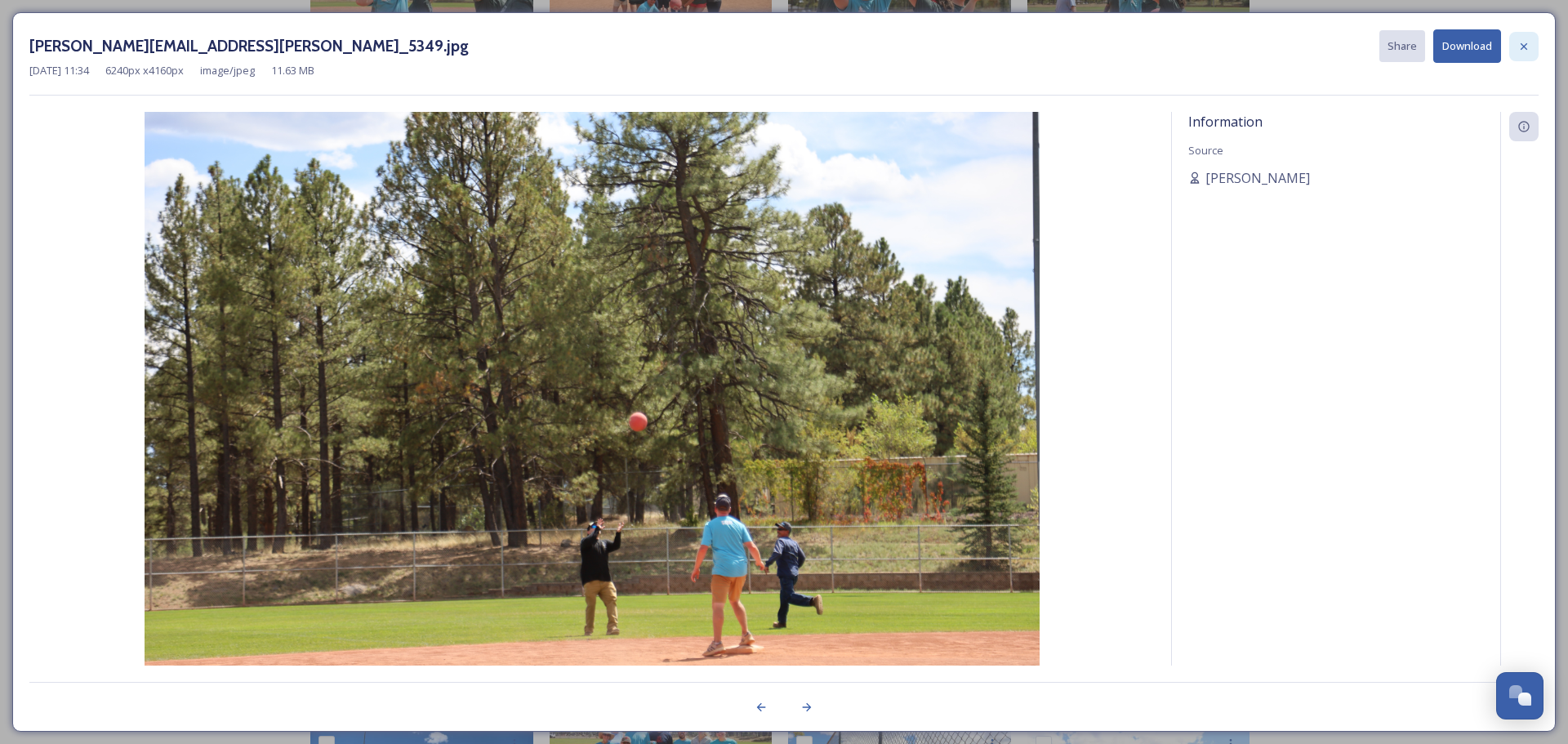
click at [1516, 46] on div at bounding box center [1524, 46] width 29 height 29
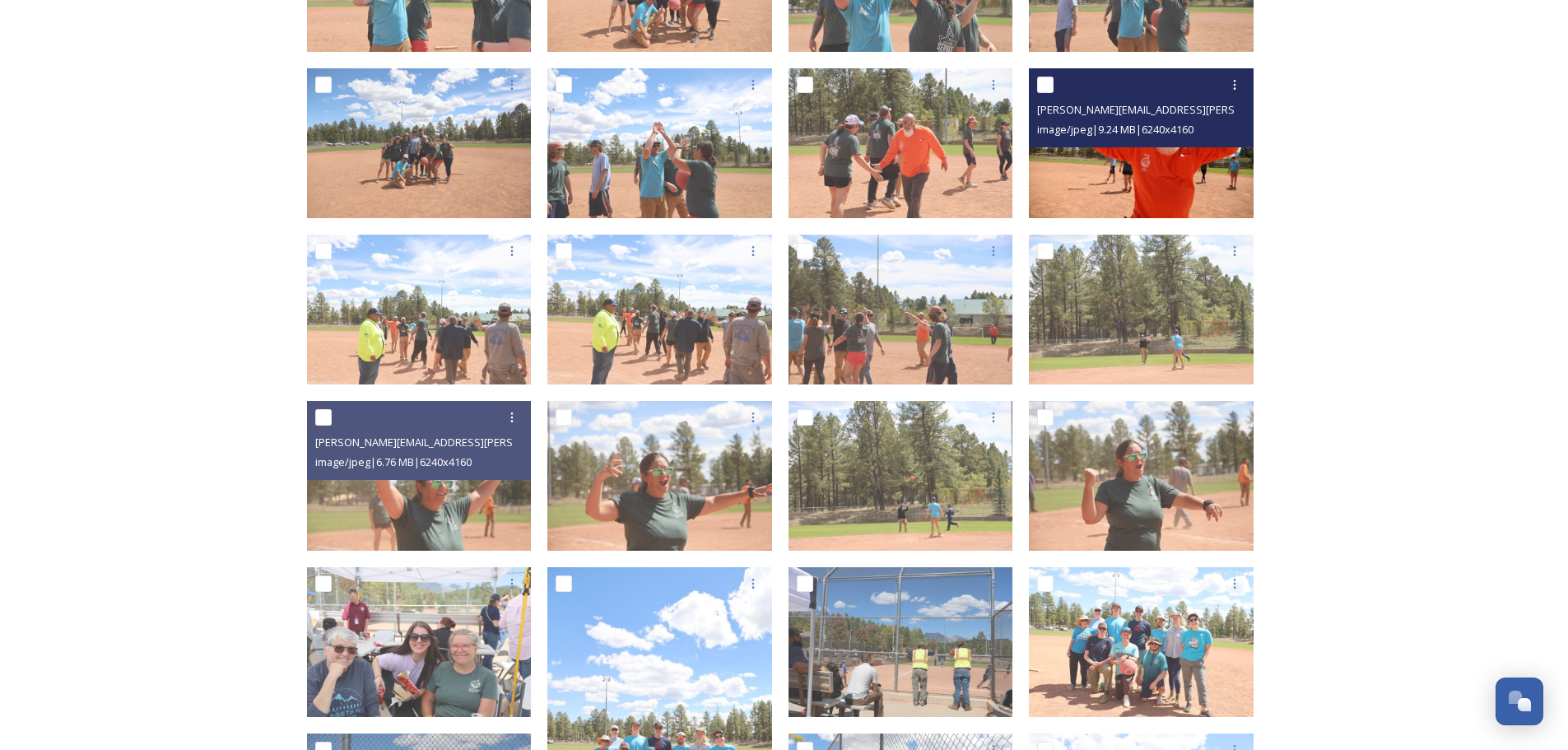
click at [1168, 169] on img at bounding box center [1141, 143] width 225 height 149
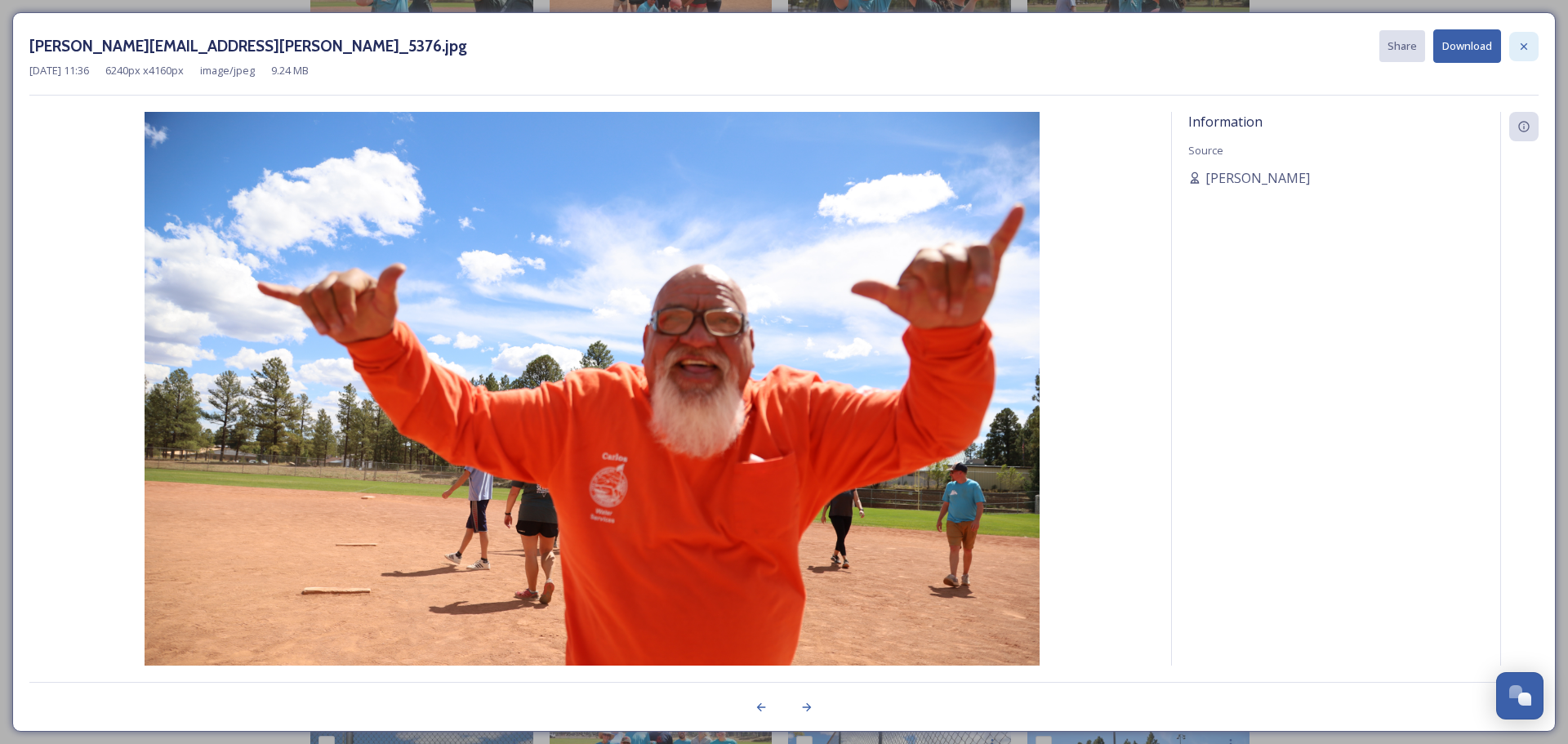
click at [1526, 41] on icon at bounding box center [1524, 46] width 13 height 13
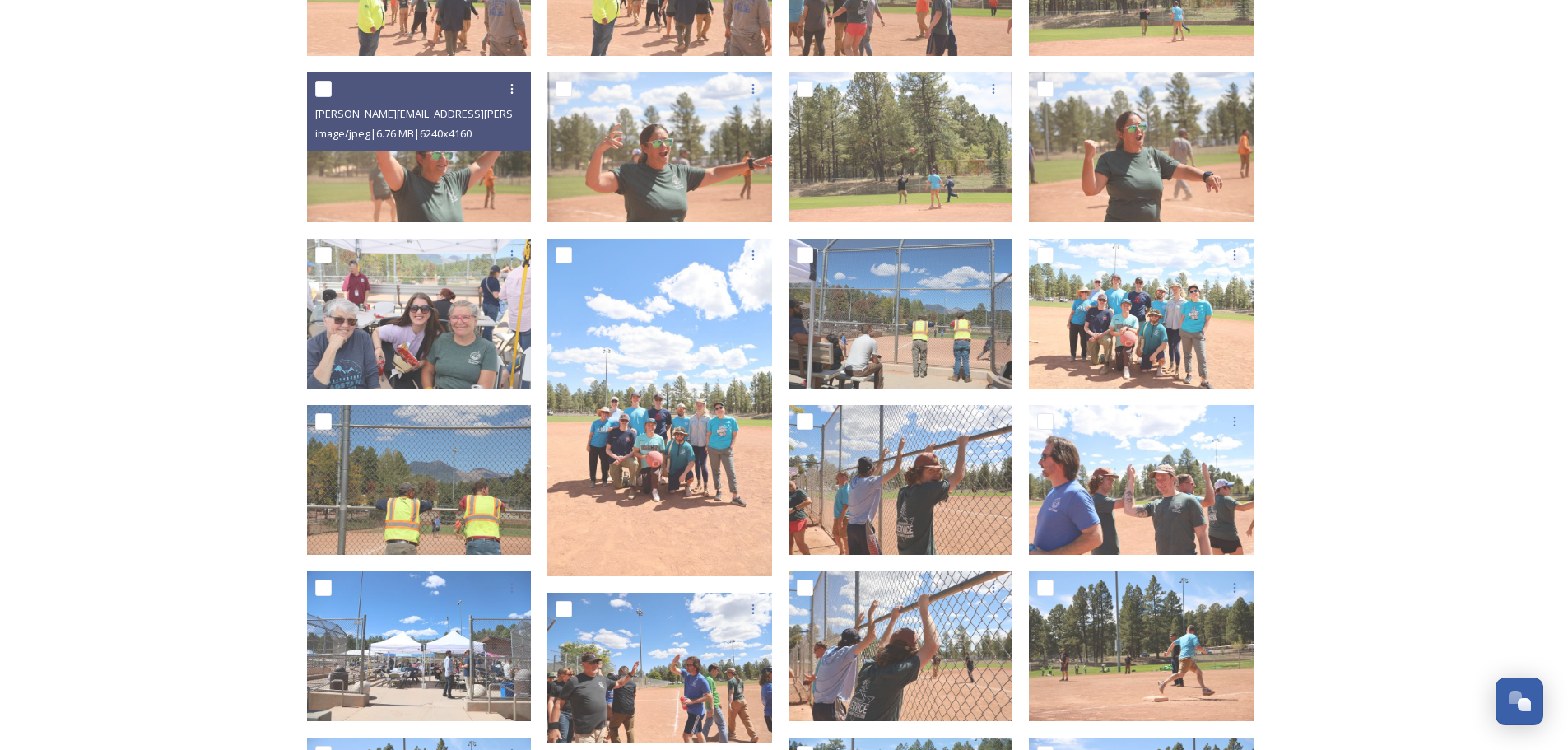
scroll to position [1894, 0]
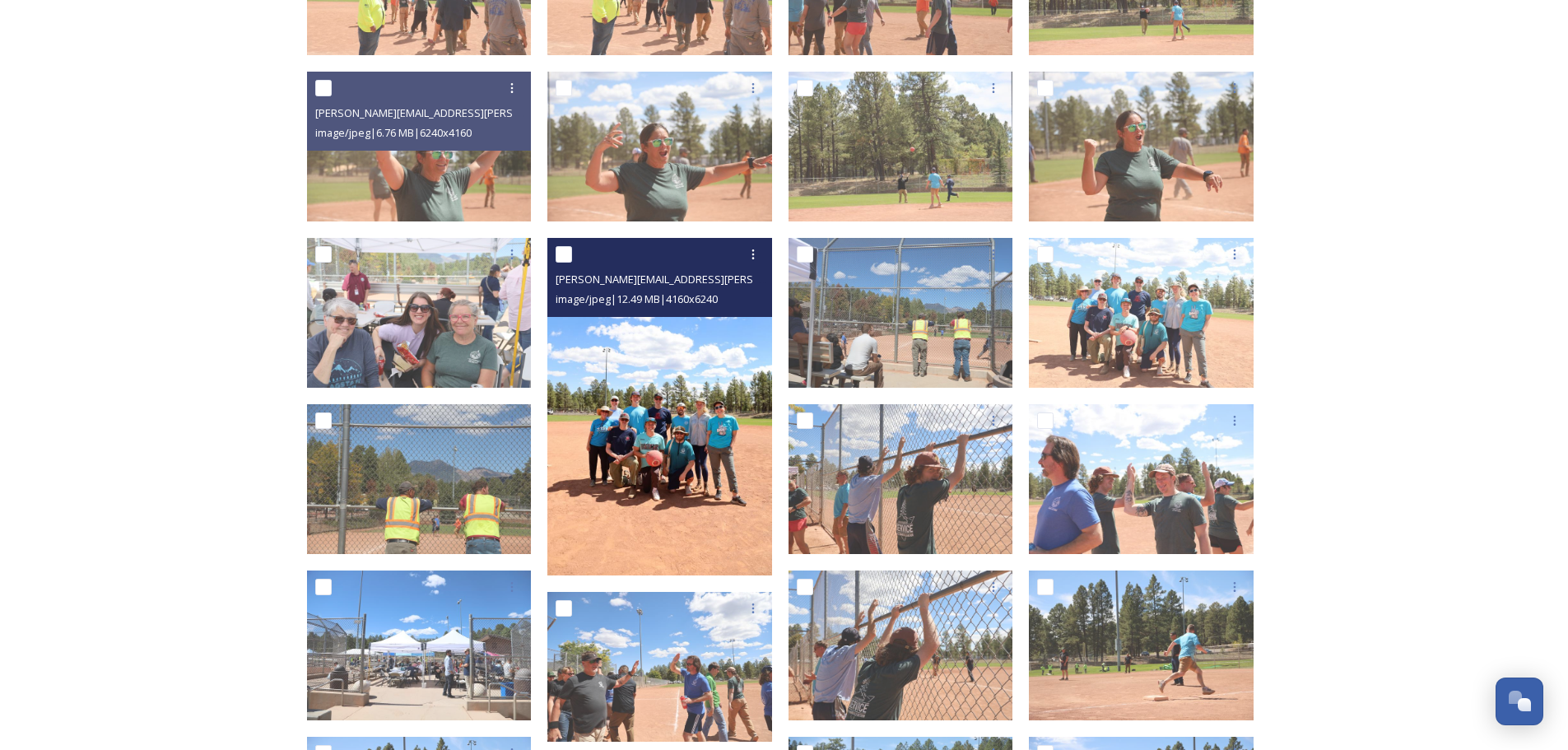
click at [644, 361] on img at bounding box center [659, 406] width 225 height 338
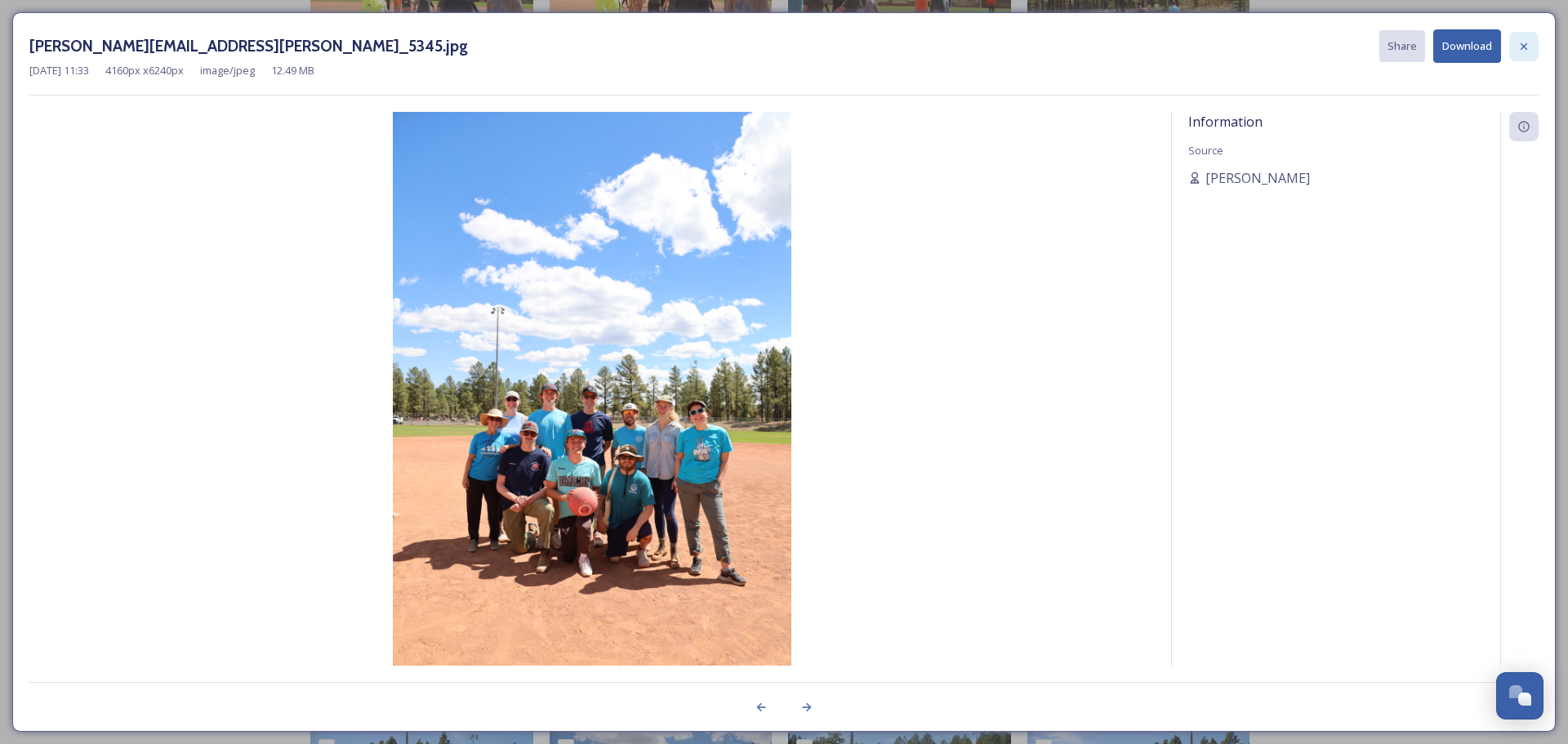
click at [1520, 46] on icon at bounding box center [1524, 46] width 13 height 13
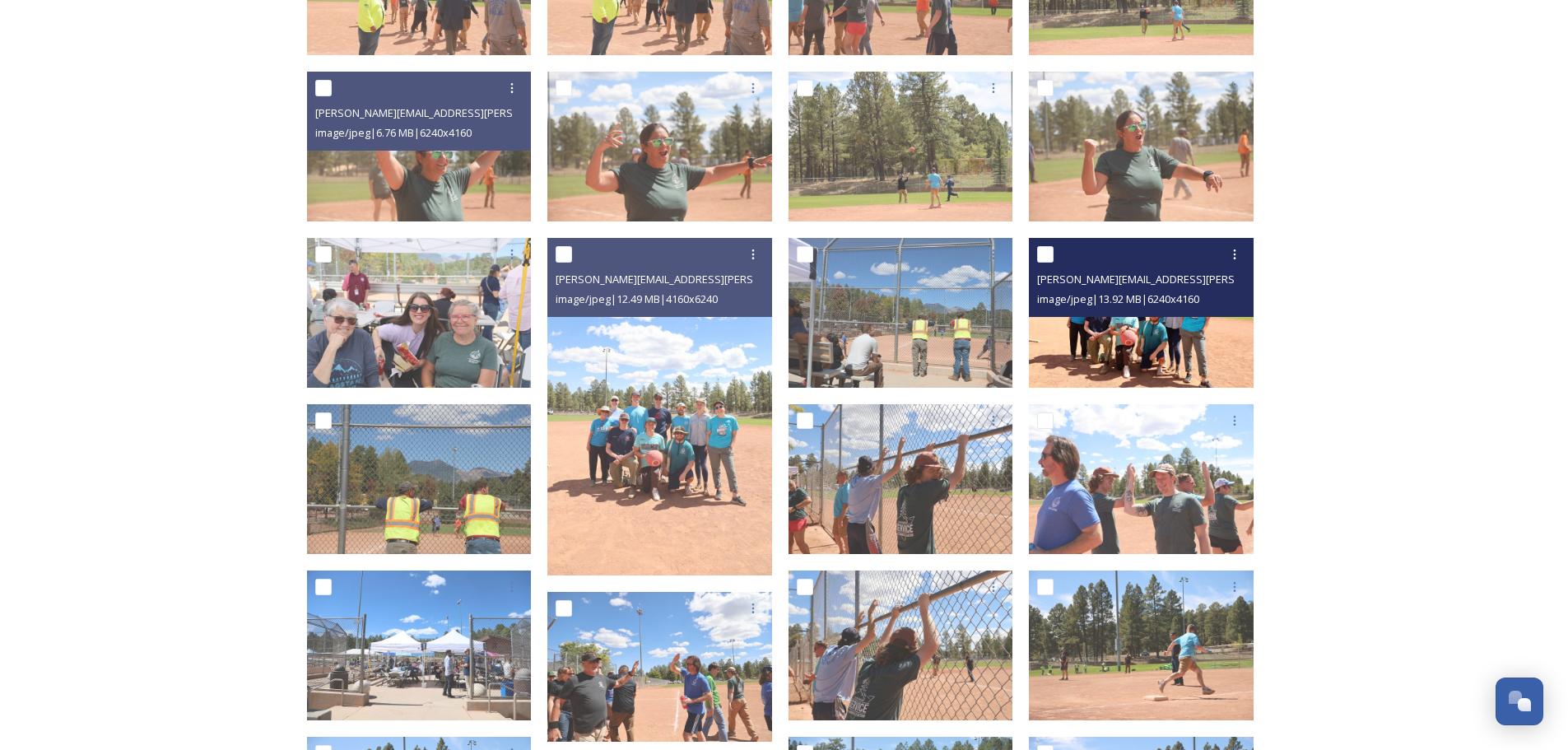
click at [1174, 342] on img at bounding box center [1141, 312] width 225 height 149
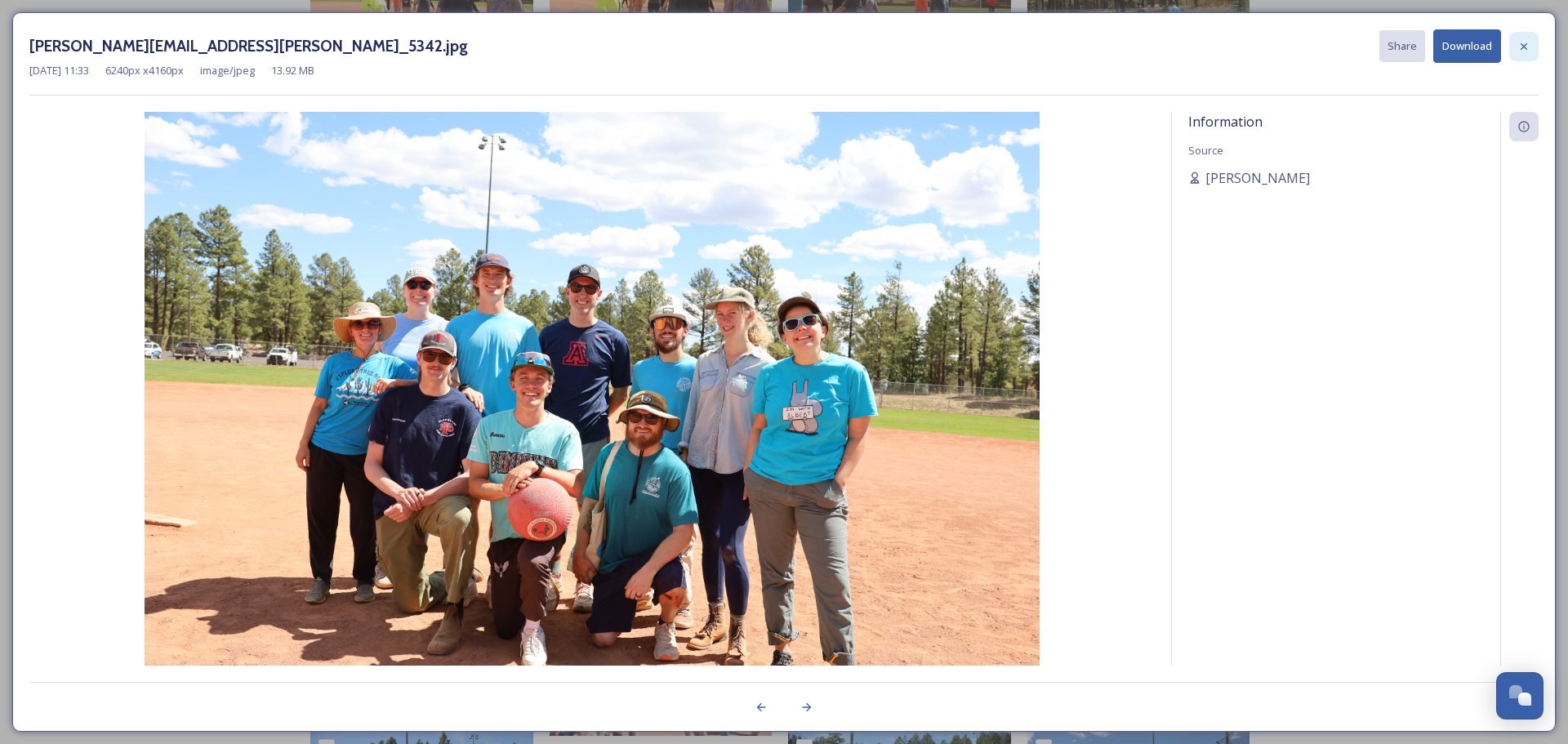
click at [1527, 50] on icon at bounding box center [1524, 46] width 13 height 13
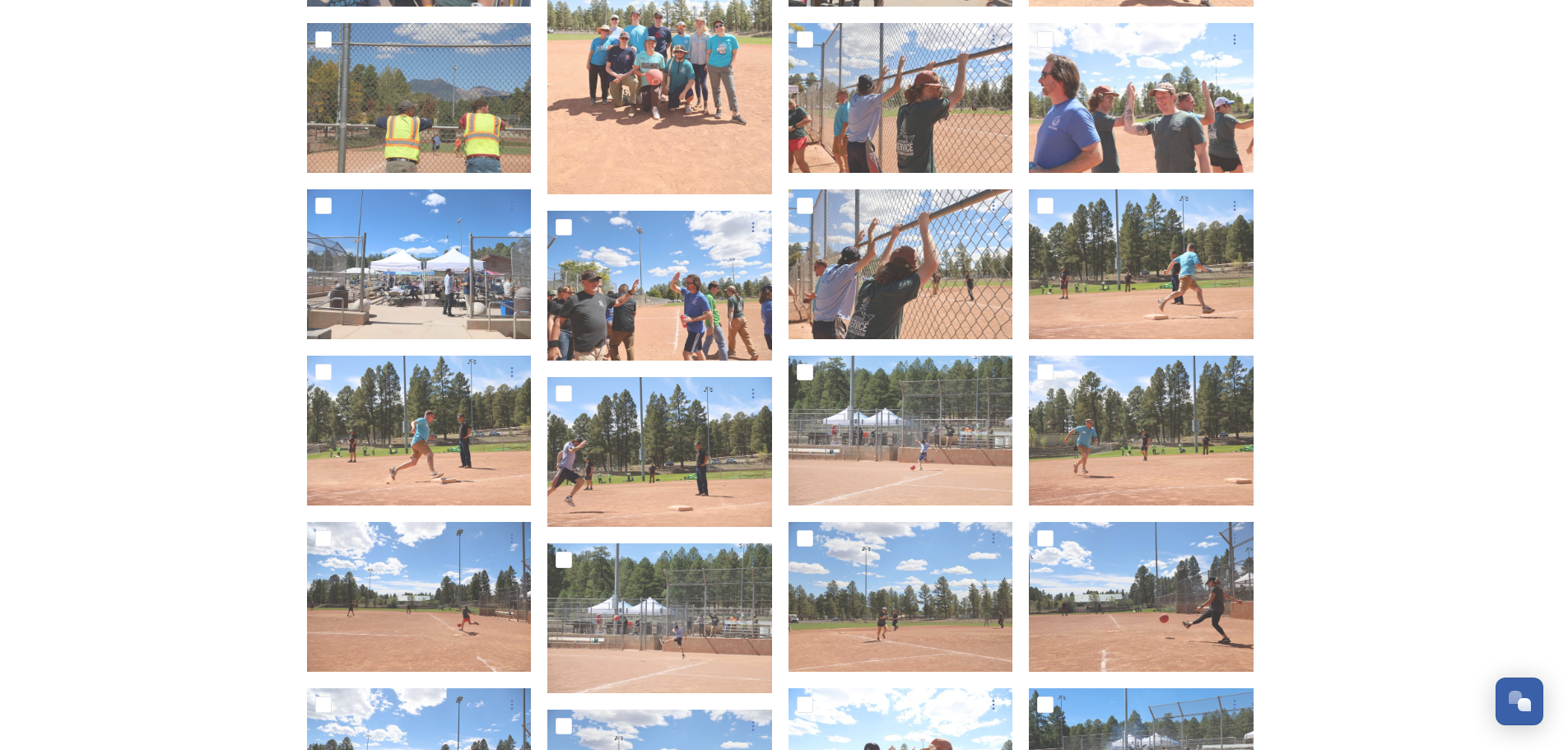
scroll to position [2305, 0]
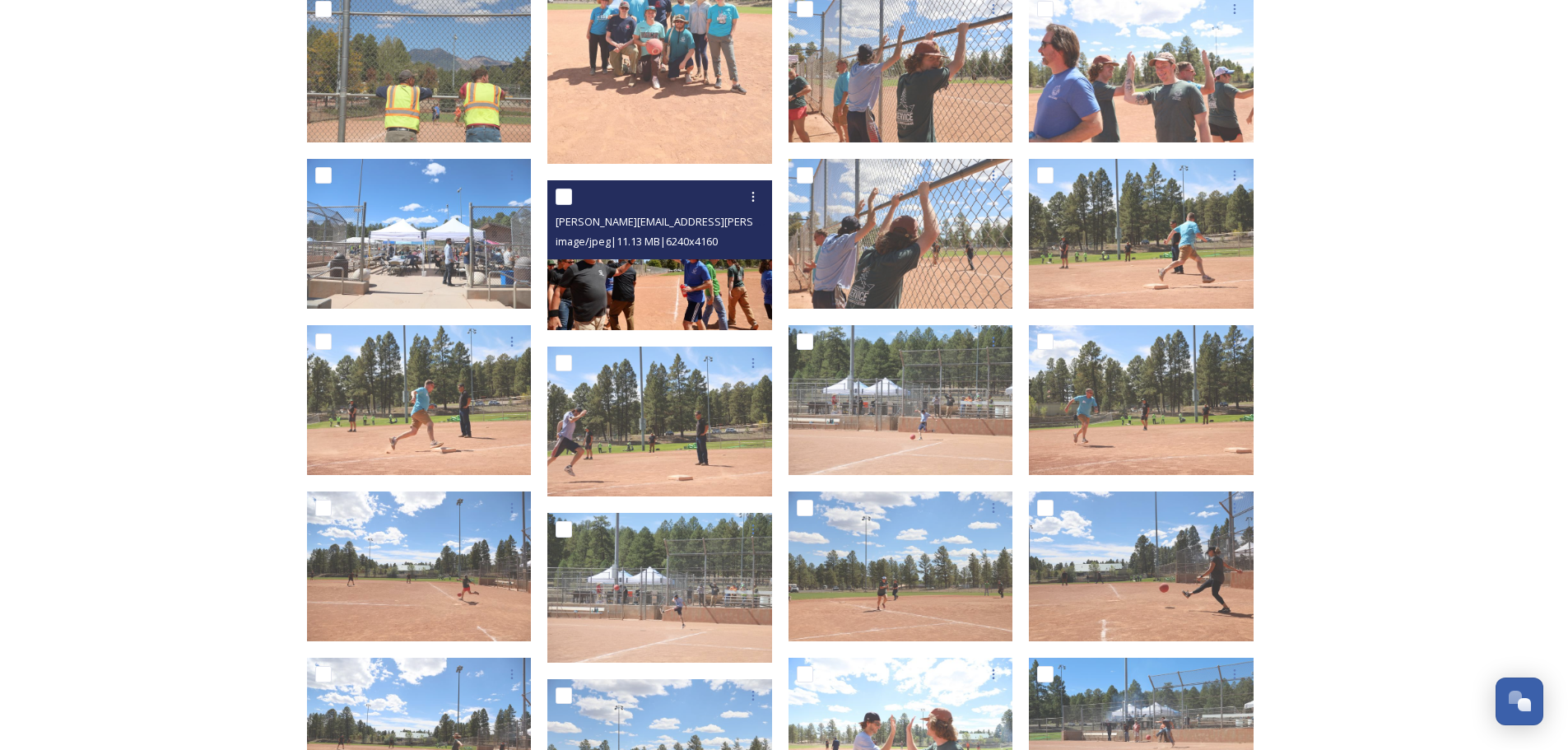
click at [711, 289] on img at bounding box center [659, 254] width 225 height 149
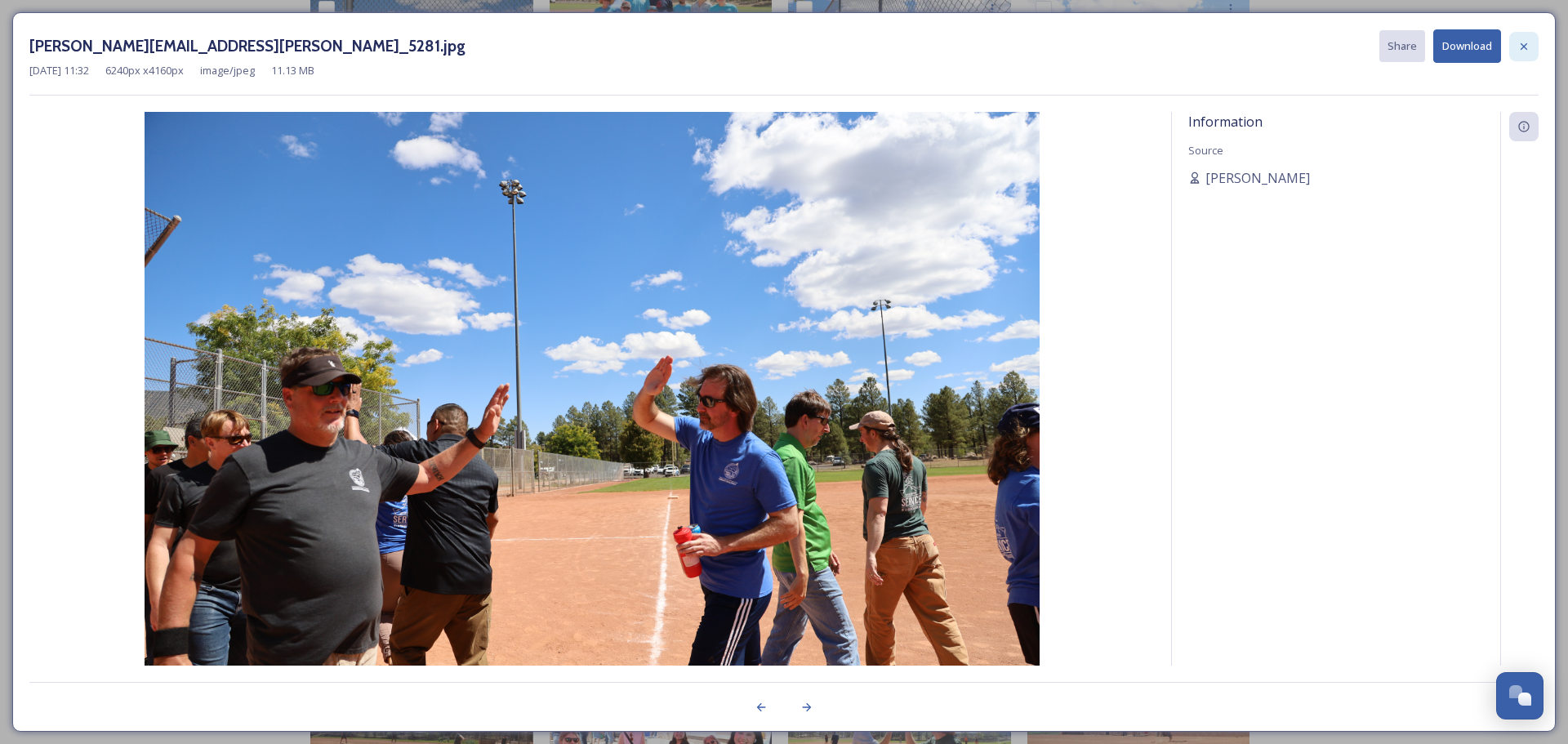
click at [1522, 49] on icon at bounding box center [1524, 45] width 7 height 7
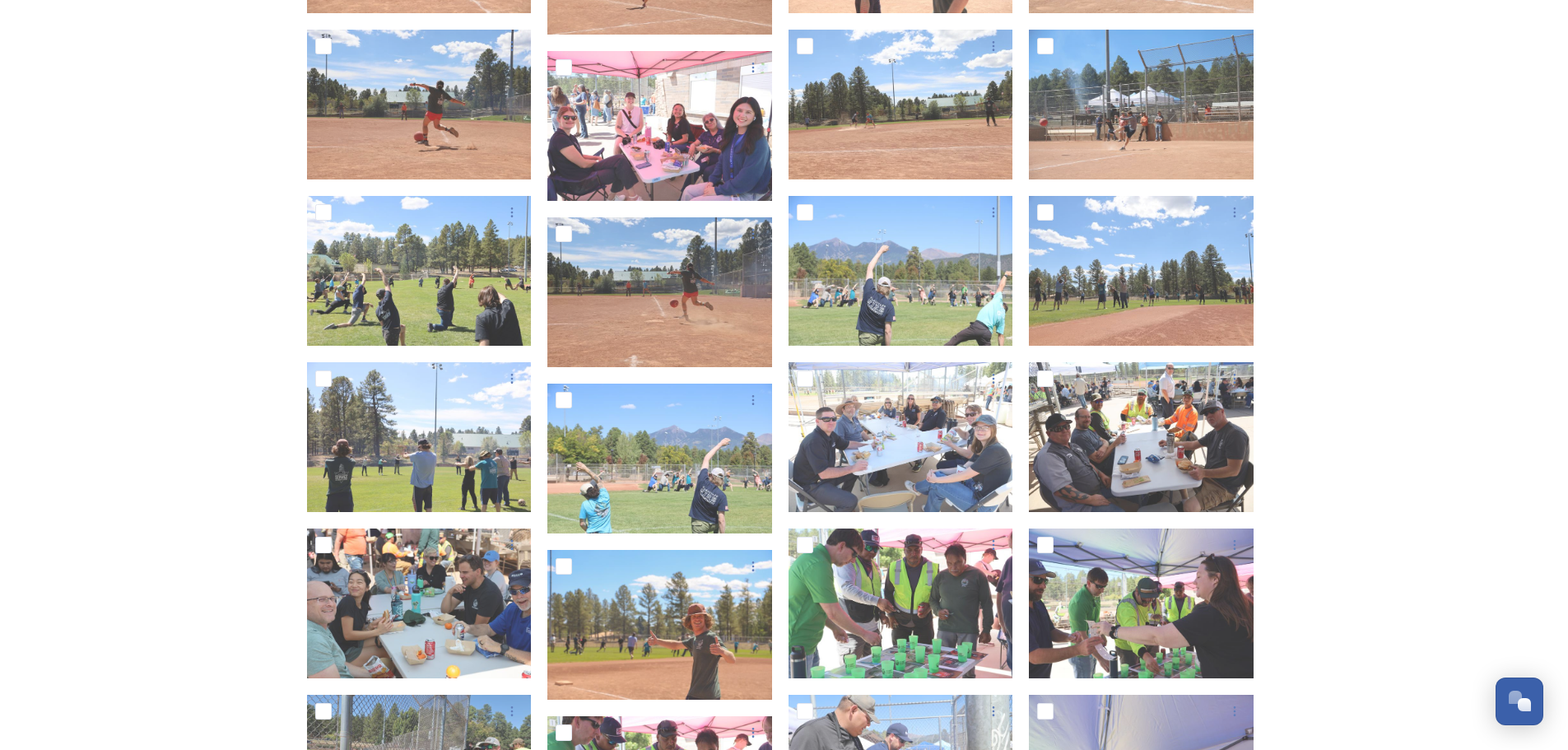
scroll to position [3211, 0]
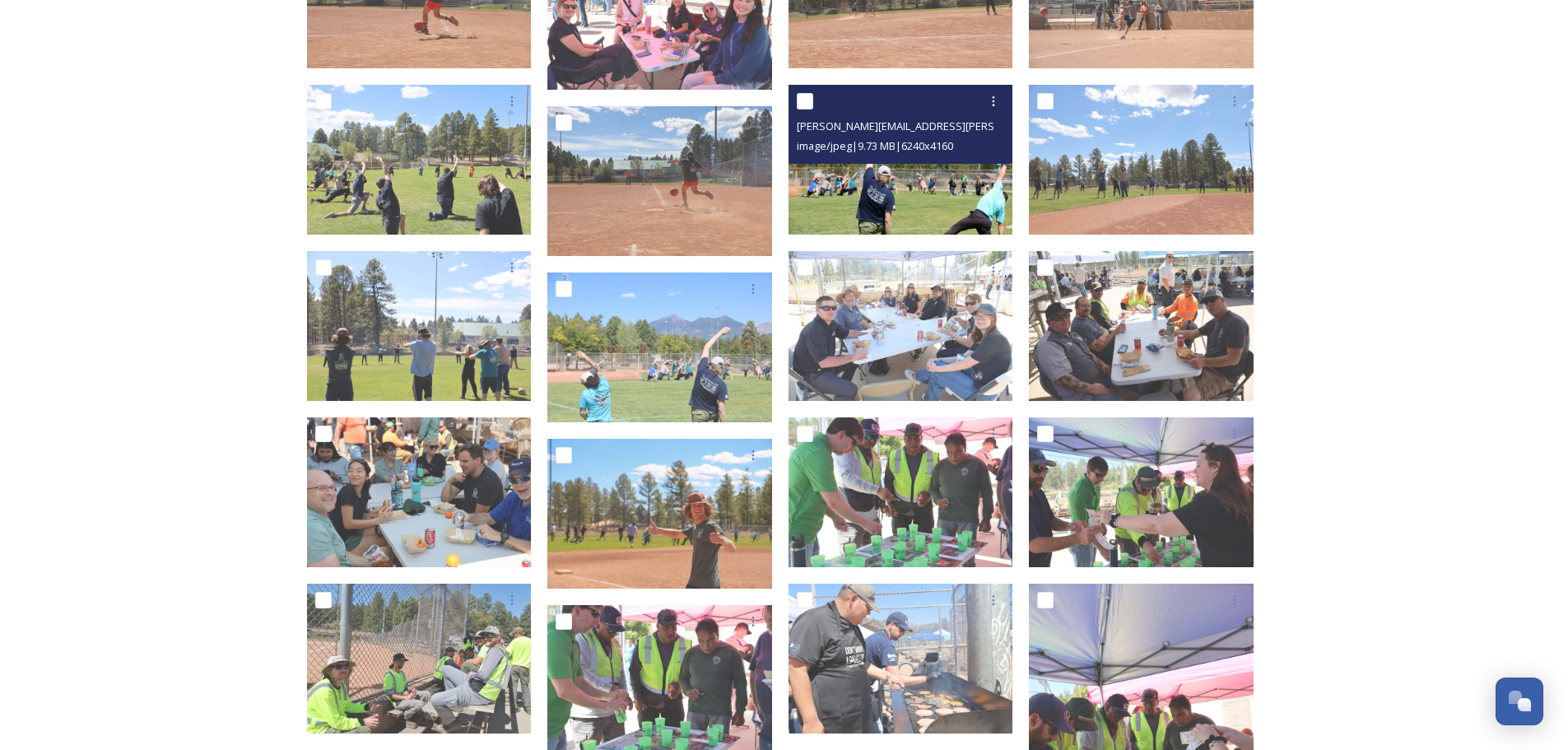
click at [941, 201] on img at bounding box center [901, 159] width 225 height 149
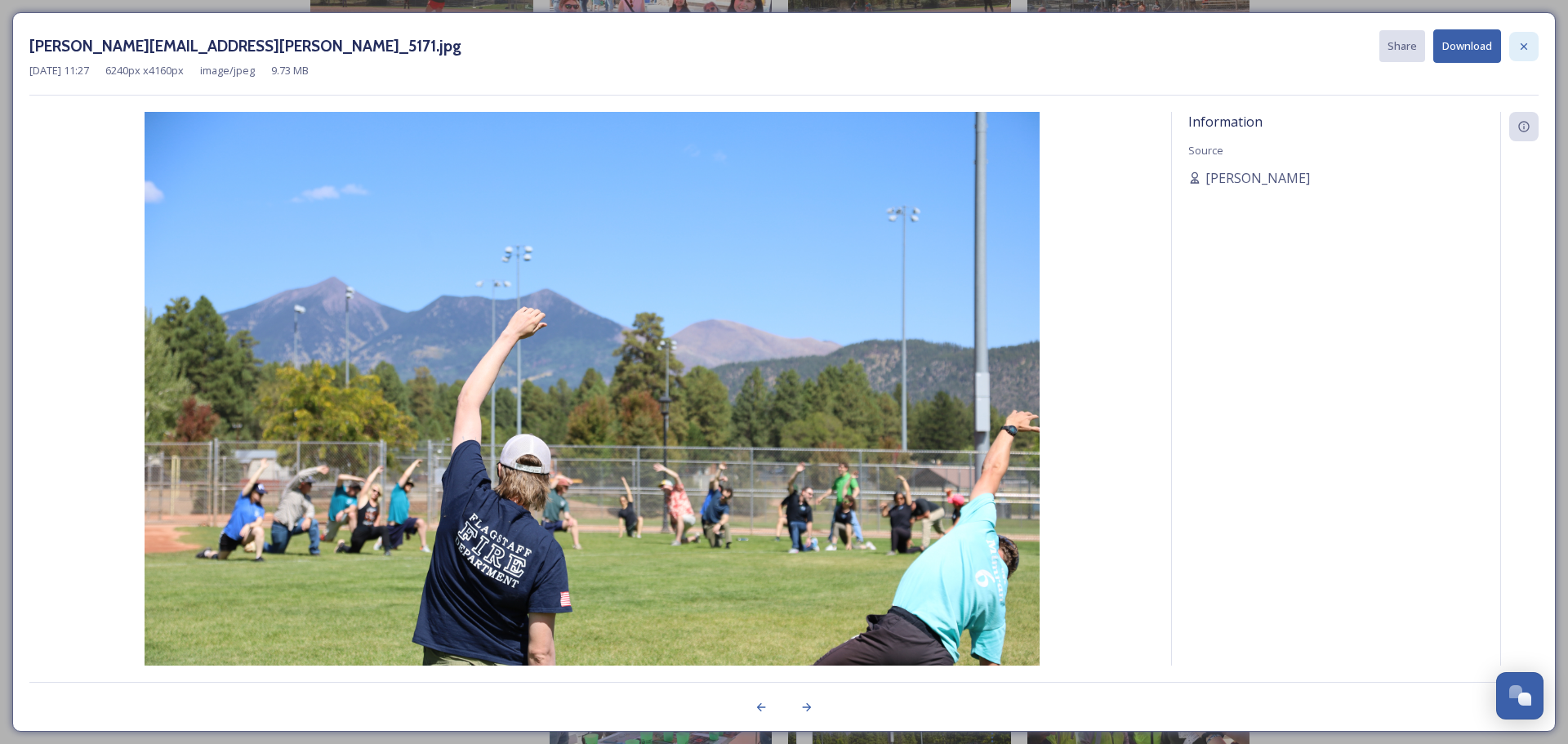
click at [1522, 45] on icon at bounding box center [1524, 45] width 7 height 7
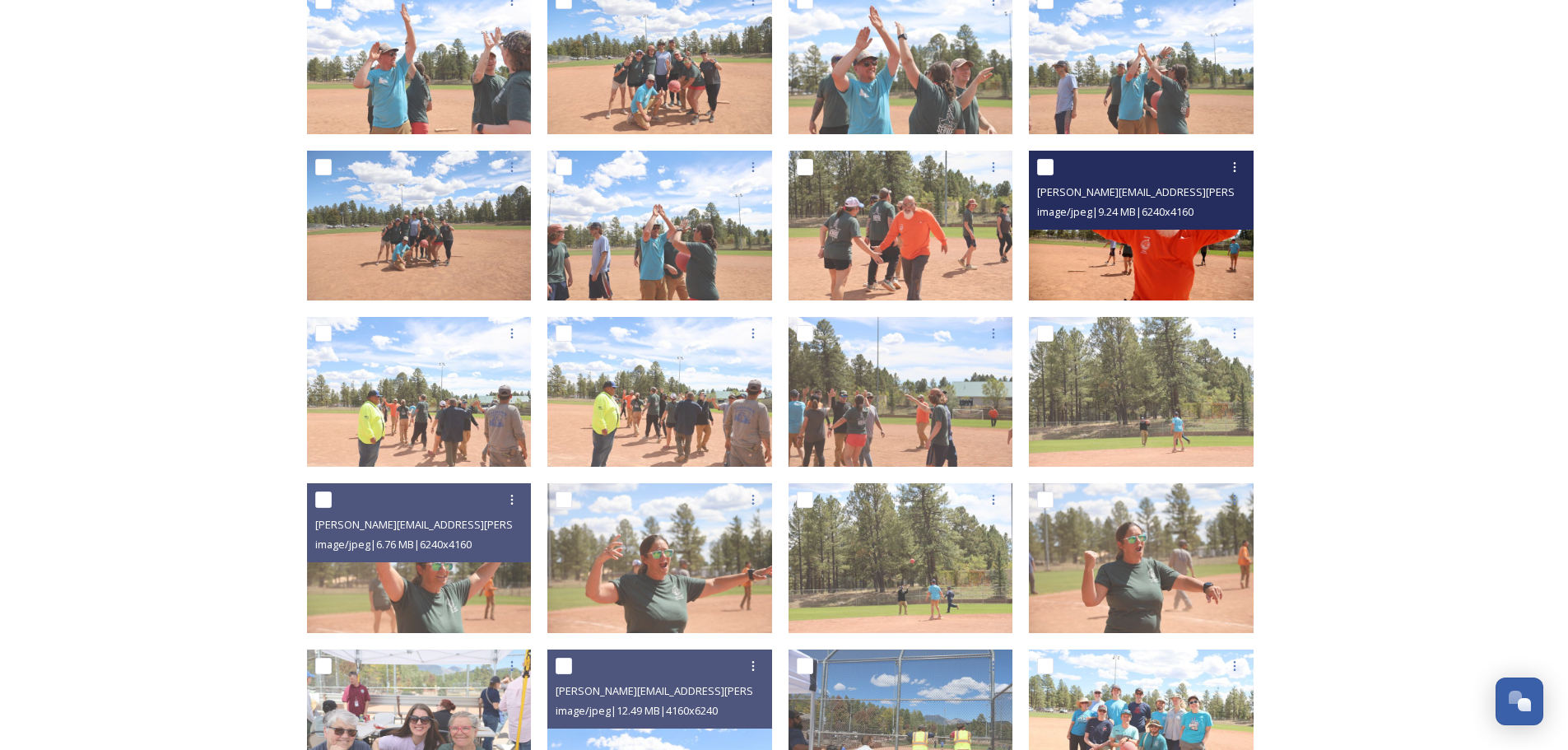
scroll to position [1400, 0]
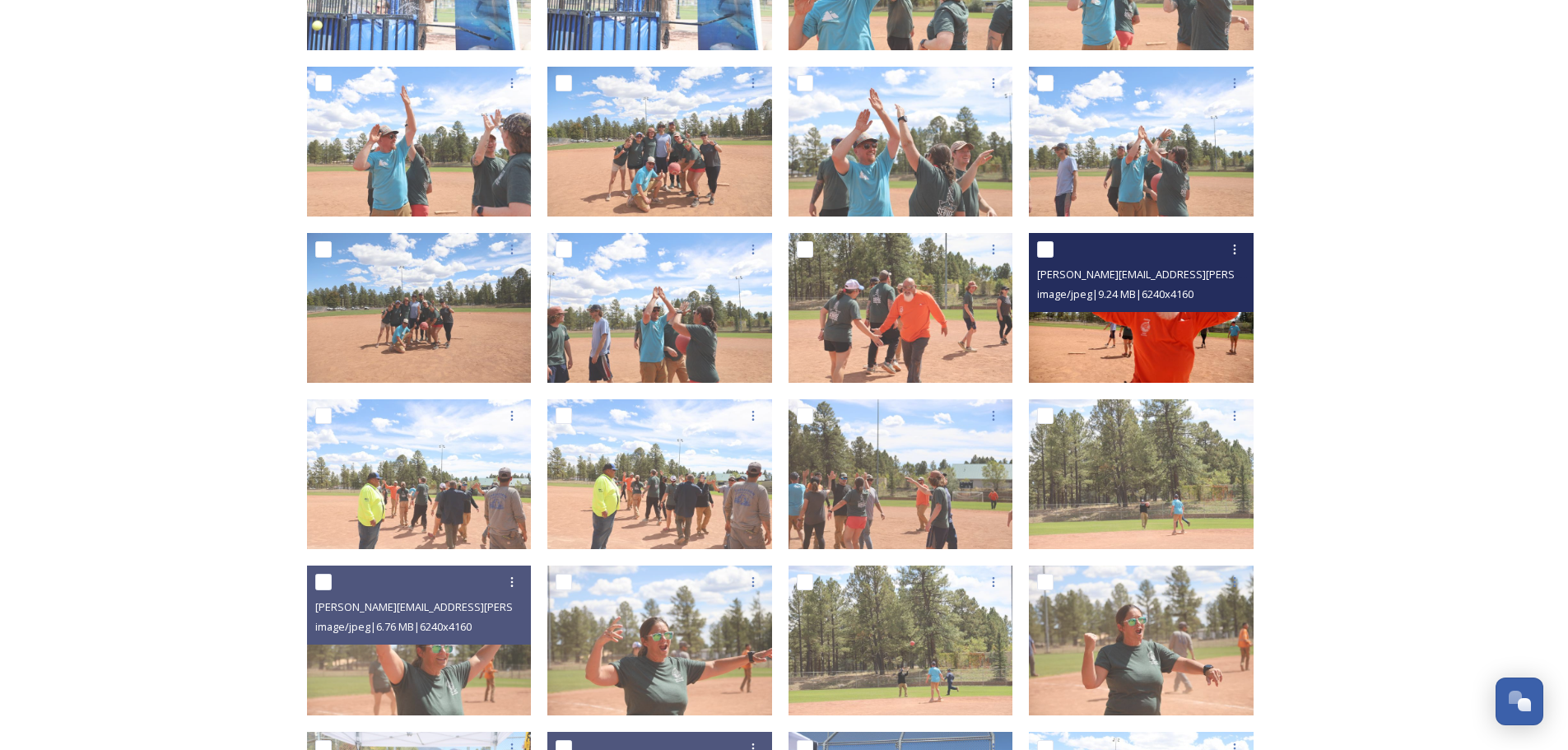
click at [1147, 339] on img at bounding box center [1141, 307] width 225 height 149
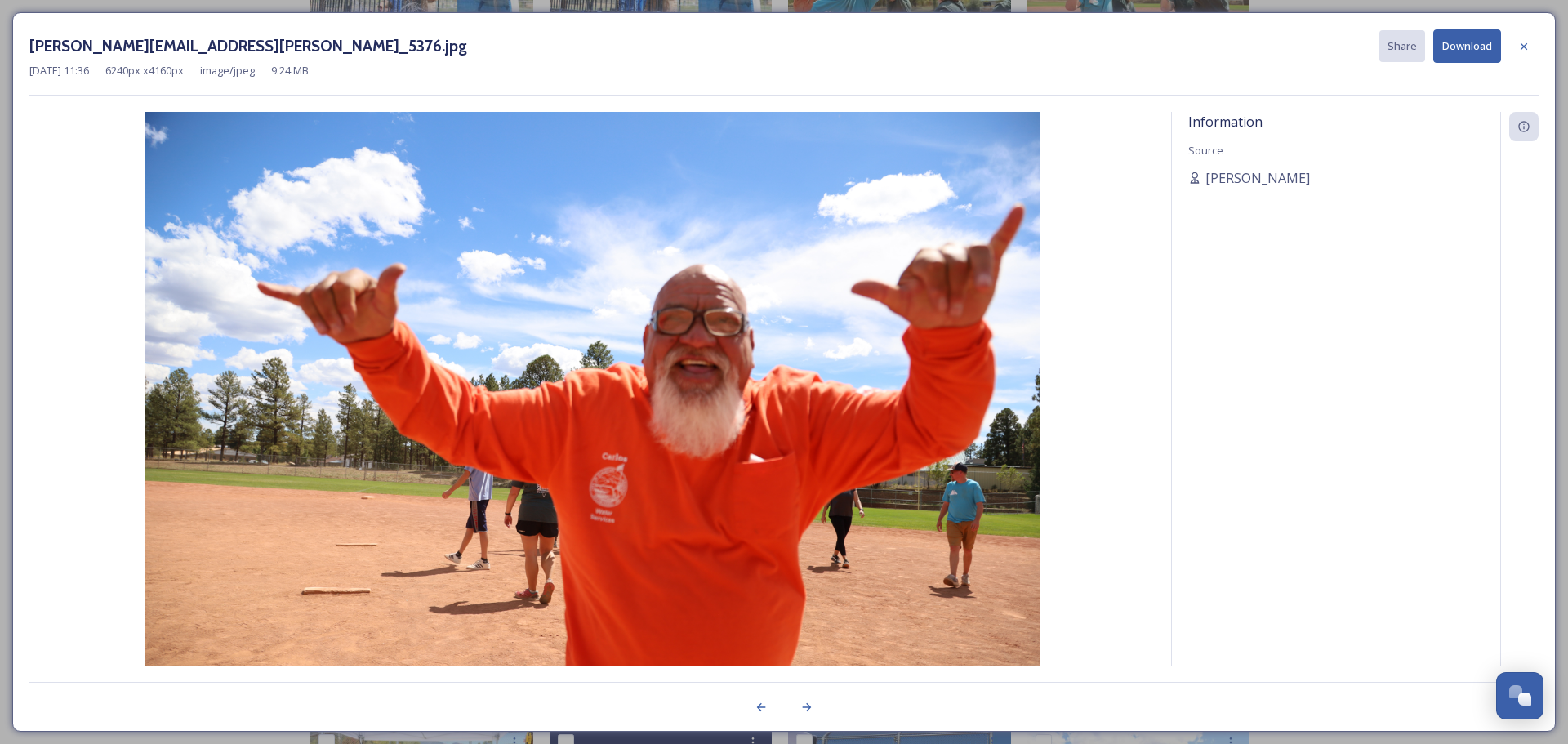
drag, startPoint x: 409, startPoint y: 287, endPoint x: 1479, endPoint y: 52, distance: 1095.5
click at [1479, 52] on button "Download" at bounding box center [1467, 45] width 68 height 33
click at [1522, 49] on icon at bounding box center [1524, 46] width 13 height 13
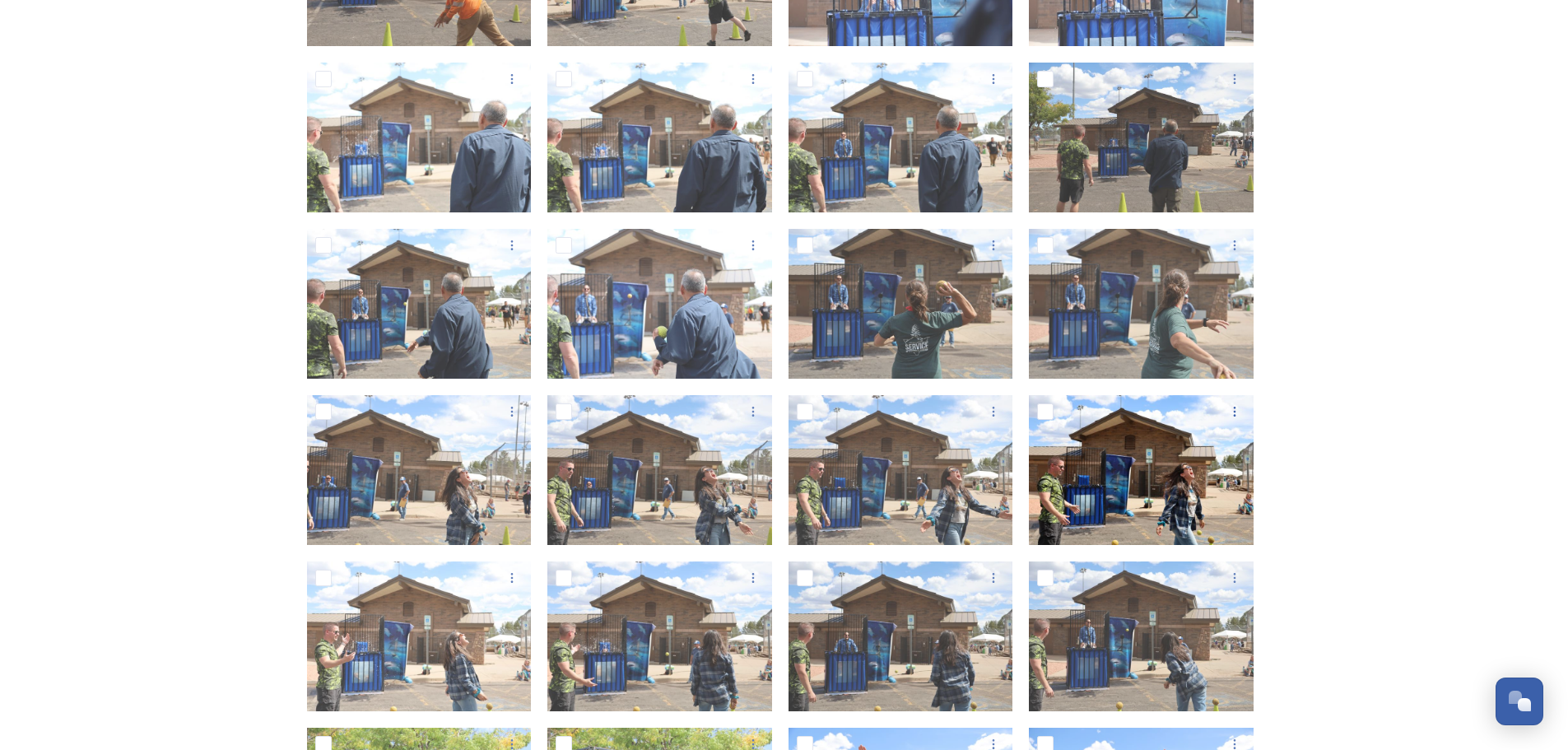
scroll to position [577, 0]
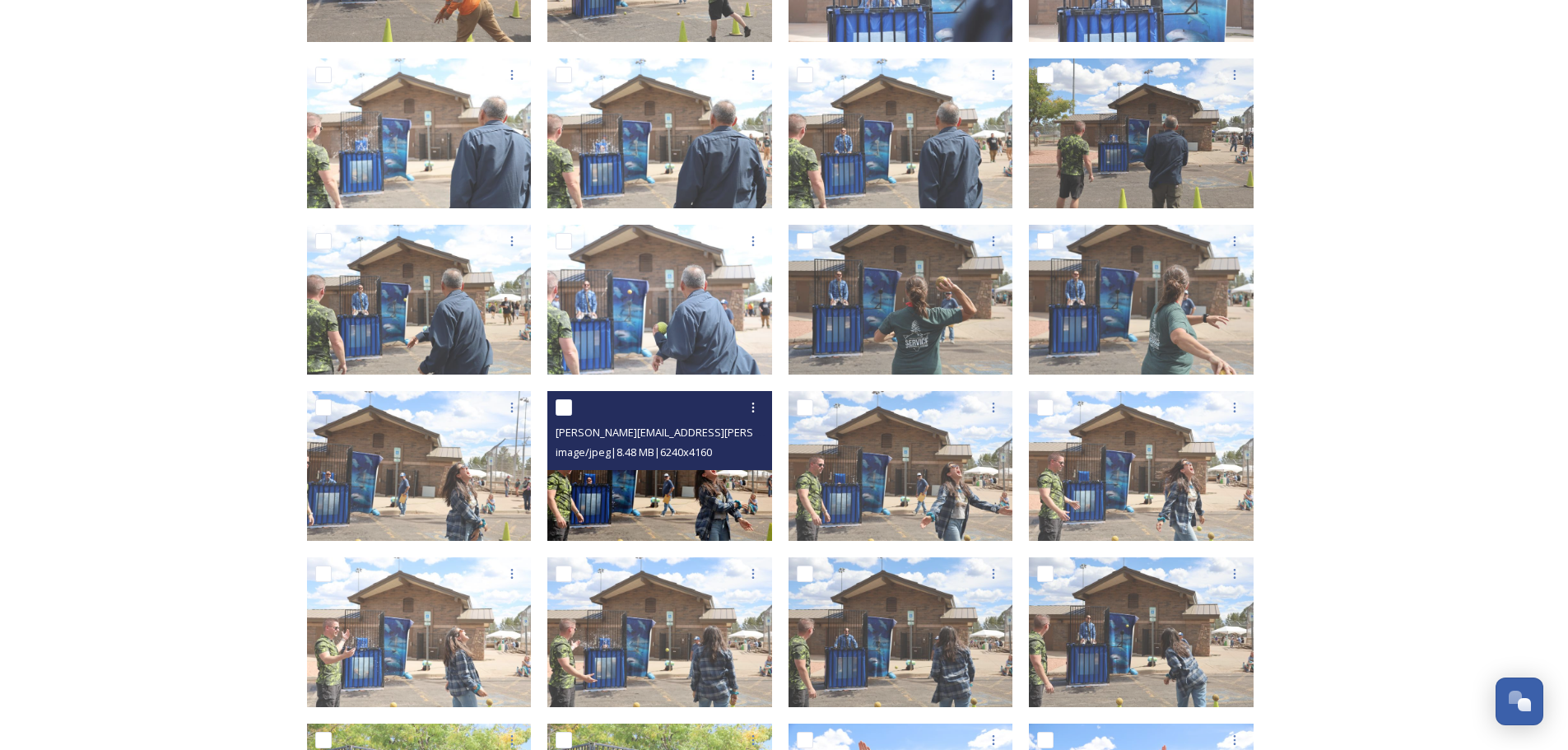
click at [674, 510] on img at bounding box center [659, 465] width 225 height 149
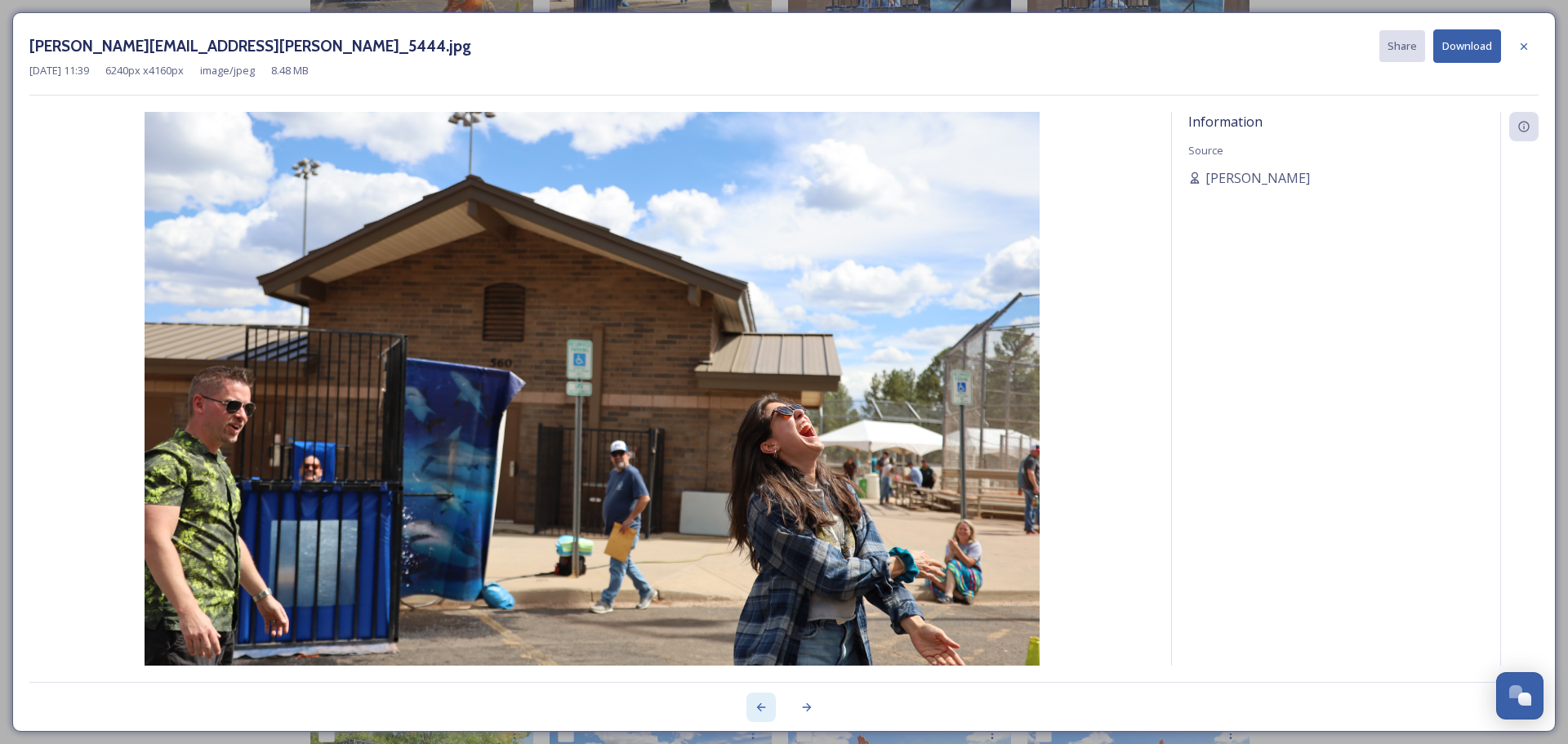
click at [759, 700] on div at bounding box center [761, 707] width 29 height 29
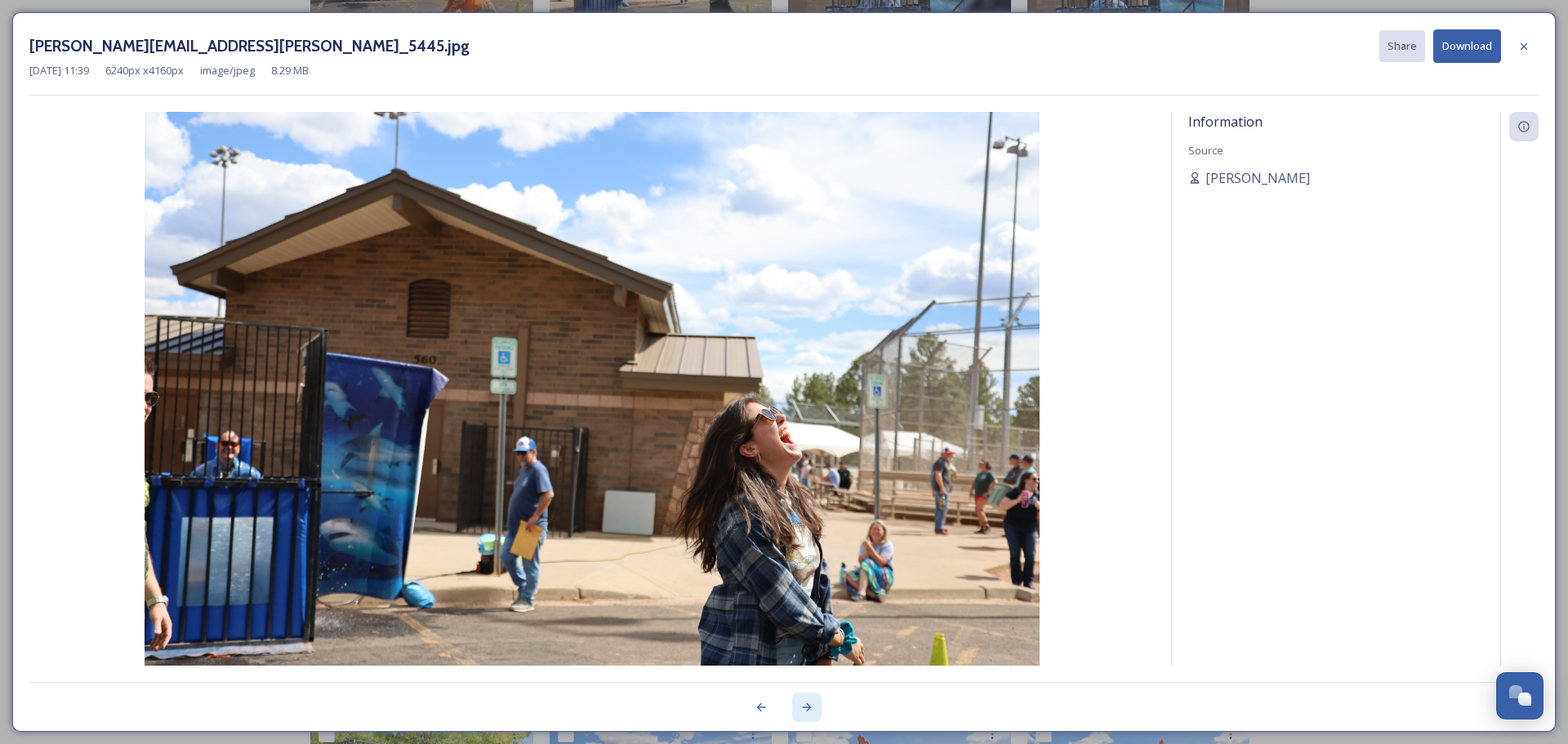
click at [801, 708] on icon at bounding box center [807, 707] width 13 height 13
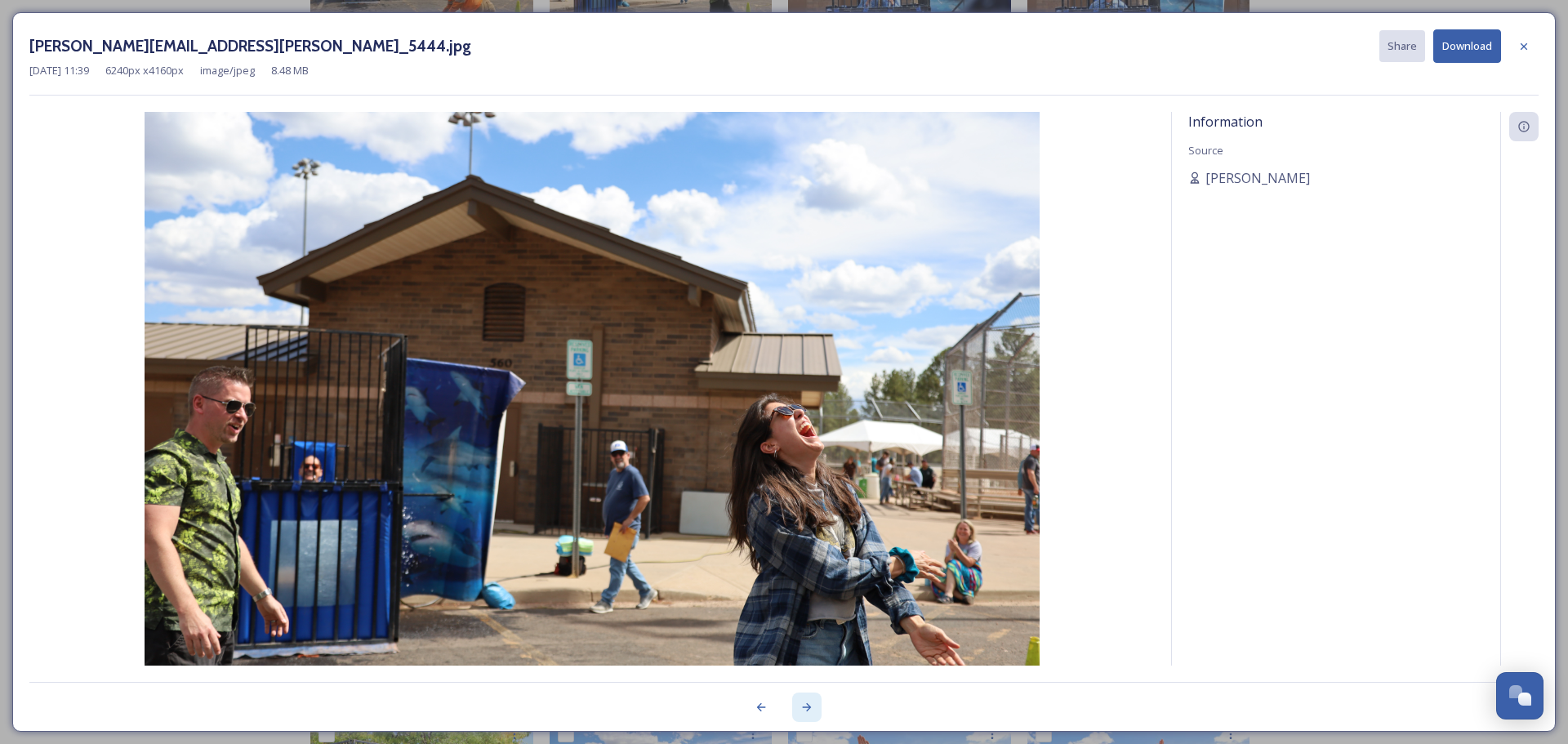
click at [801, 705] on icon at bounding box center [807, 707] width 13 height 13
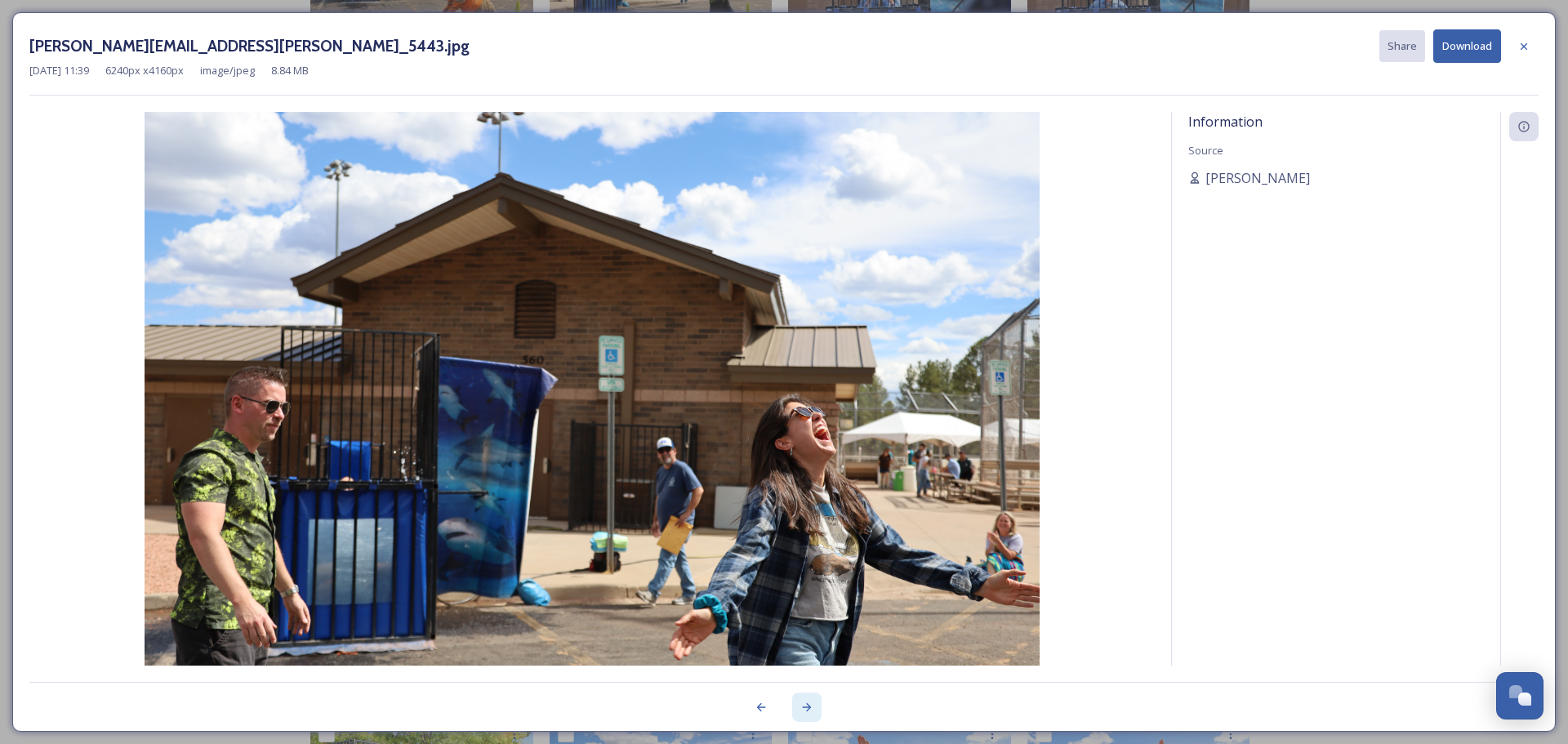
click at [801, 705] on icon at bounding box center [807, 707] width 13 height 13
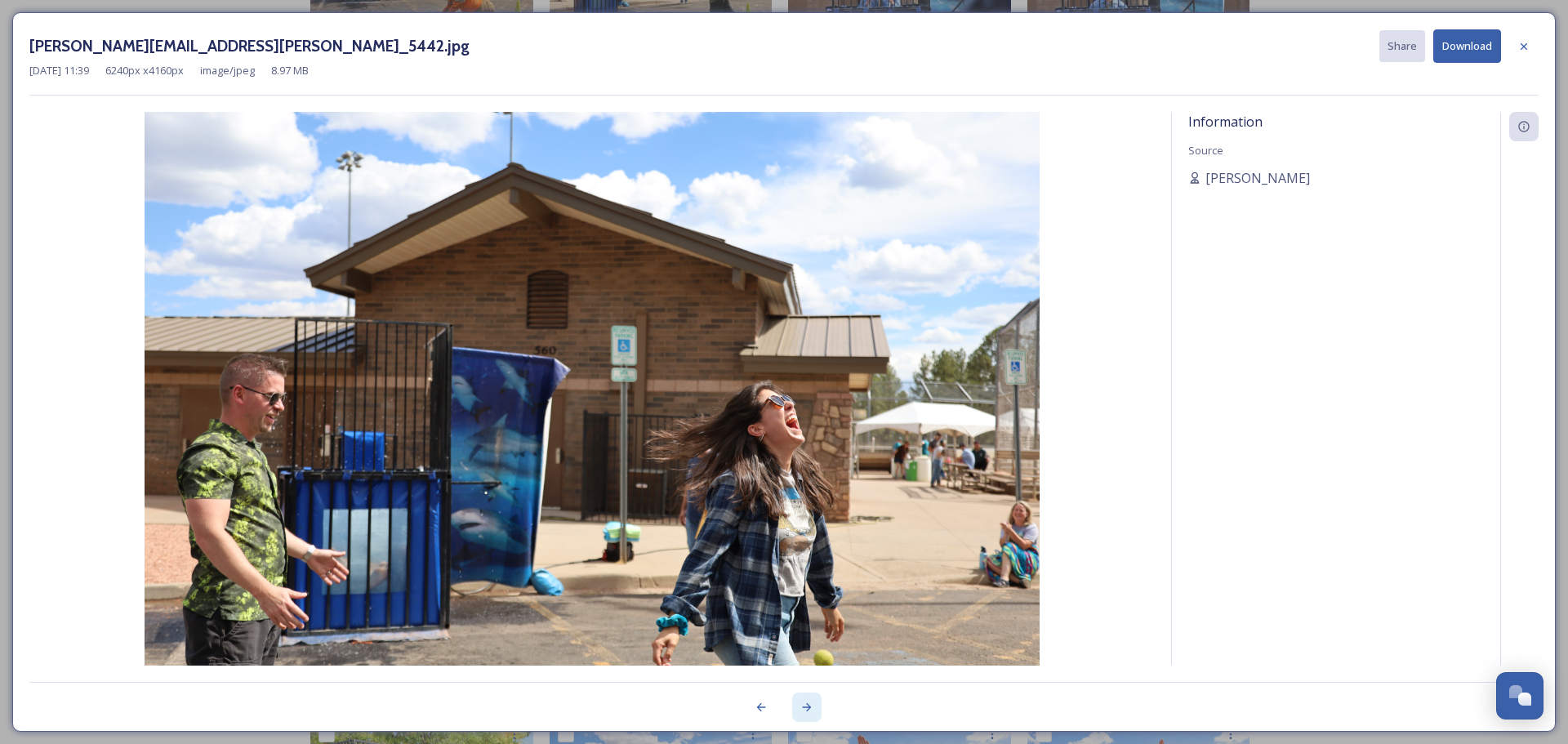
click at [801, 705] on icon at bounding box center [807, 707] width 13 height 13
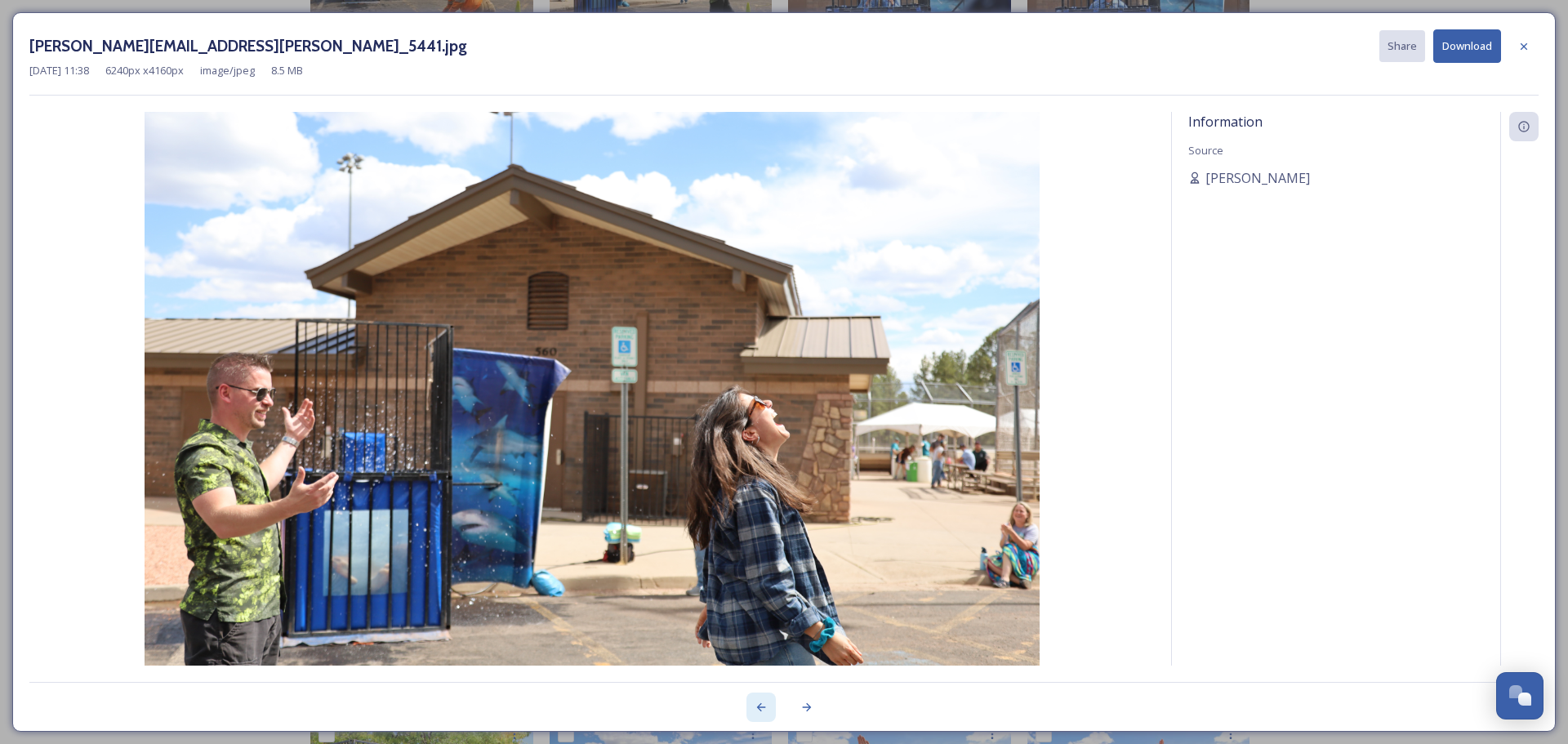
click at [755, 705] on icon at bounding box center [761, 707] width 13 height 13
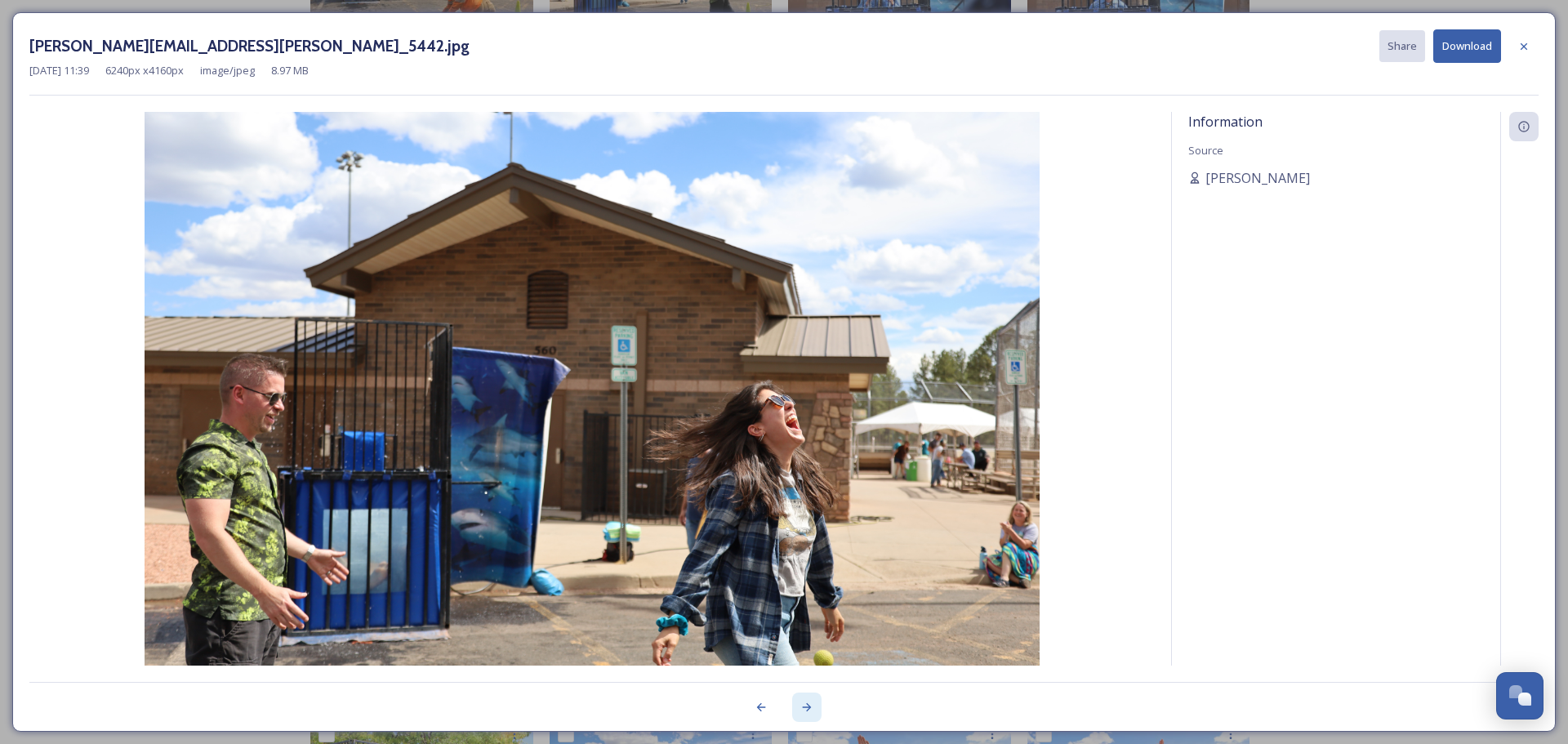
click at [794, 710] on div at bounding box center [806, 707] width 29 height 29
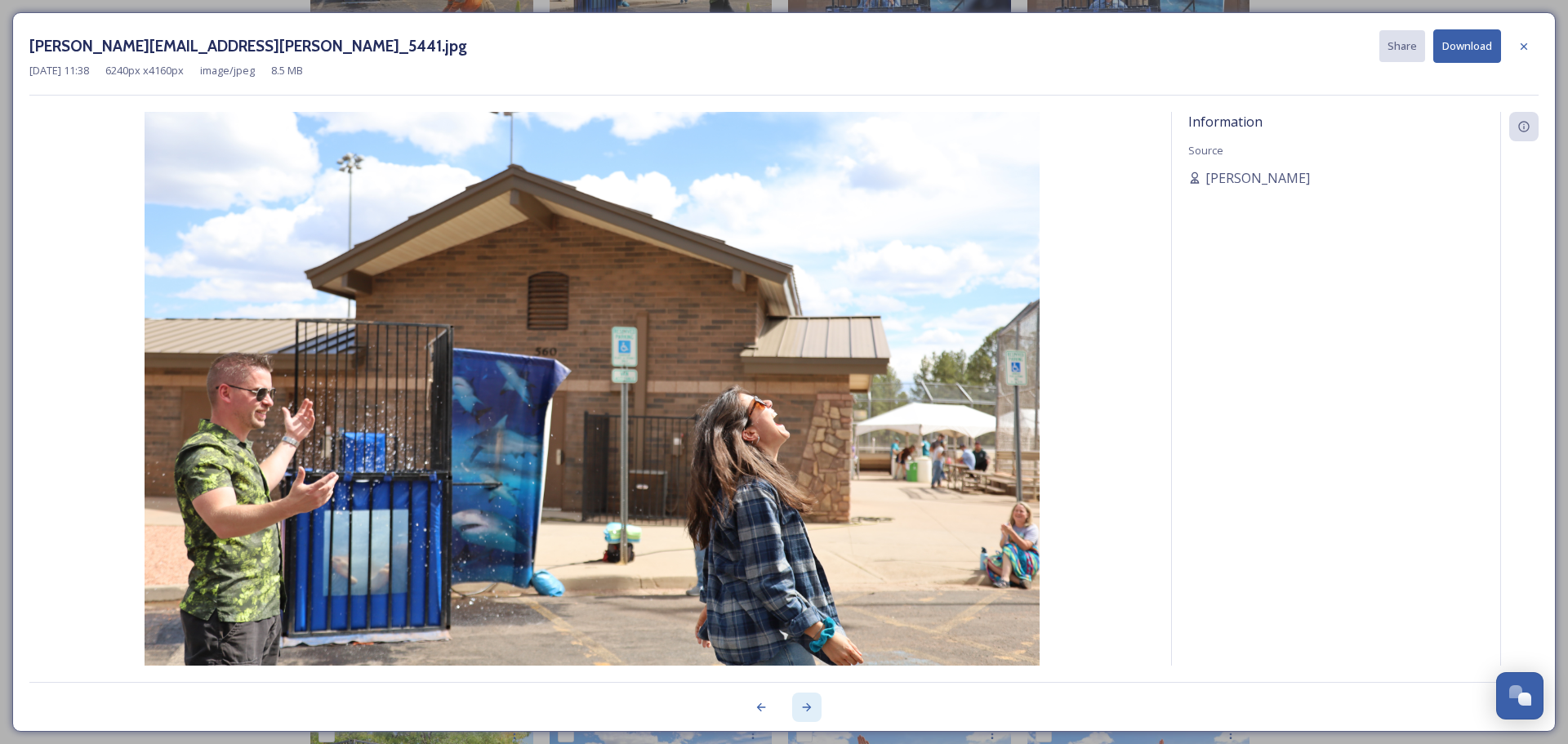
click at [806, 707] on icon at bounding box center [807, 707] width 9 height 8
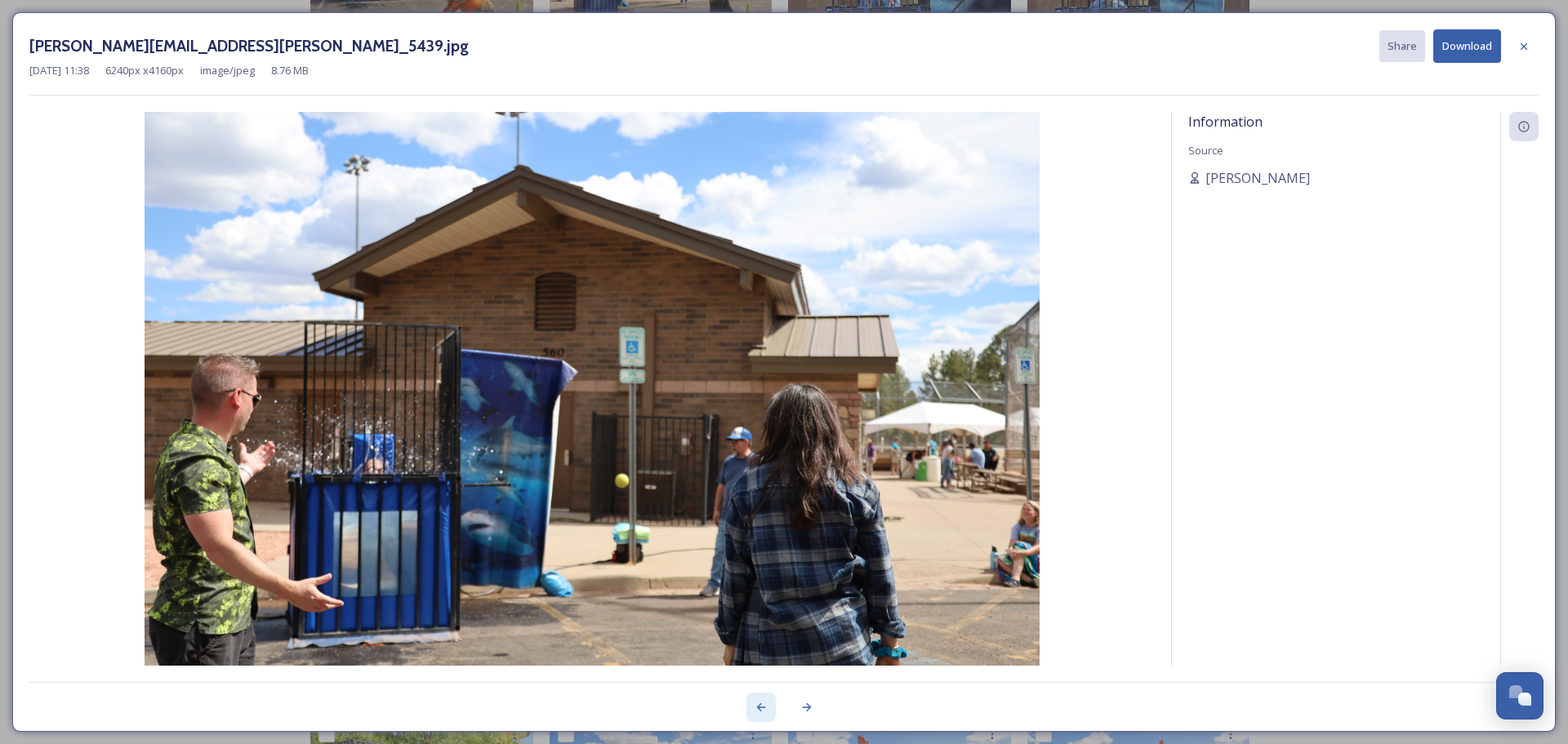
click at [750, 706] on div at bounding box center [761, 707] width 29 height 29
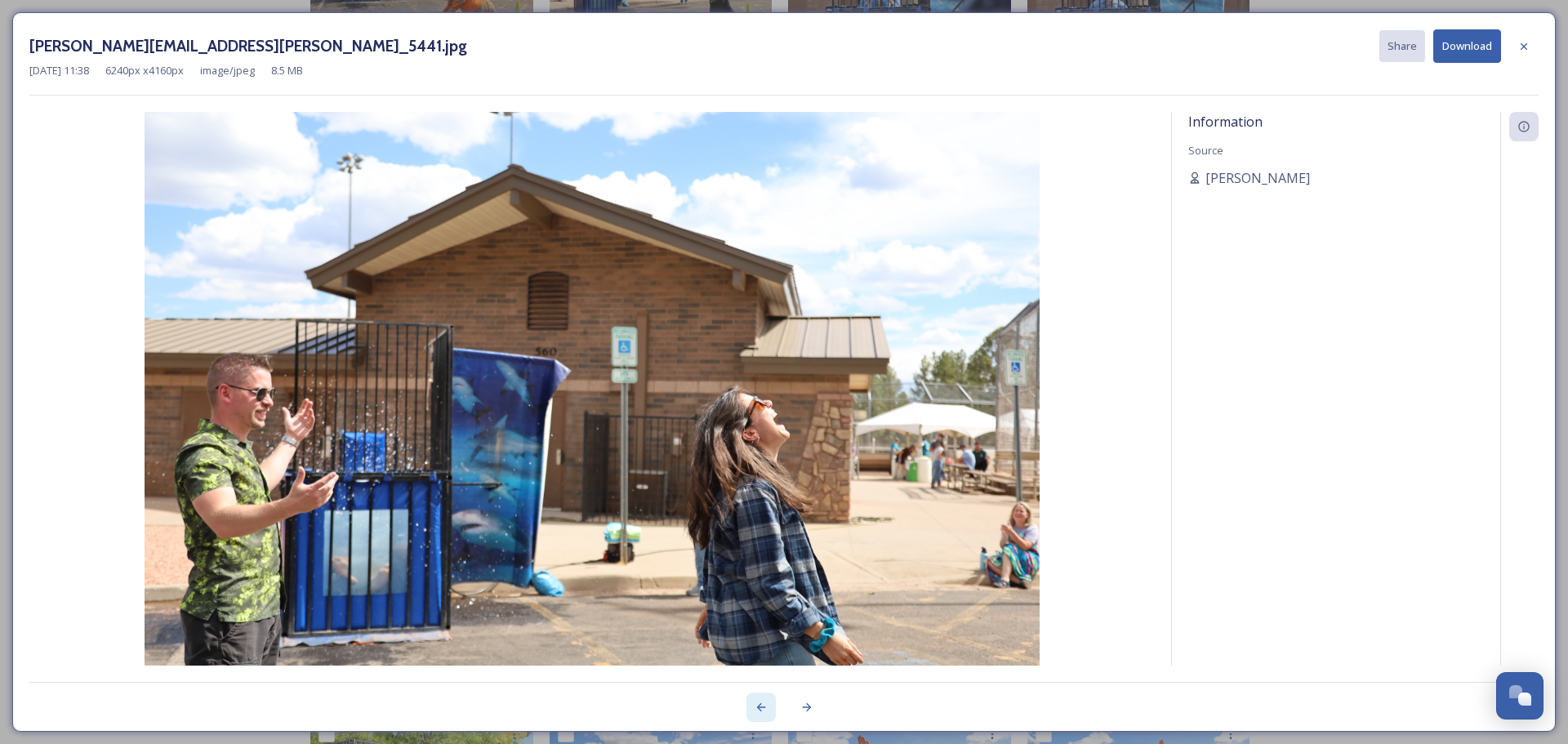
click at [750, 706] on div at bounding box center [761, 707] width 29 height 29
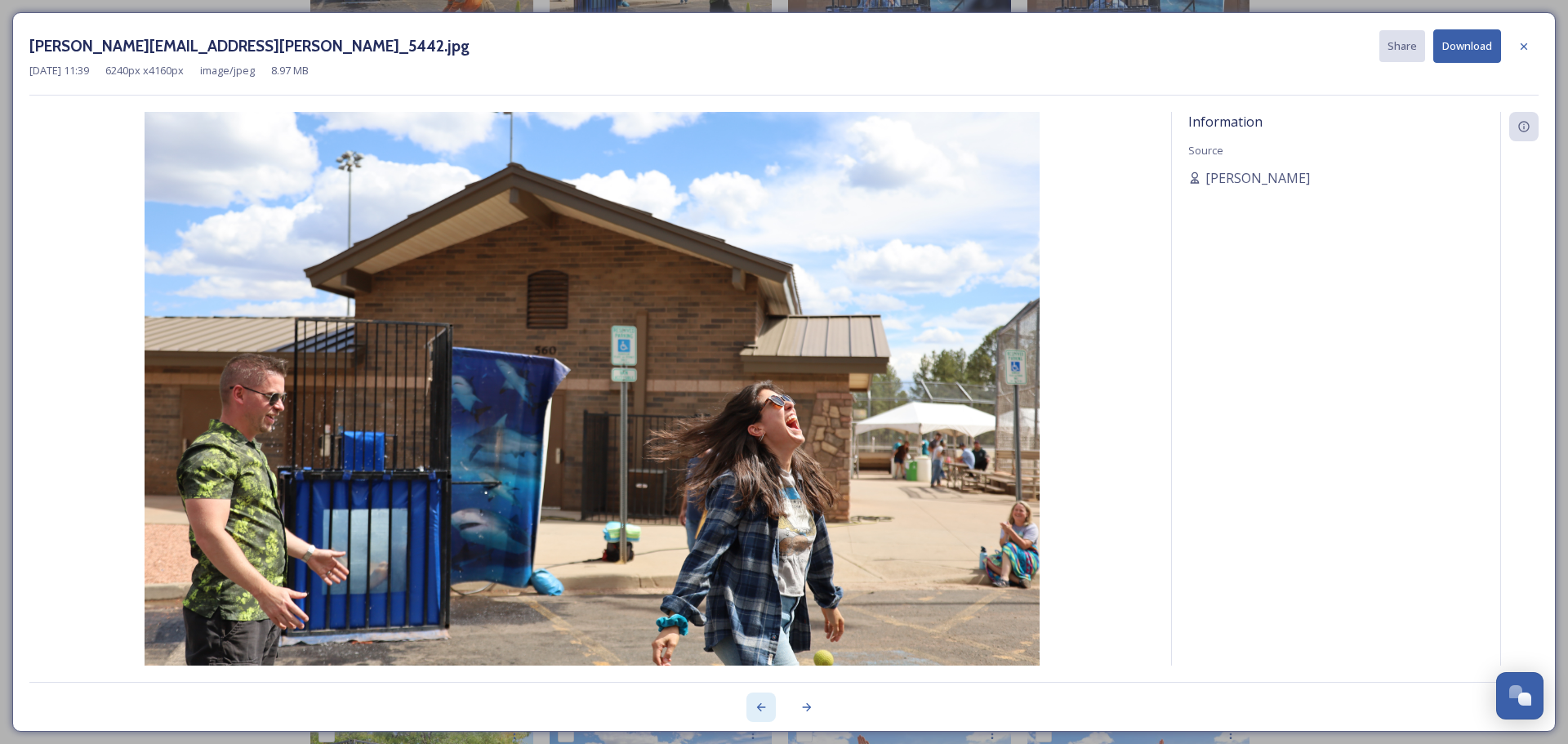
click at [751, 707] on div at bounding box center [761, 707] width 29 height 29
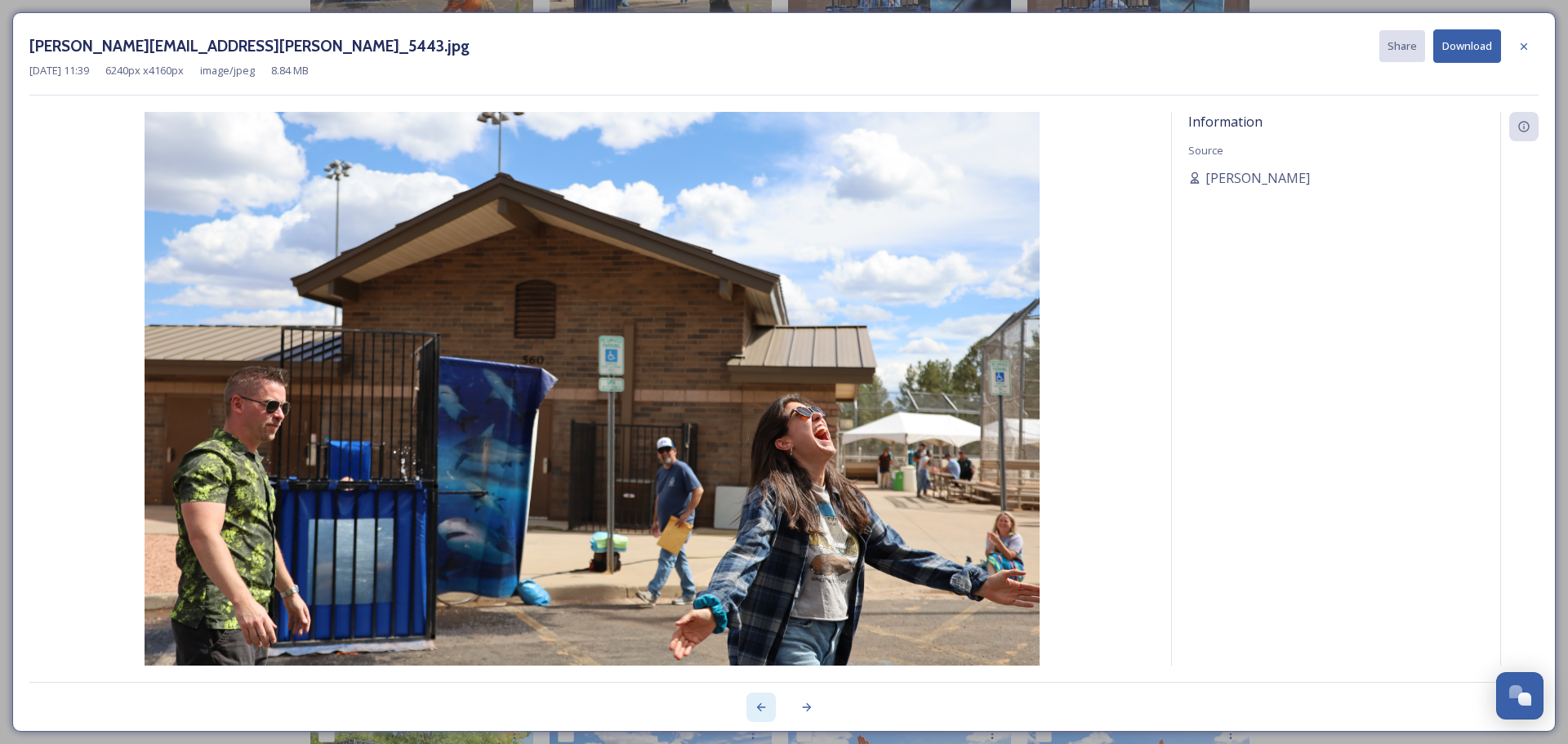
click at [751, 707] on div at bounding box center [761, 707] width 29 height 29
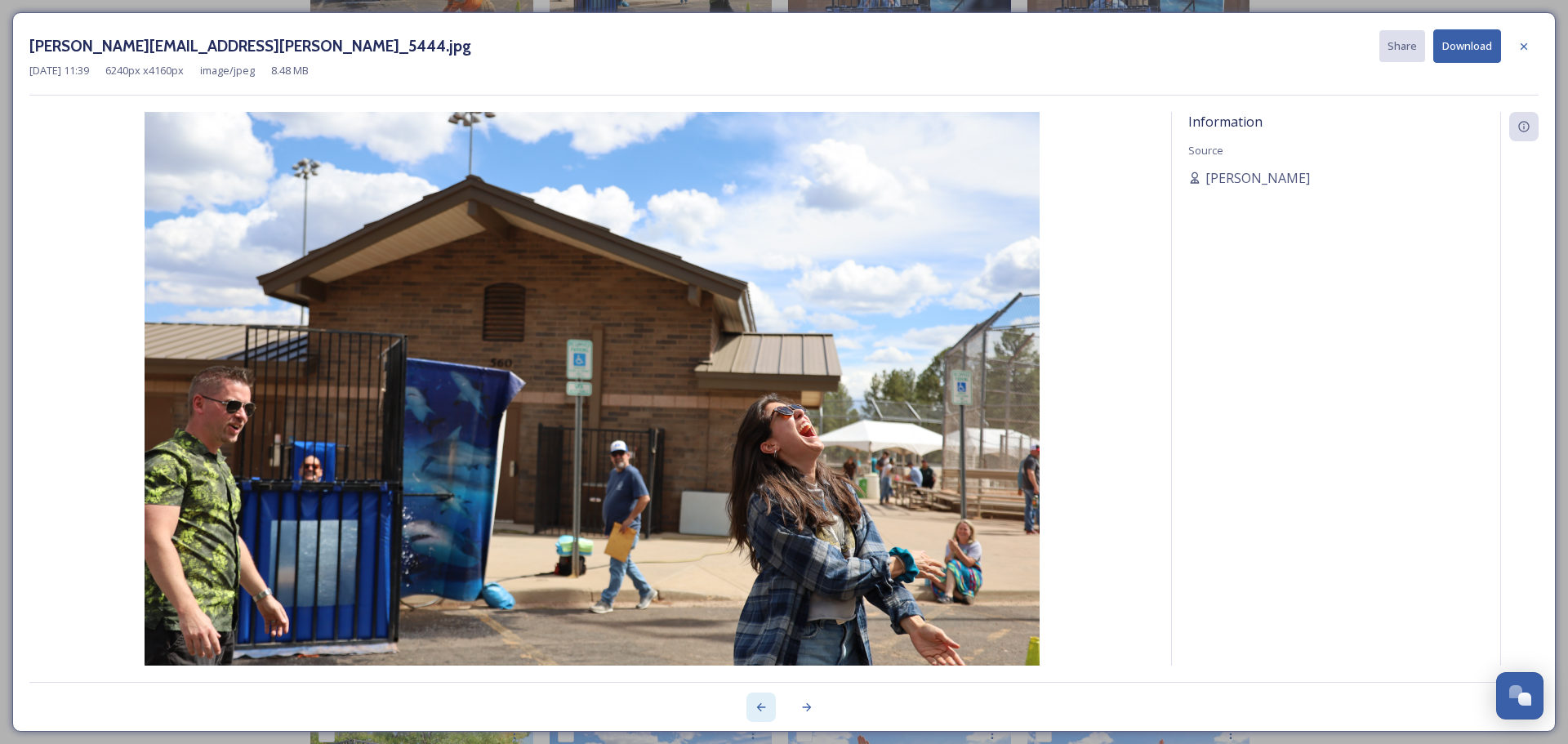
click at [751, 707] on div at bounding box center [761, 707] width 29 height 29
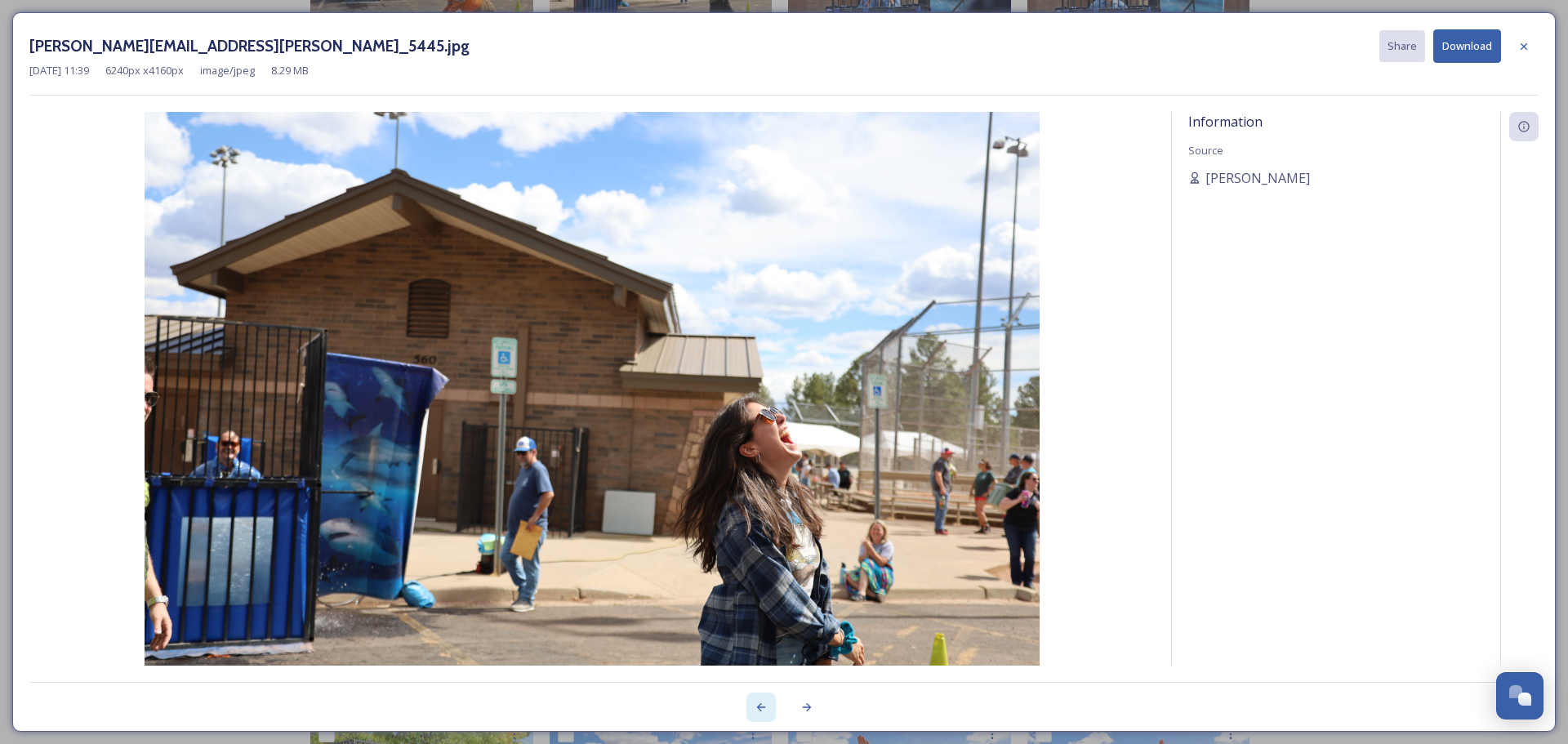
click at [751, 707] on div at bounding box center [761, 707] width 29 height 29
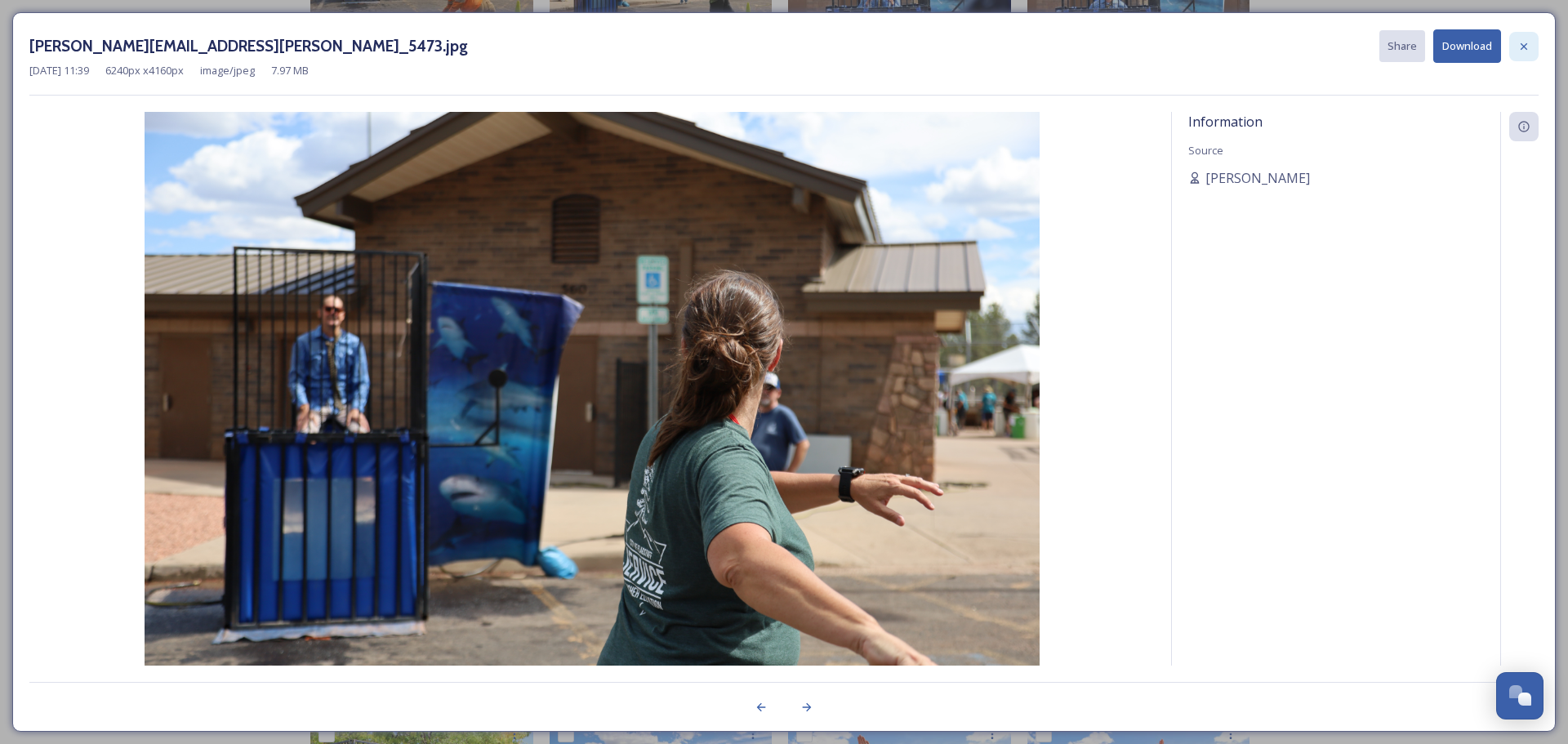
click at [1526, 45] on icon at bounding box center [1524, 46] width 13 height 13
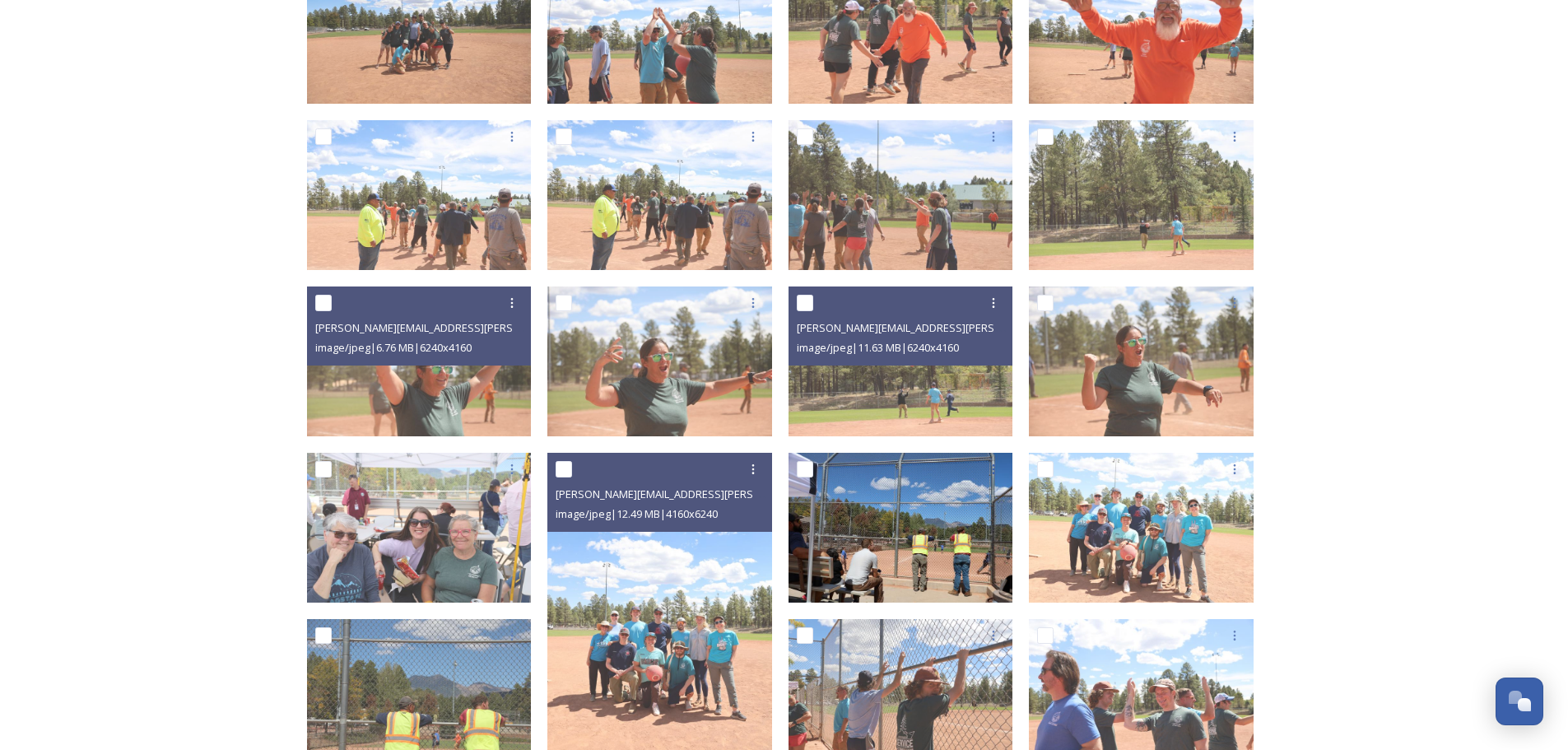
scroll to position [1729, 0]
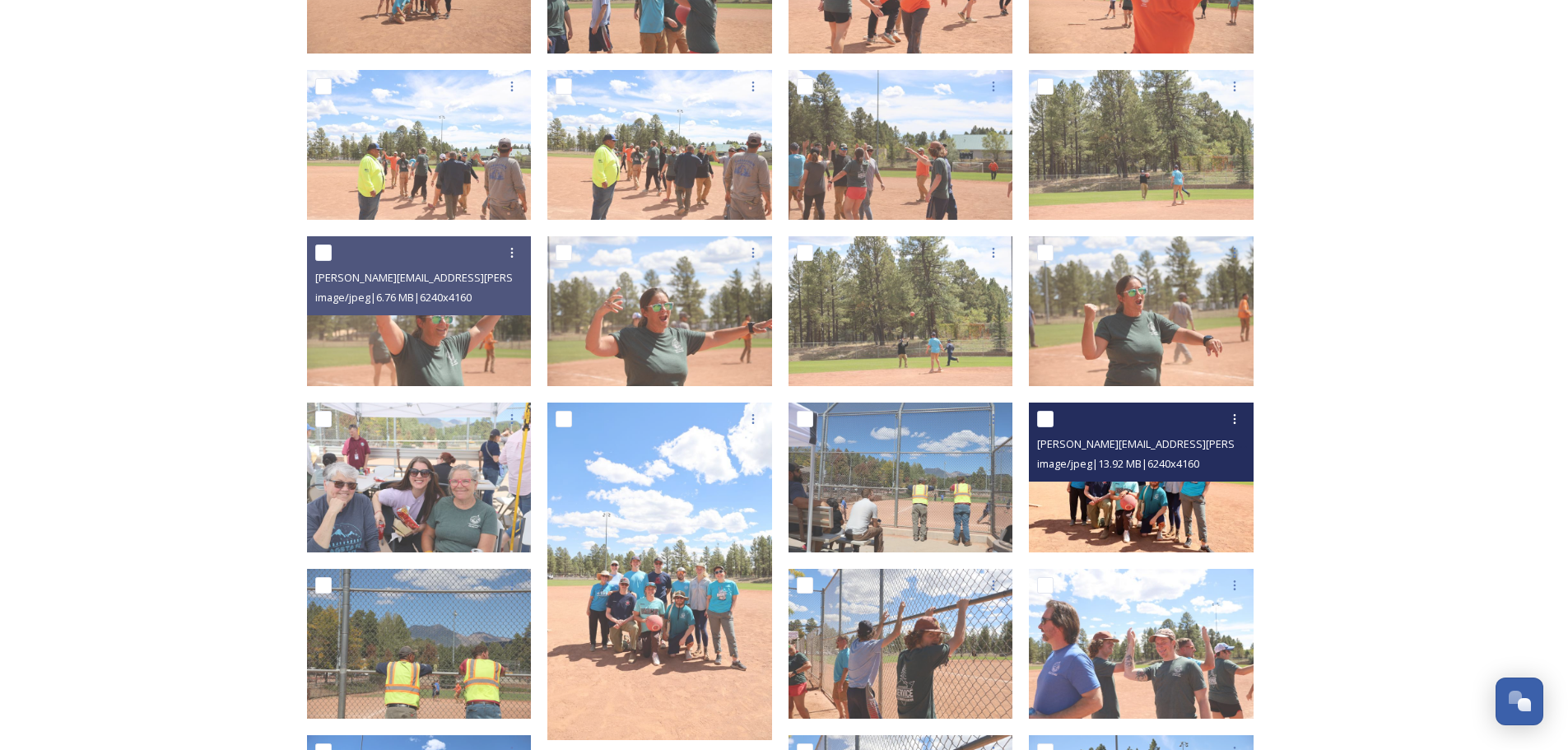
click at [1111, 499] on img at bounding box center [1141, 477] width 225 height 149
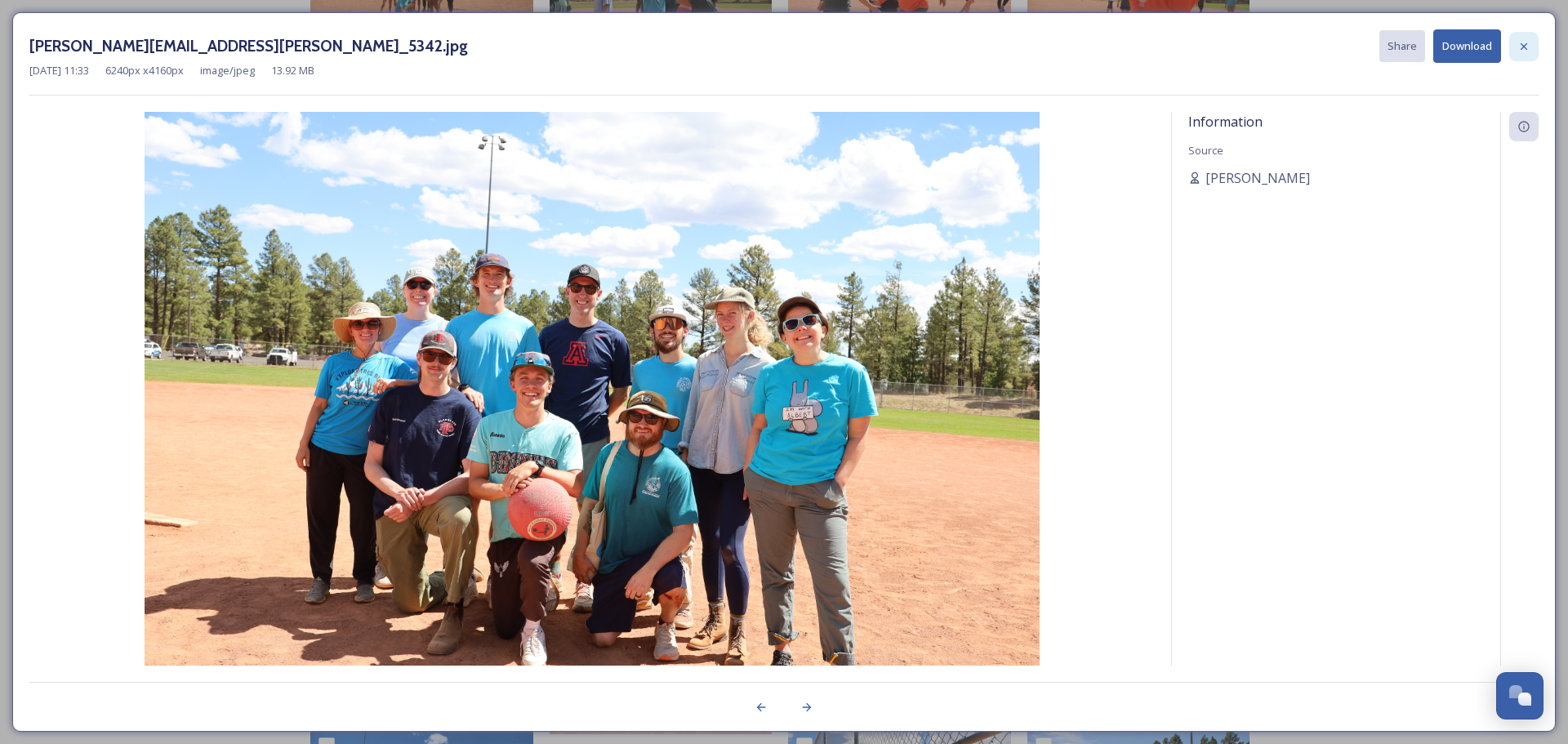
click at [1526, 42] on icon at bounding box center [1524, 46] width 13 height 13
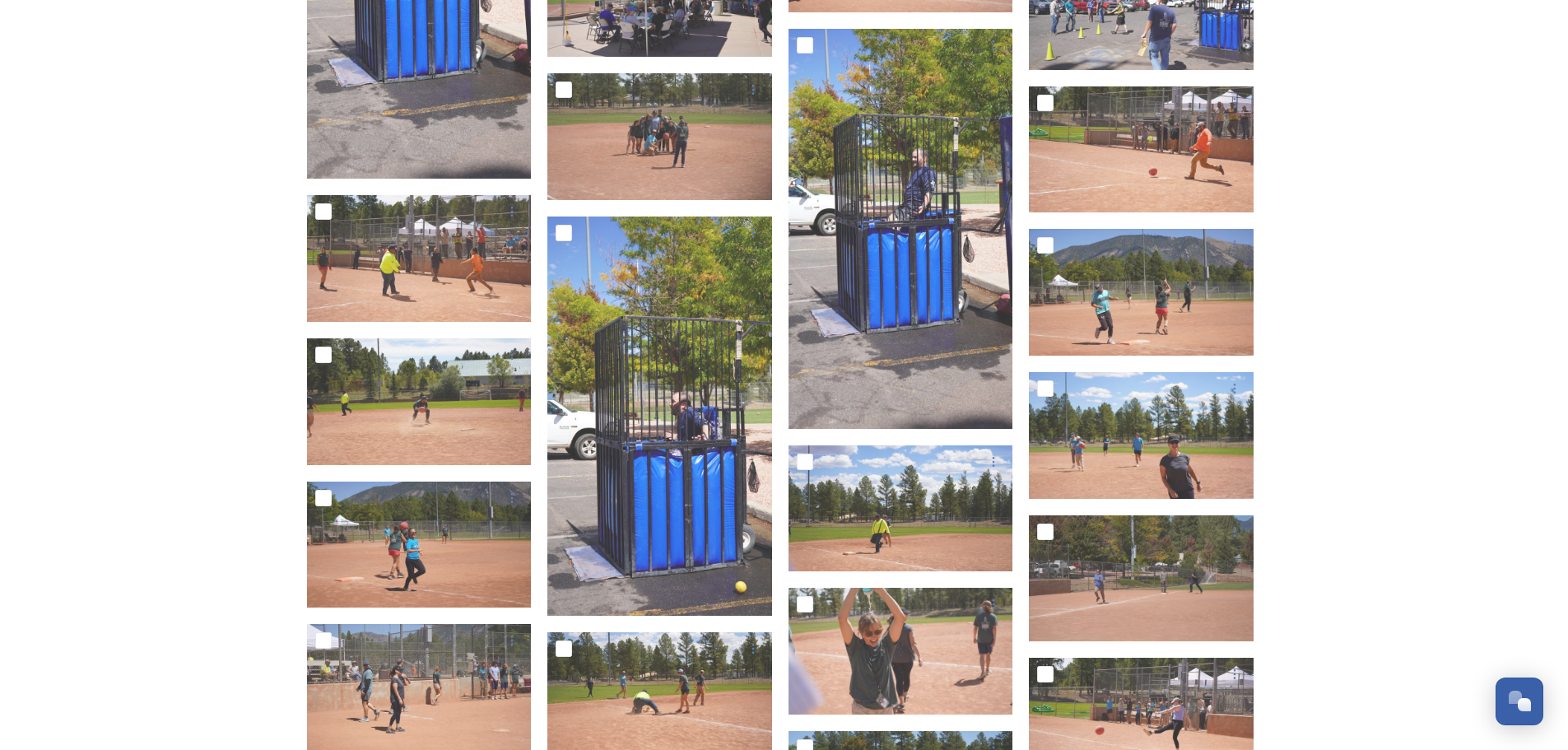
scroll to position [5187, 0]
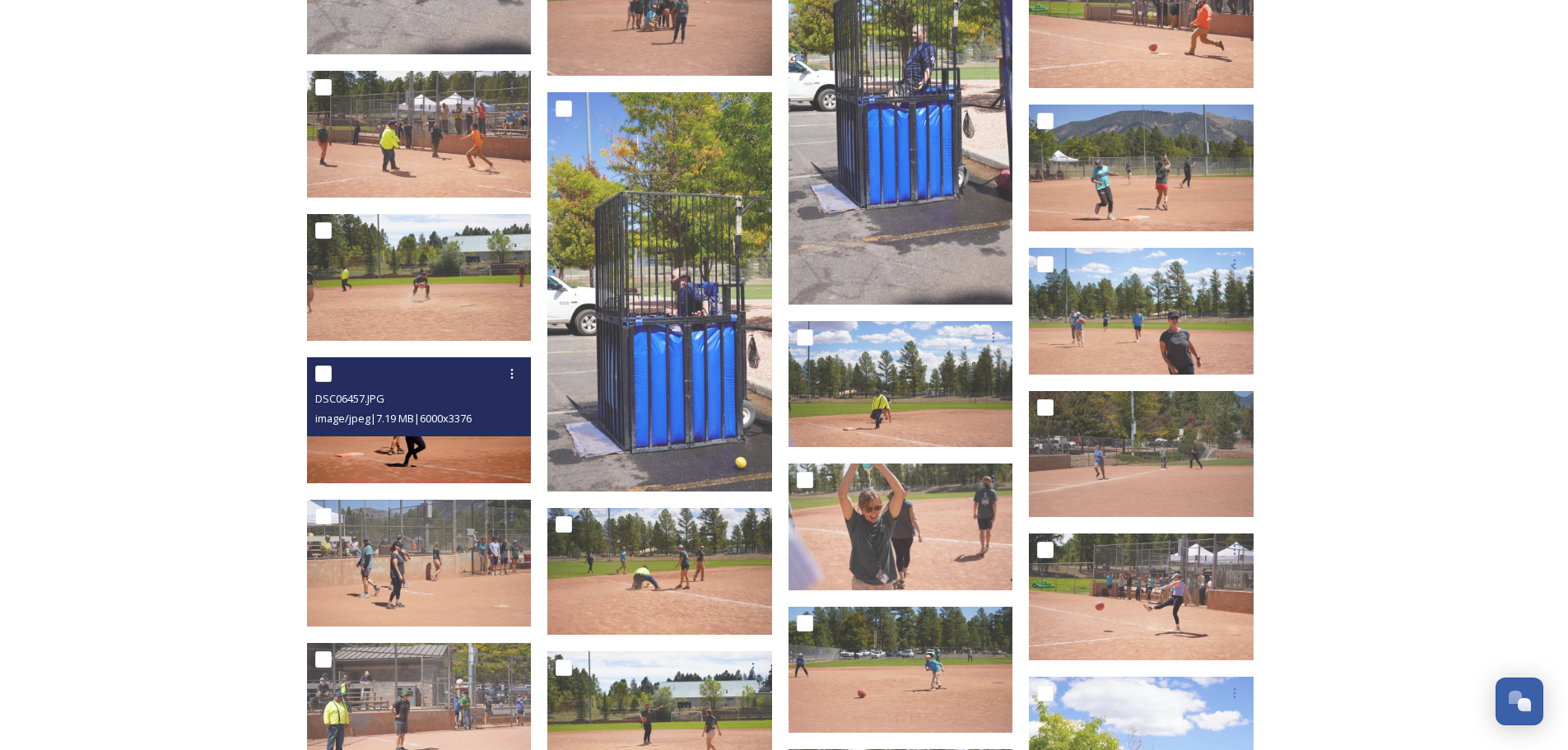
click at [402, 413] on span "image/jpeg | 7.19 MB | 6000 x 3376" at bounding box center [393, 419] width 156 height 15
click at [385, 433] on div "DSC06457.JPG image/jpeg | 7.19 MB | 6000 x 3376" at bounding box center [420, 396] width 225 height 79
click at [417, 463] on img at bounding box center [420, 420] width 225 height 127
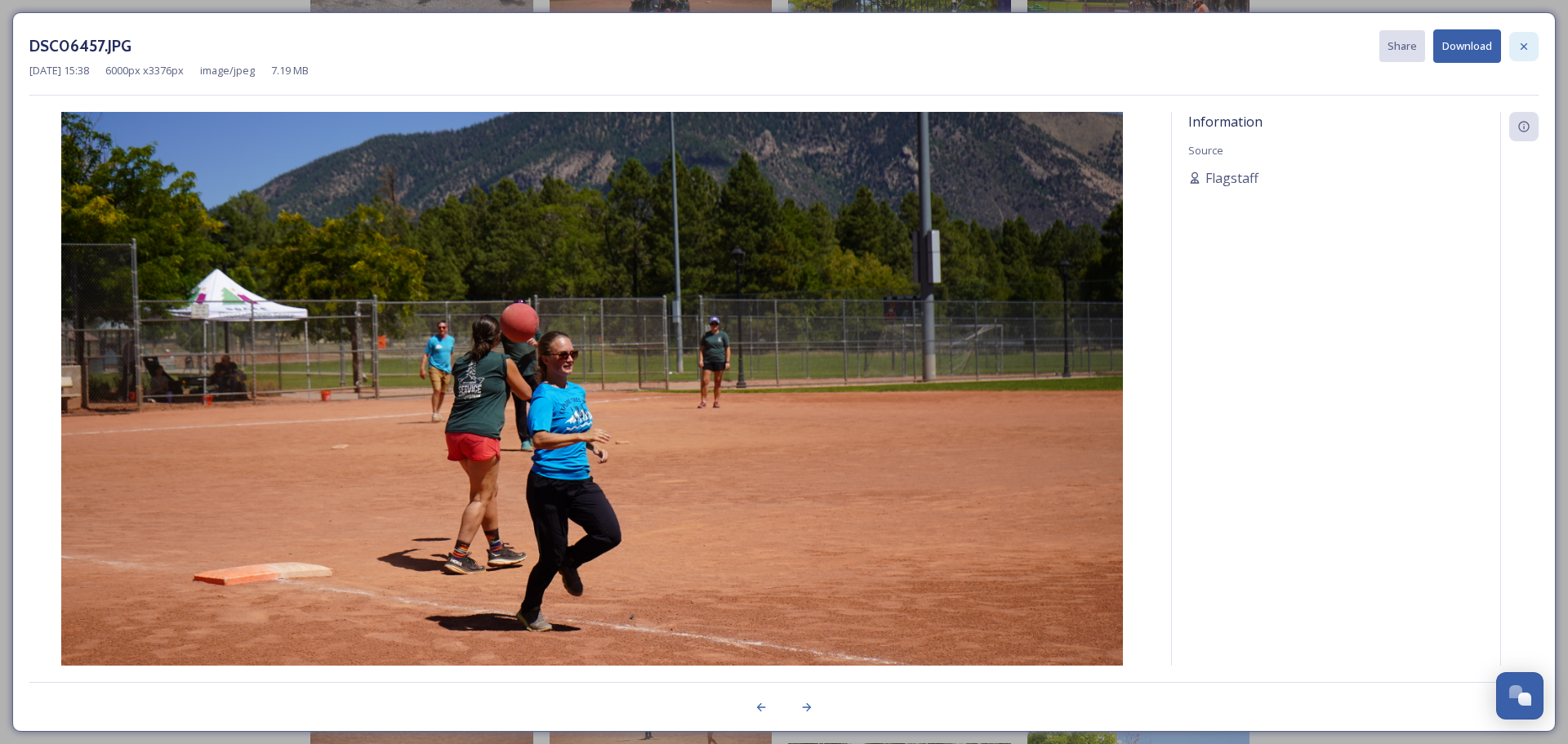
click at [1517, 47] on icon at bounding box center [1524, 46] width 13 height 13
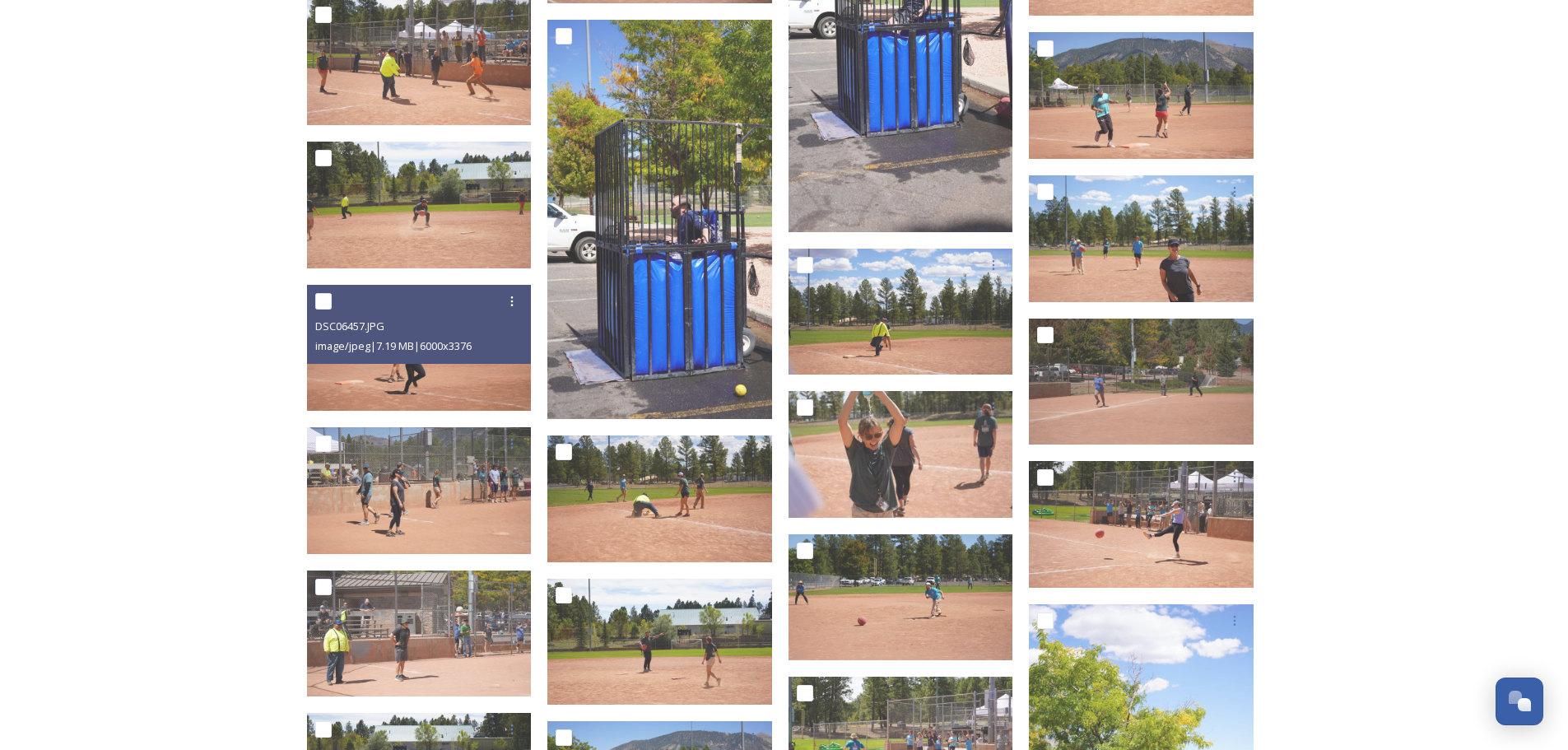
scroll to position [5269, 0]
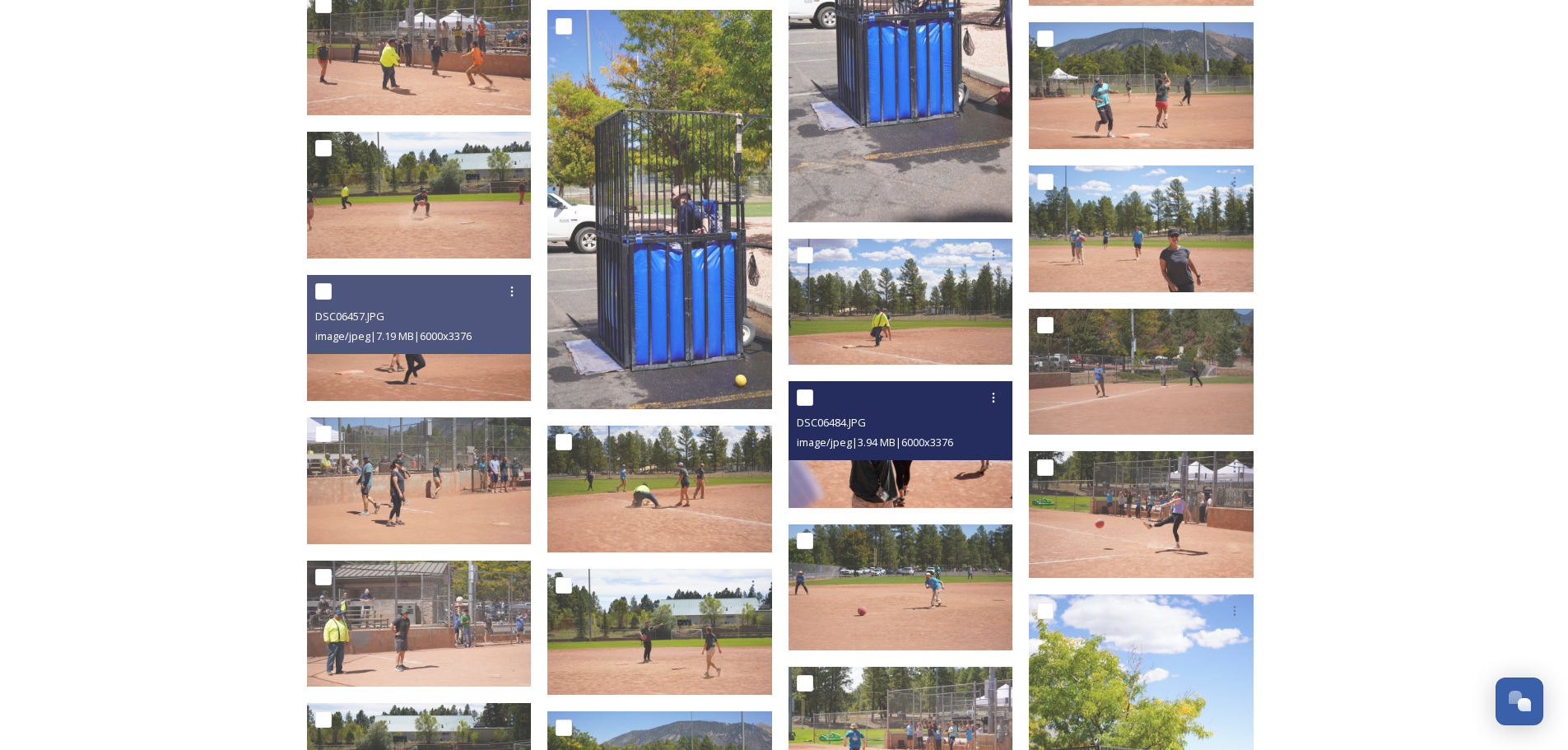
click at [891, 481] on img at bounding box center [901, 444] width 225 height 127
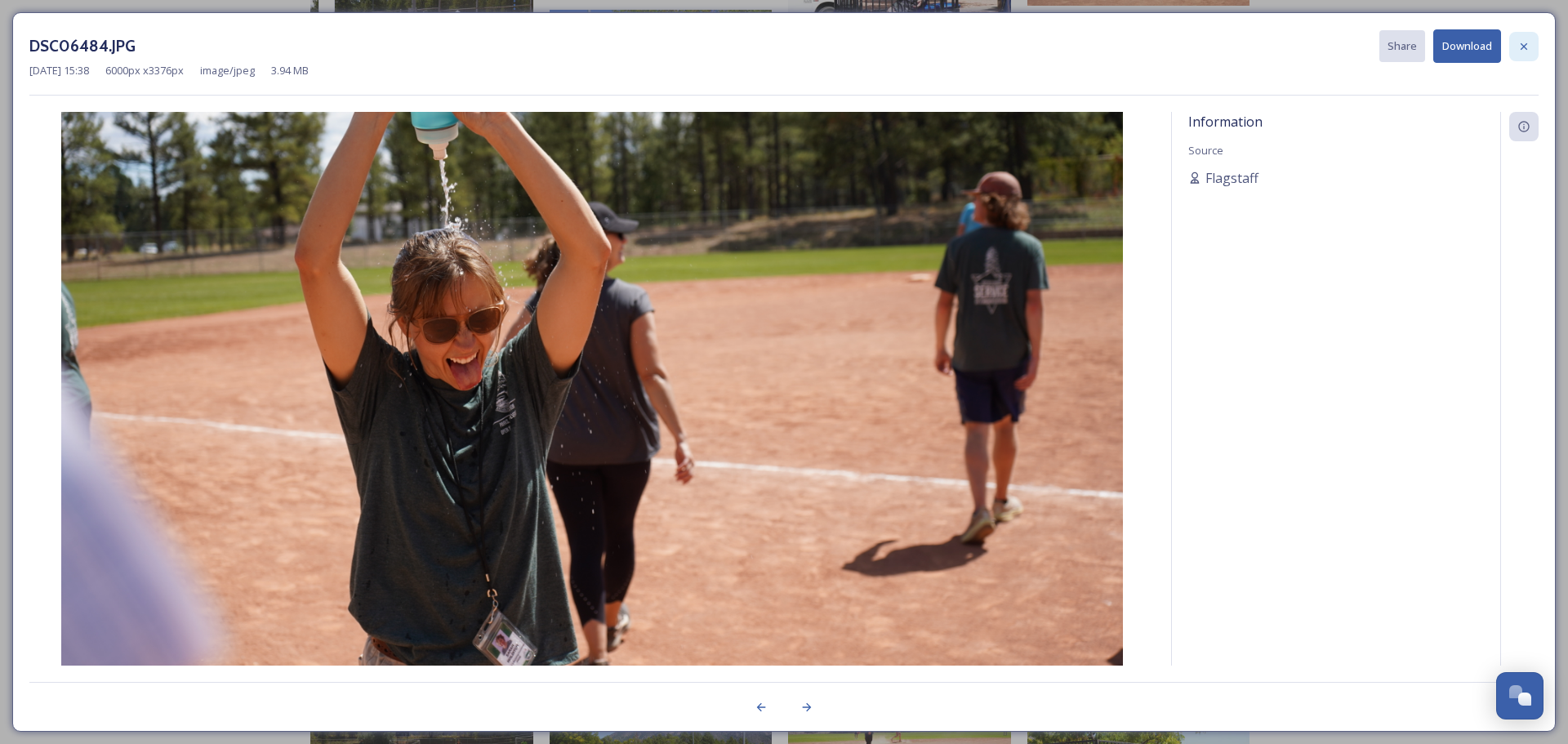
click at [1523, 53] on div at bounding box center [1524, 46] width 29 height 29
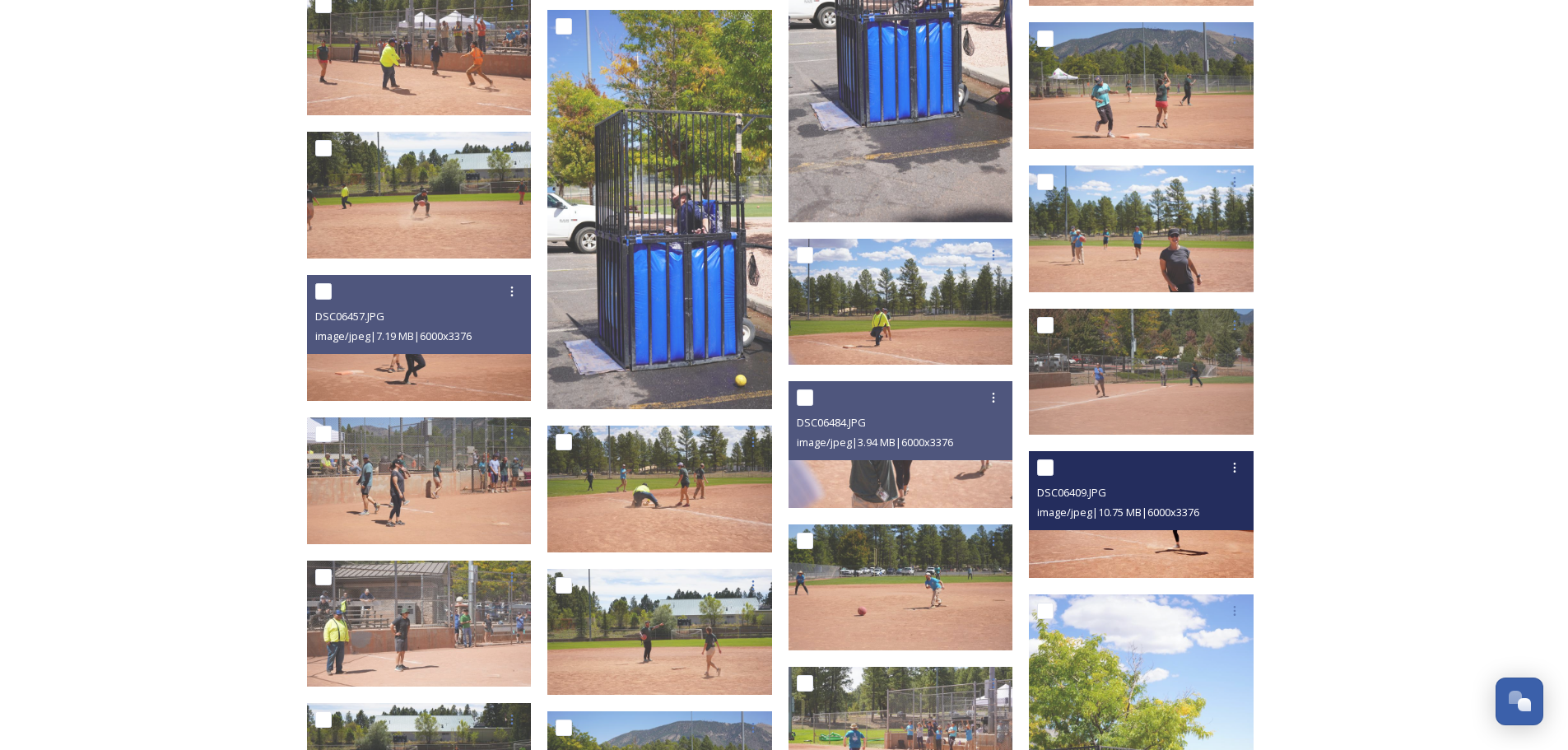
click at [1122, 536] on img at bounding box center [1141, 514] width 225 height 127
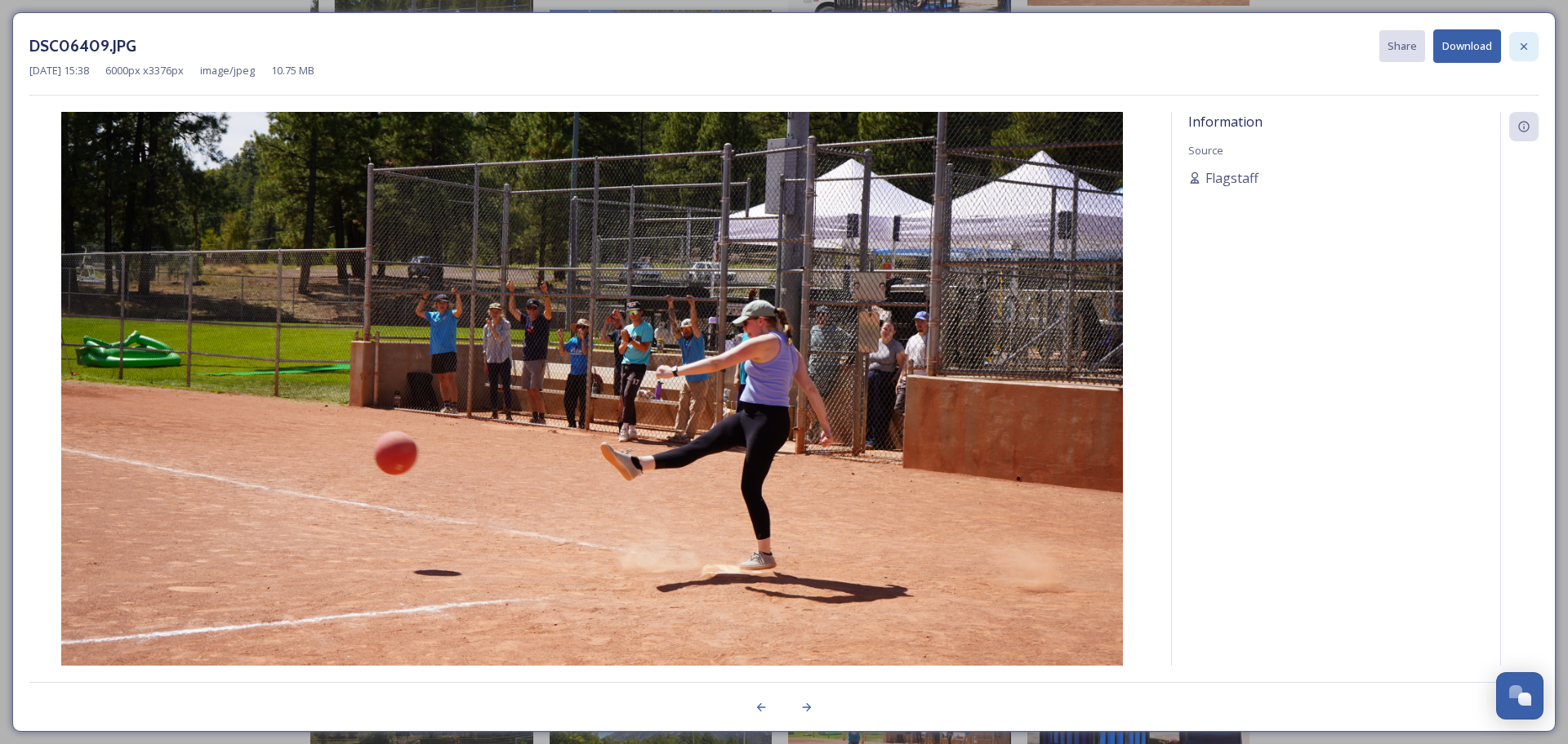
click at [1521, 47] on icon at bounding box center [1524, 46] width 13 height 13
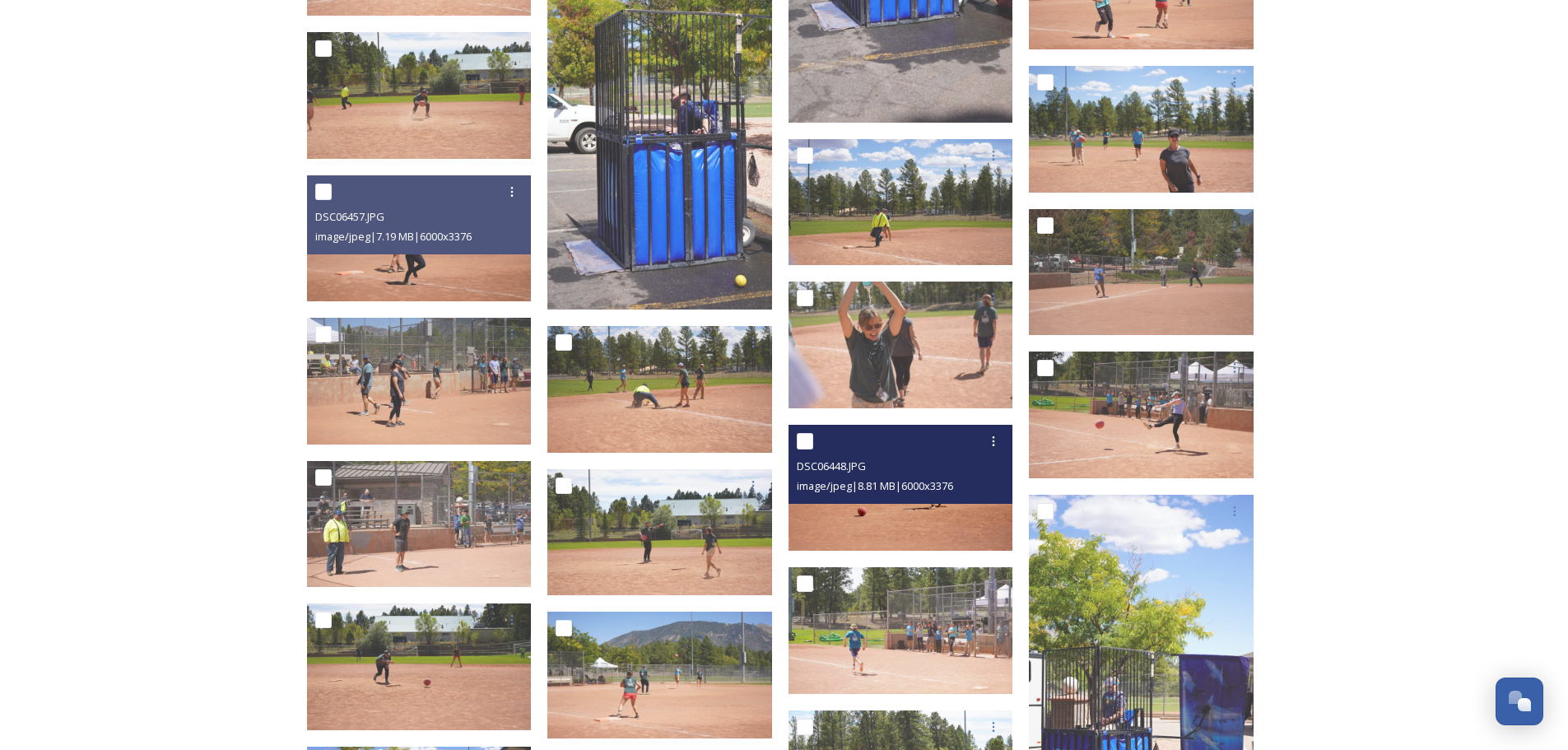
scroll to position [5434, 0]
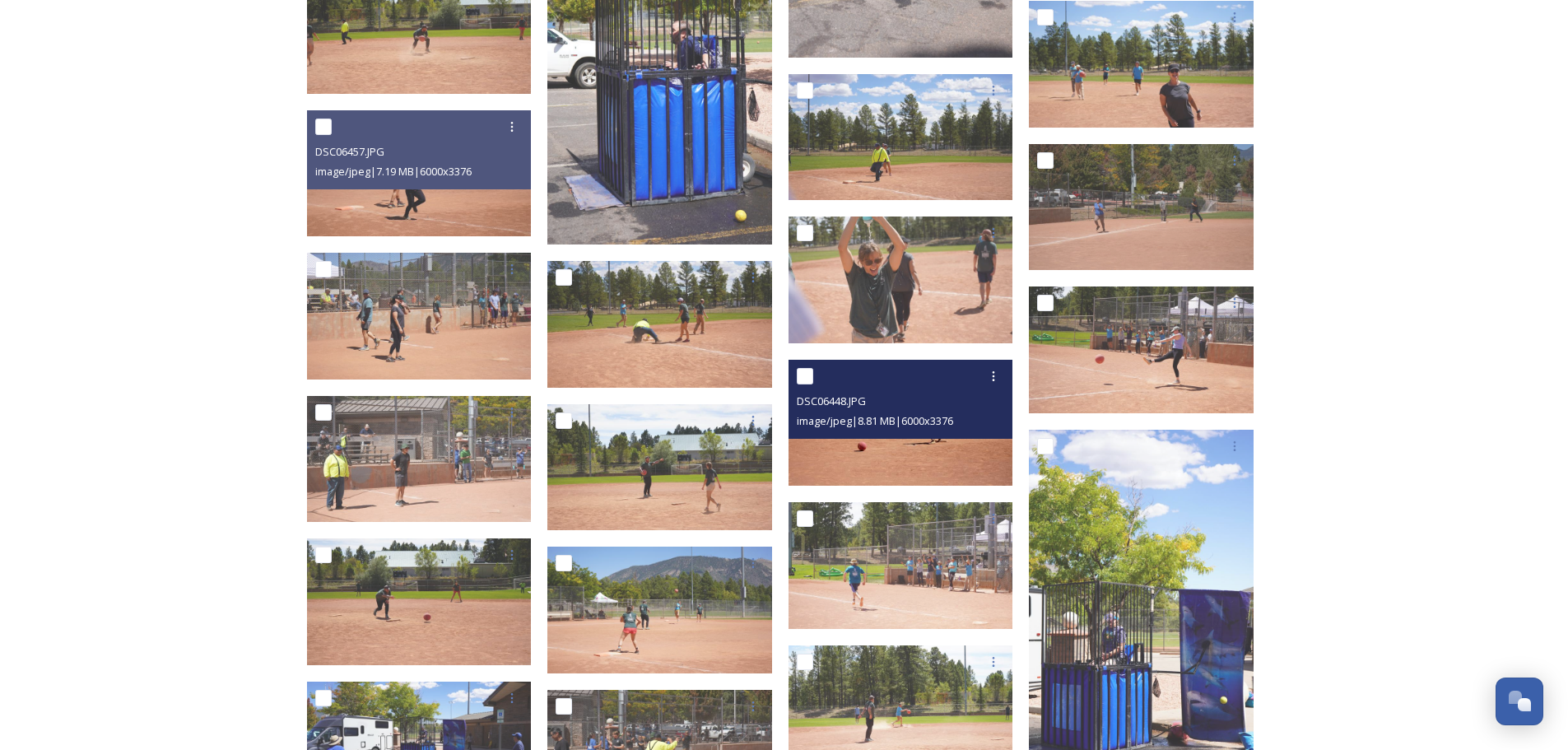
click at [882, 466] on img at bounding box center [901, 423] width 225 height 127
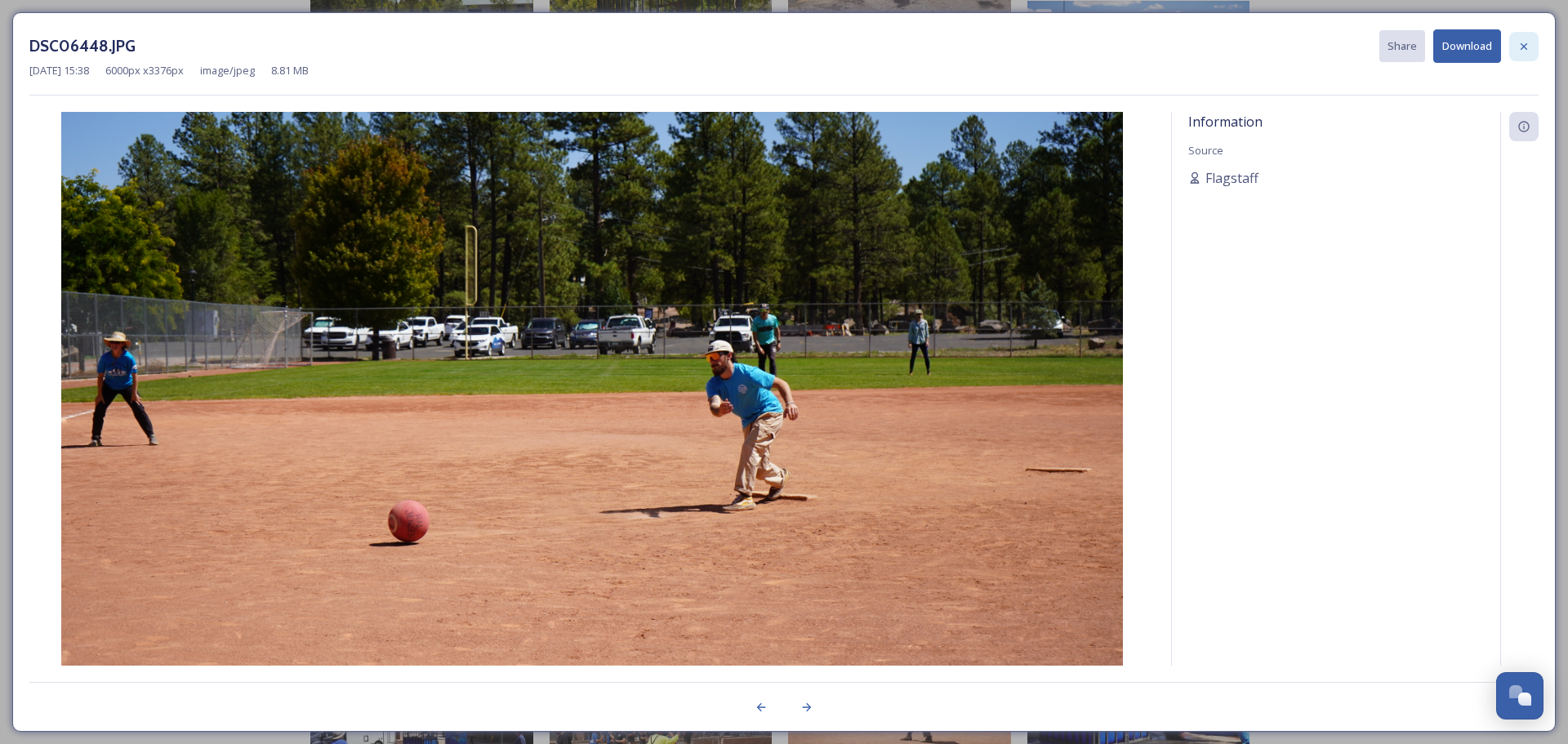
click at [1517, 44] on icon at bounding box center [1524, 46] width 13 height 13
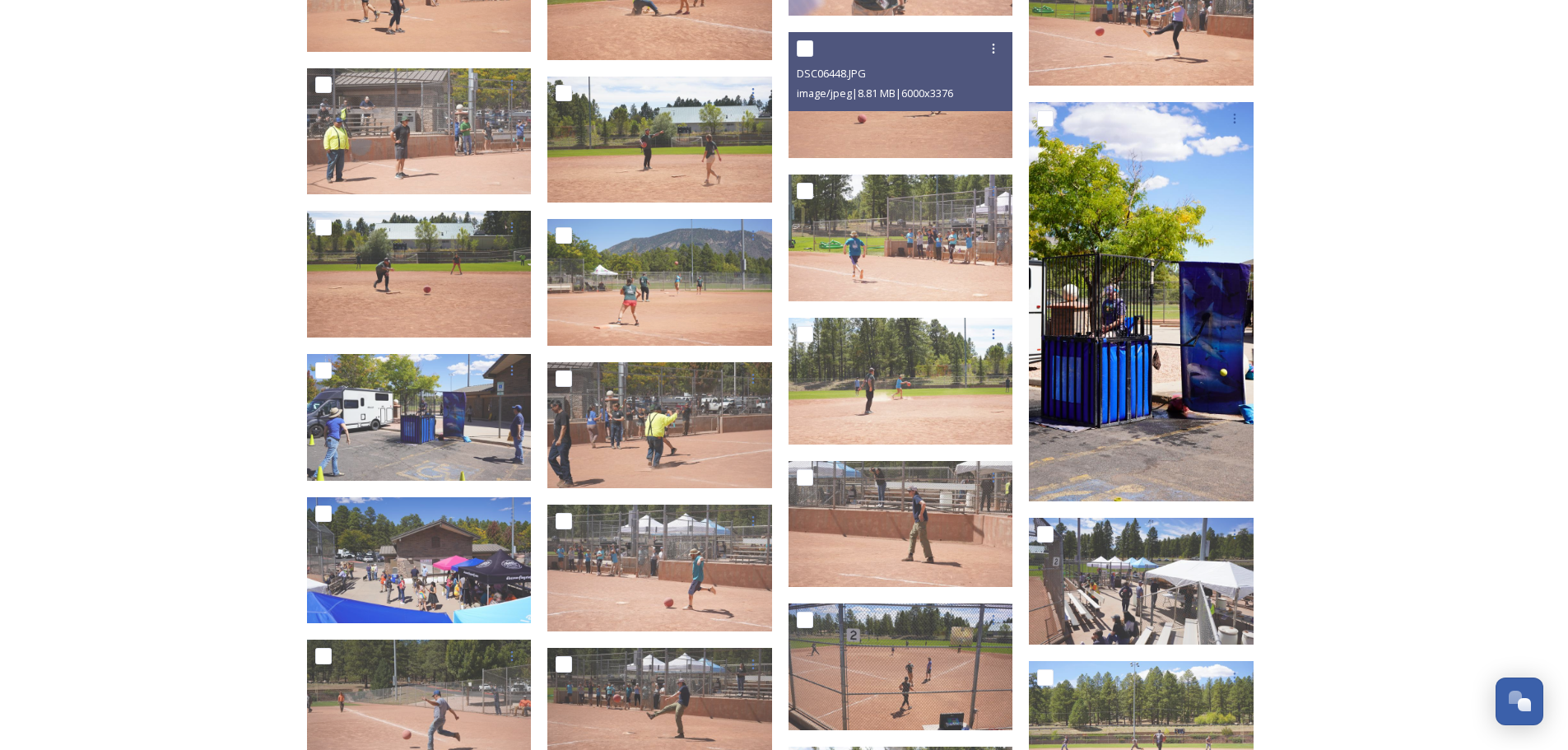
scroll to position [5763, 0]
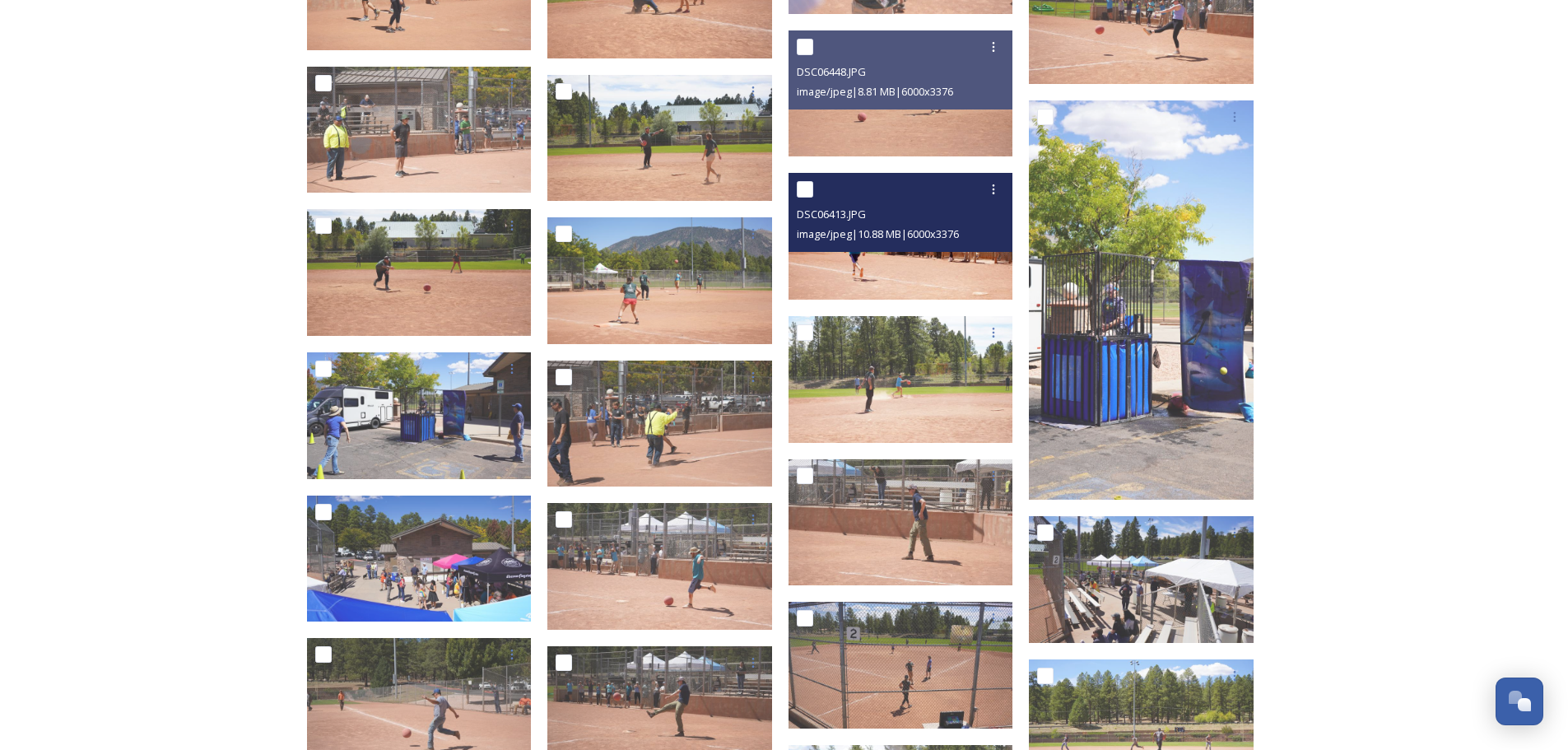
click at [889, 259] on img at bounding box center [901, 236] width 225 height 127
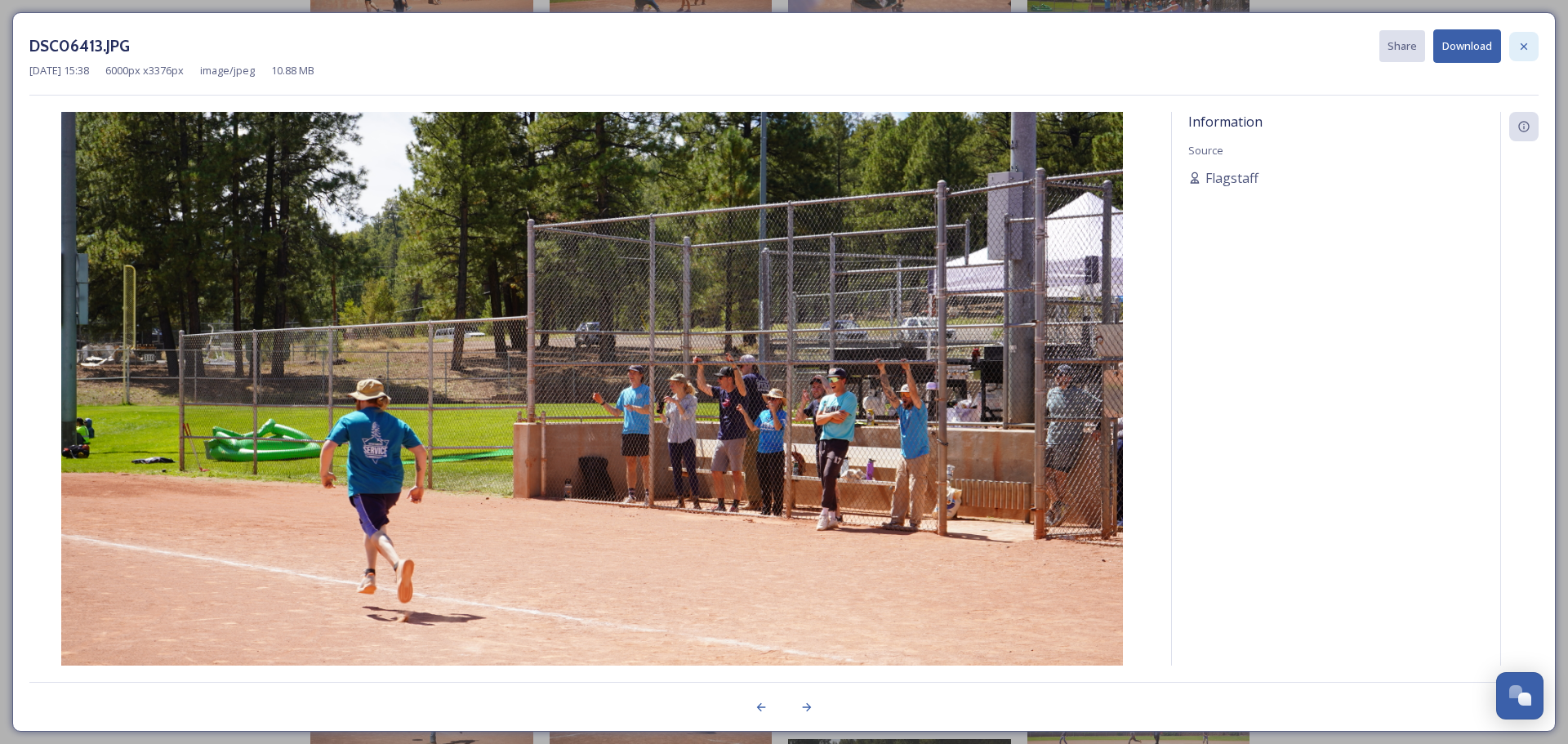
click at [1521, 46] on icon at bounding box center [1524, 46] width 13 height 13
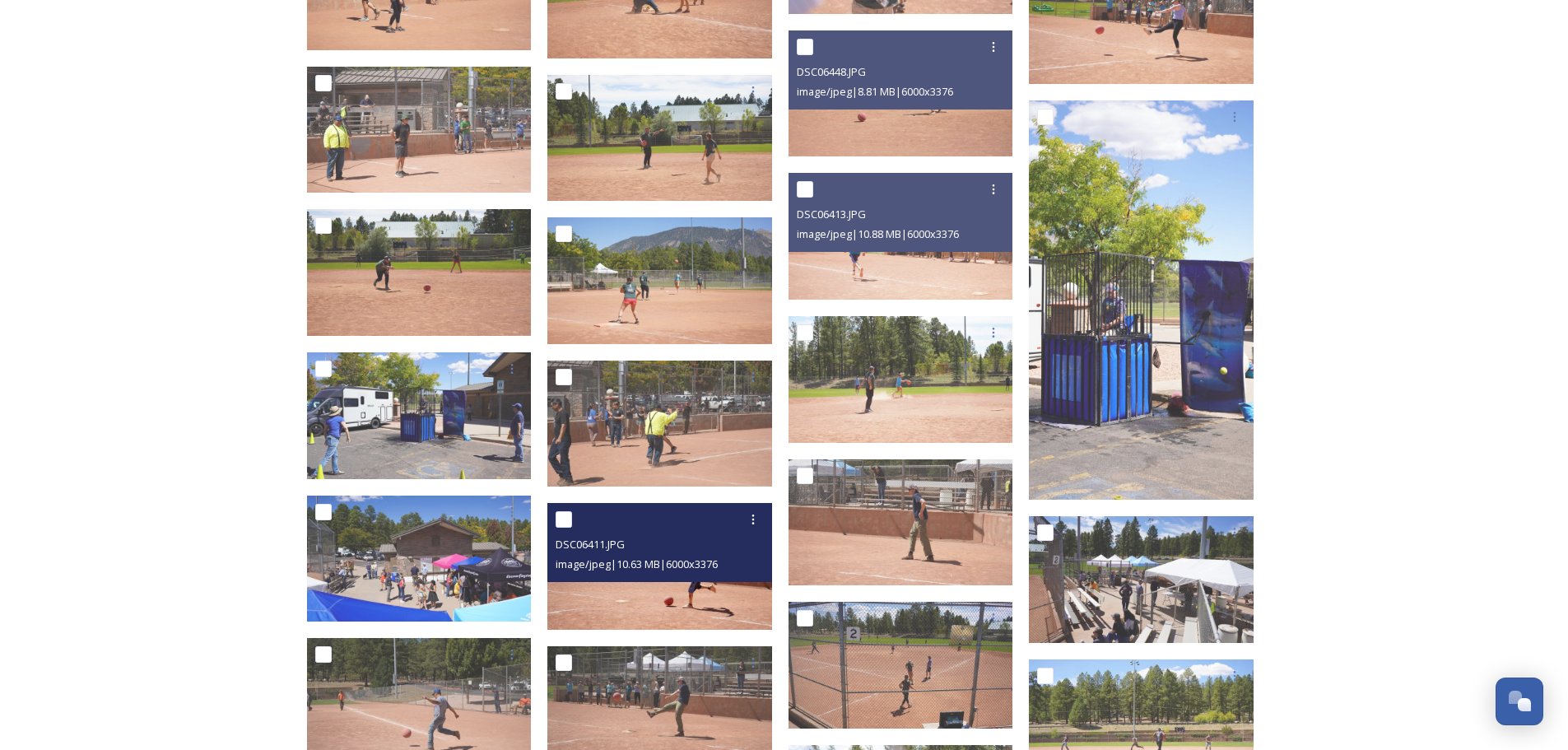
click at [661, 591] on img at bounding box center [659, 566] width 225 height 127
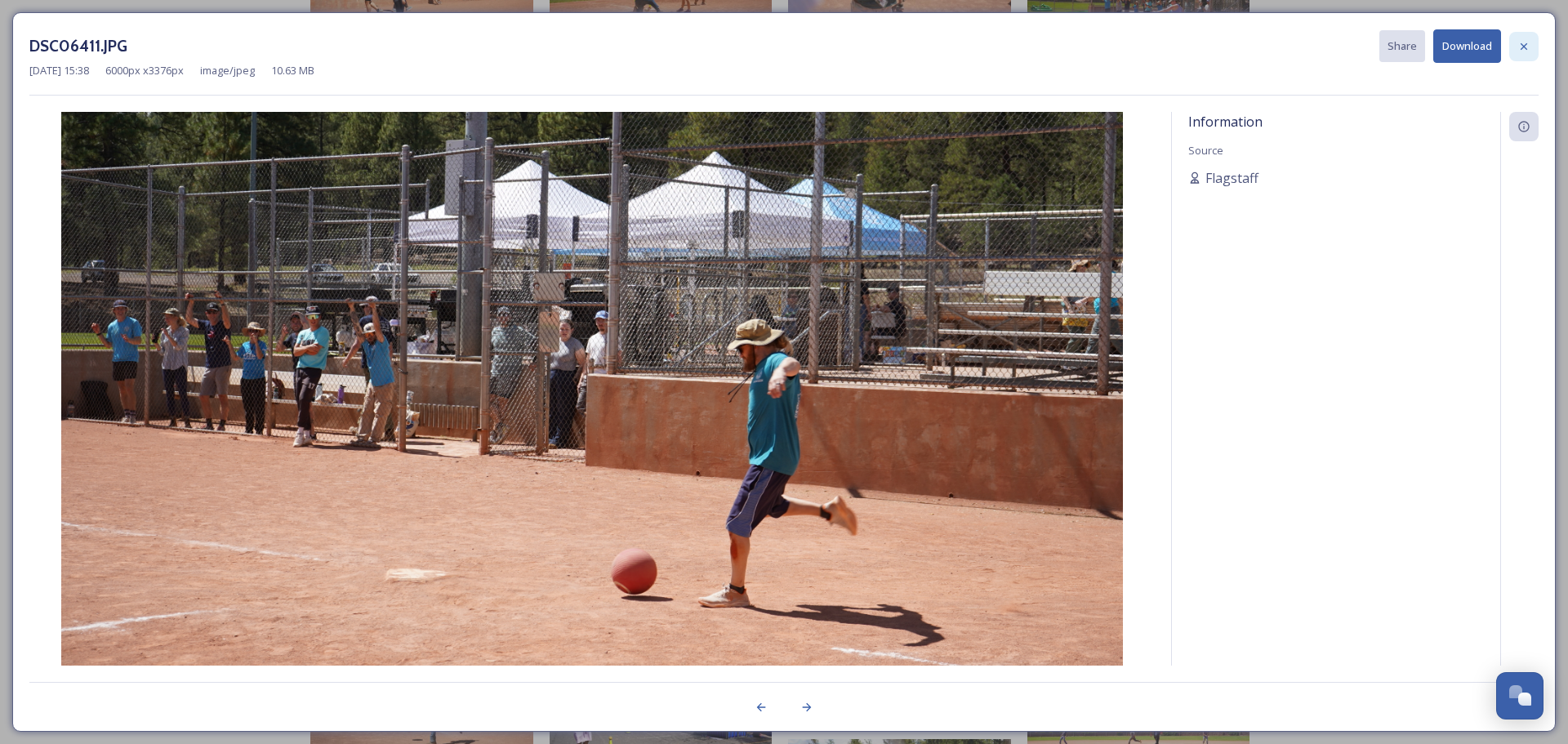
click at [1526, 44] on icon at bounding box center [1524, 45] width 7 height 7
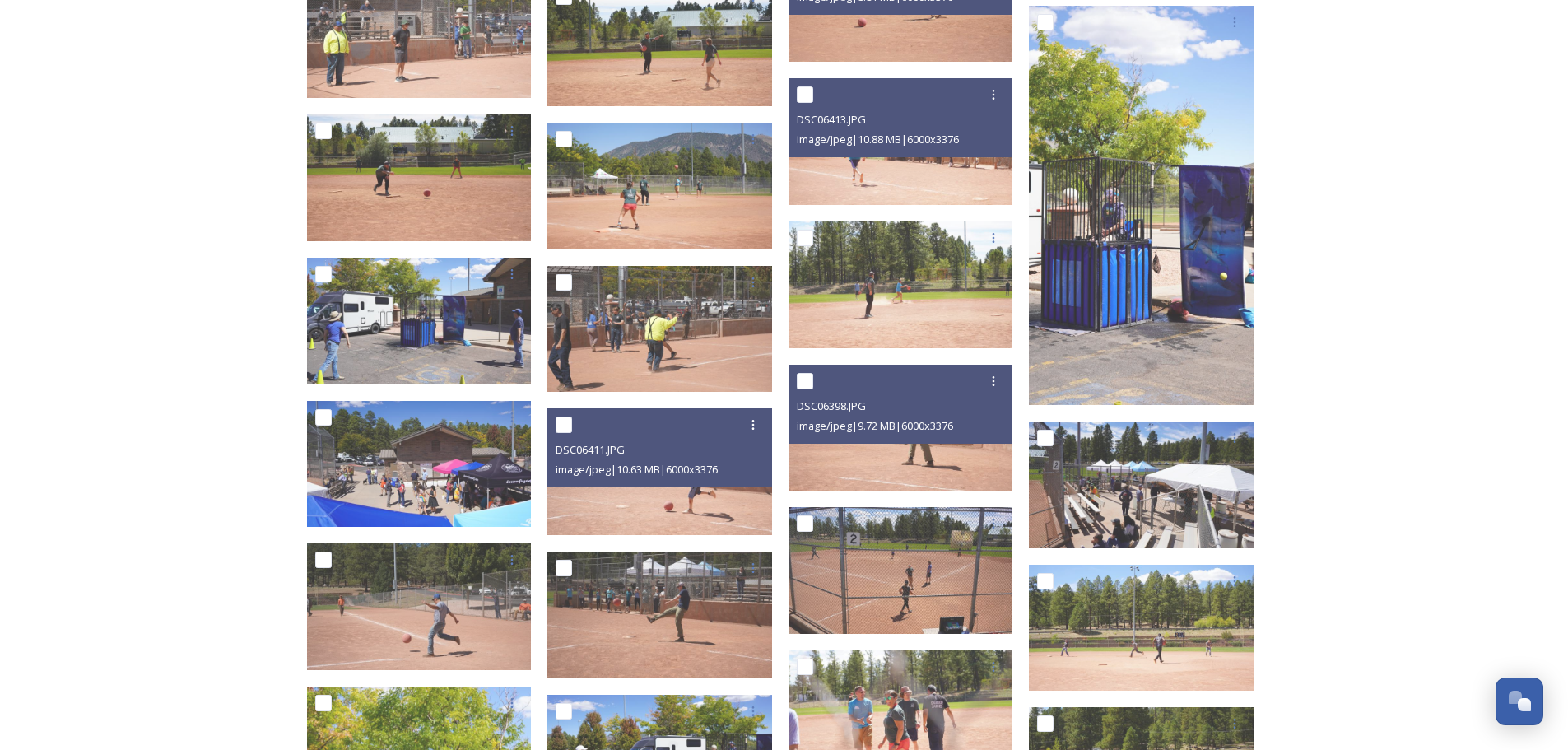
scroll to position [6010, 0]
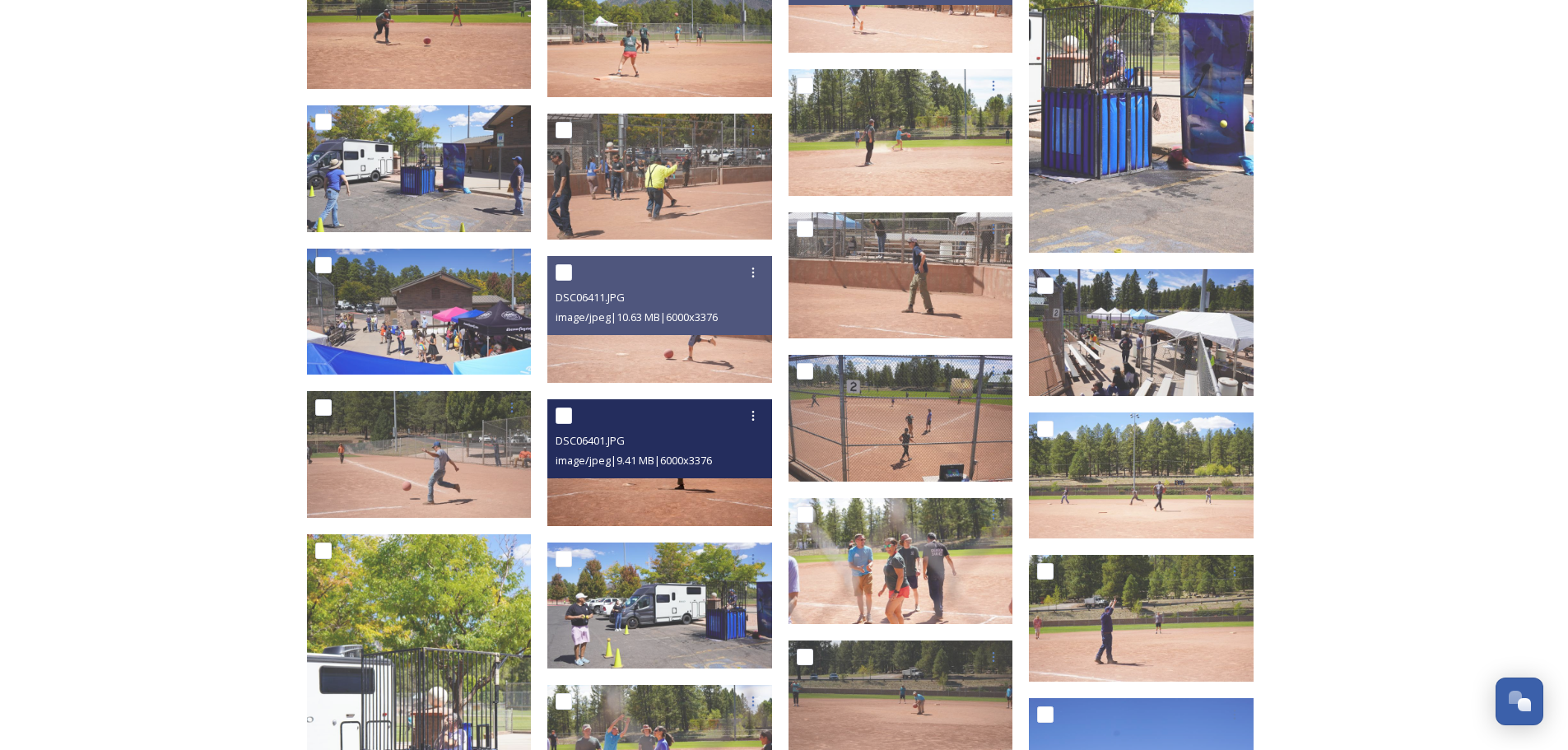
click at [640, 489] on img at bounding box center [659, 463] width 225 height 127
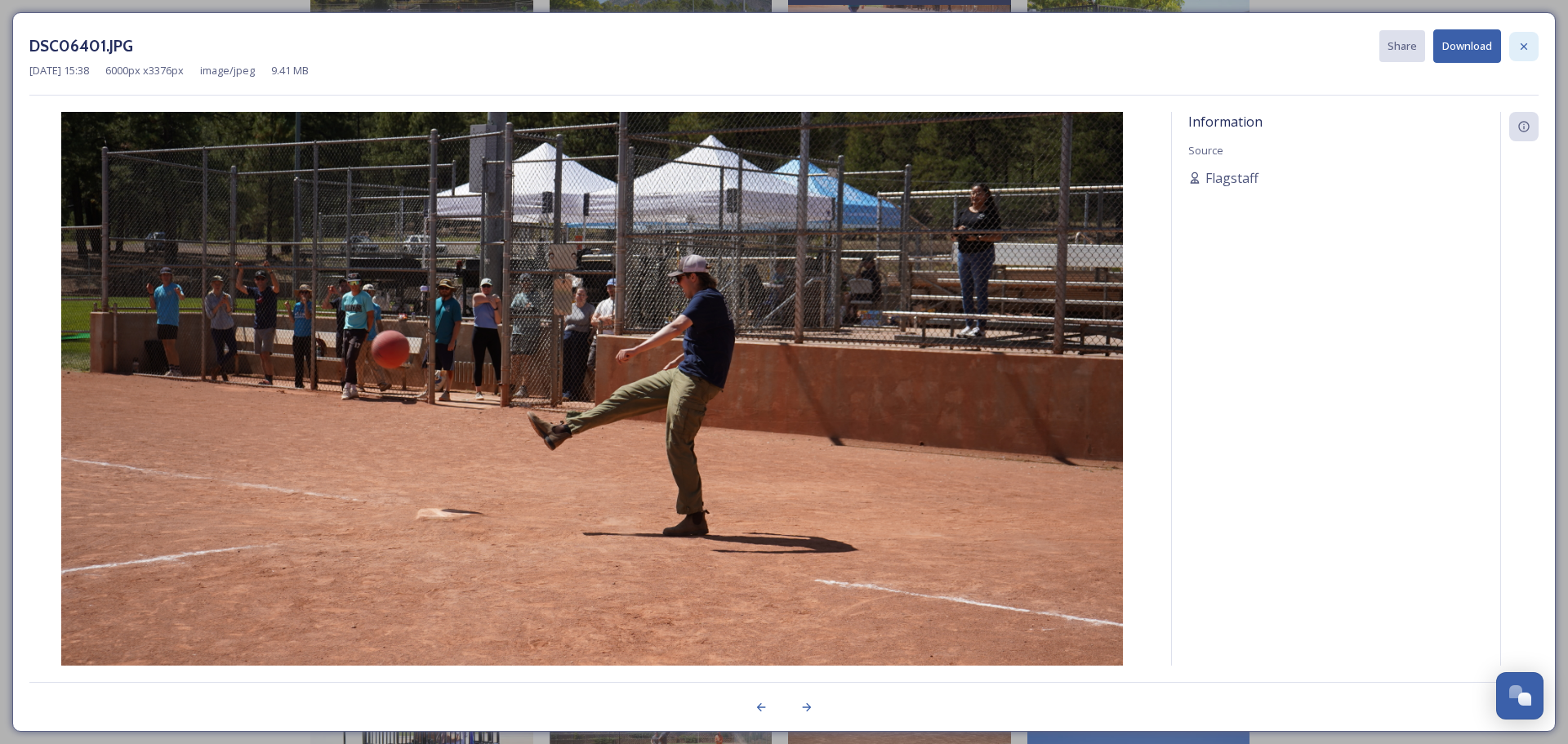
click at [1522, 40] on icon at bounding box center [1524, 46] width 13 height 13
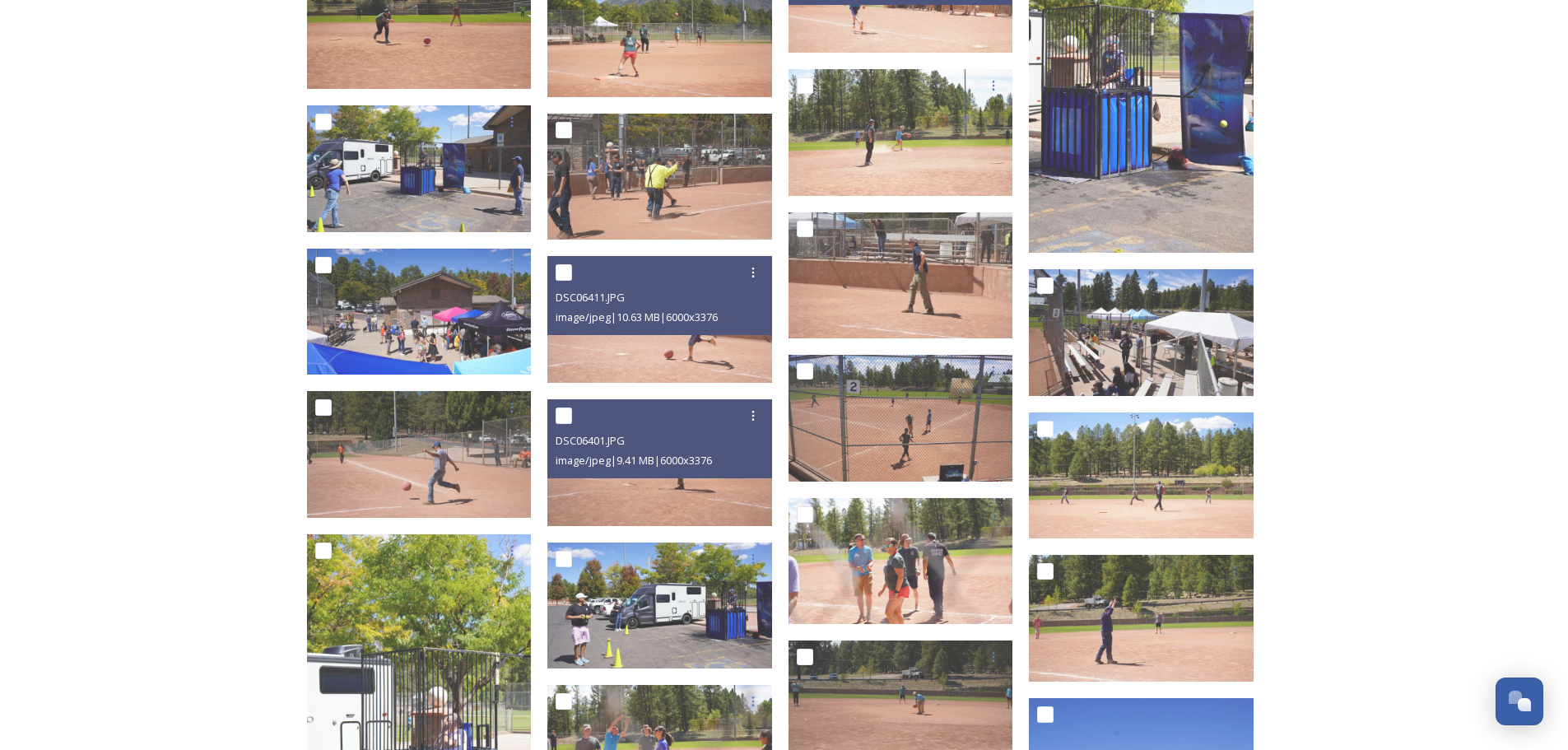
drag, startPoint x: 1386, startPoint y: 200, endPoint x: 1394, endPoint y: 169, distance: 32.0
click at [1387, 199] on div "'25 Employee BBQ Shared by Flagstaff '25 Employee BBQ 243 file s Filters Date C…" at bounding box center [784, 561] width 1568 height 13143
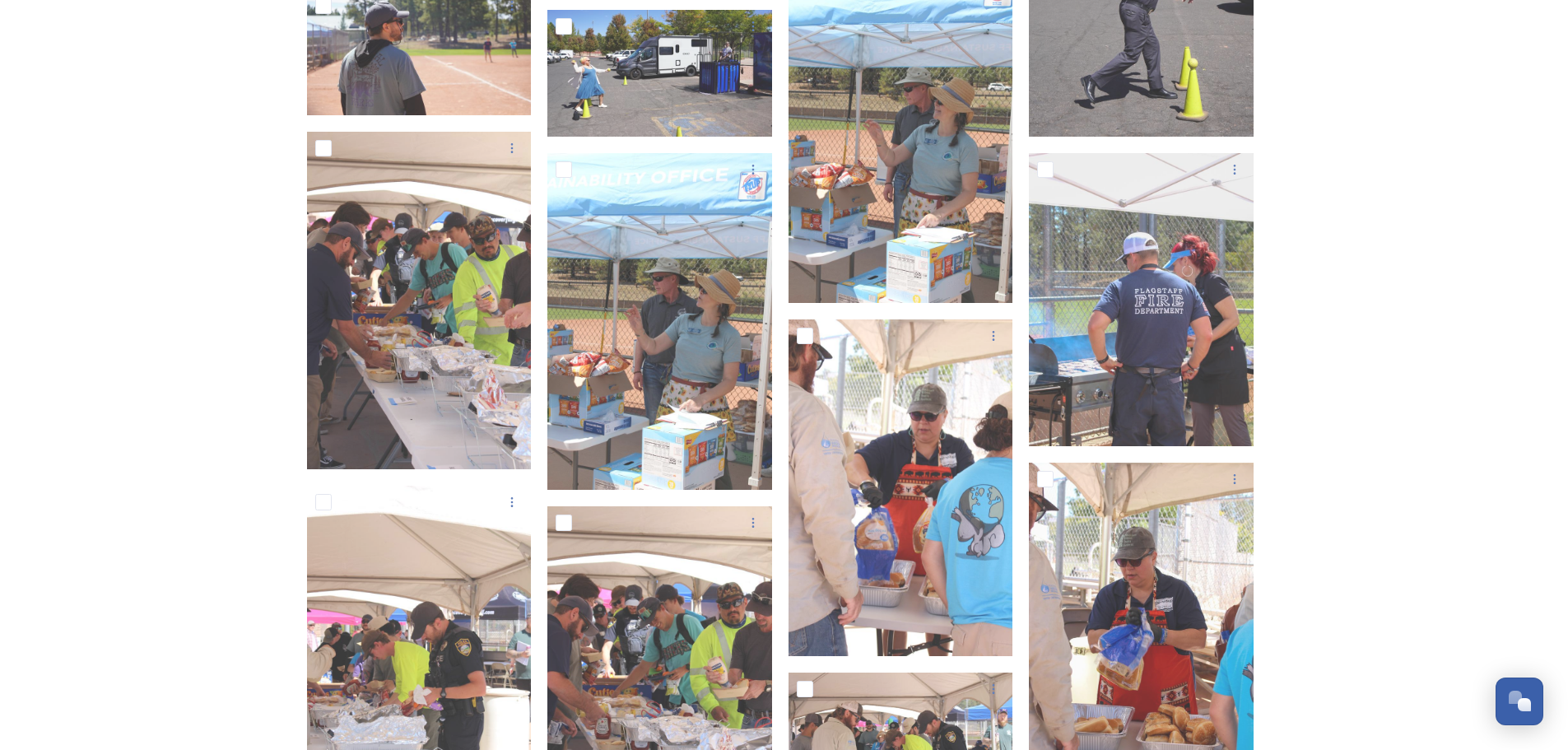
scroll to position [6916, 0]
